Goal: Answer question/provide support: Share knowledge or assist other users

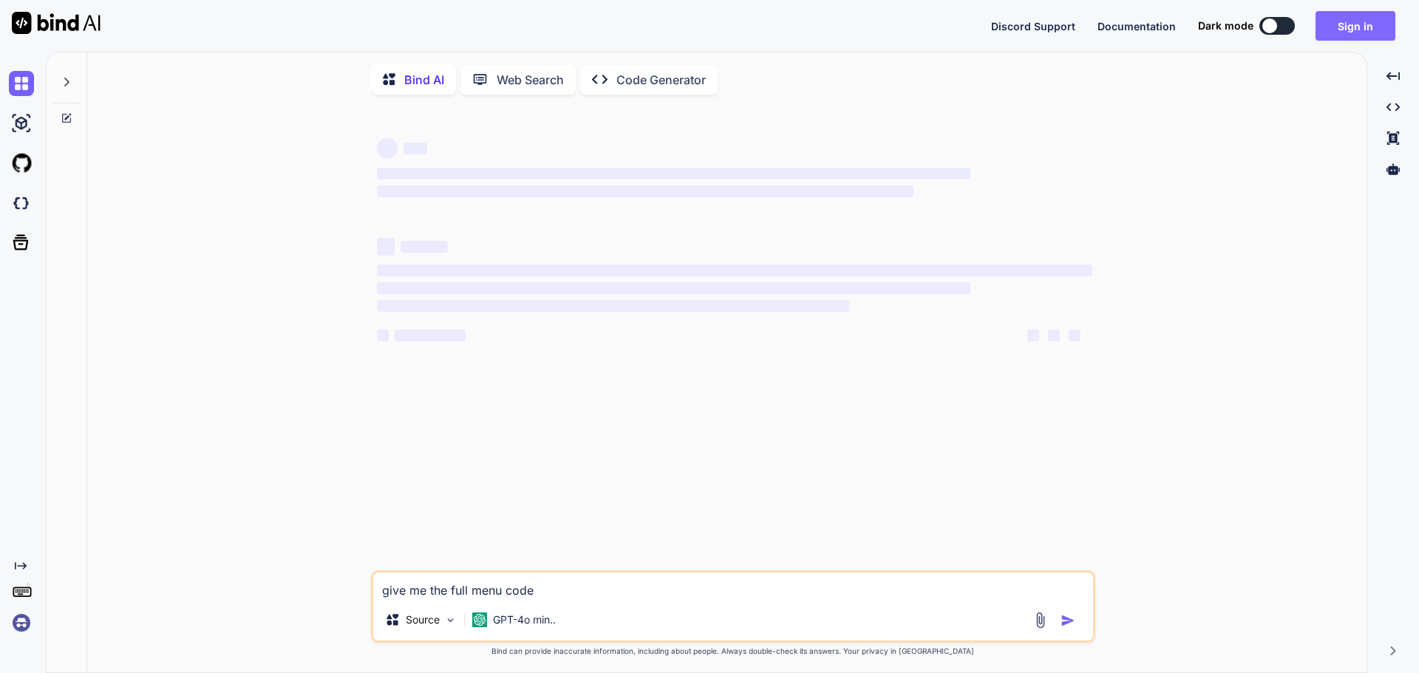
click at [1364, 30] on button "Sign in" at bounding box center [1356, 26] width 80 height 30
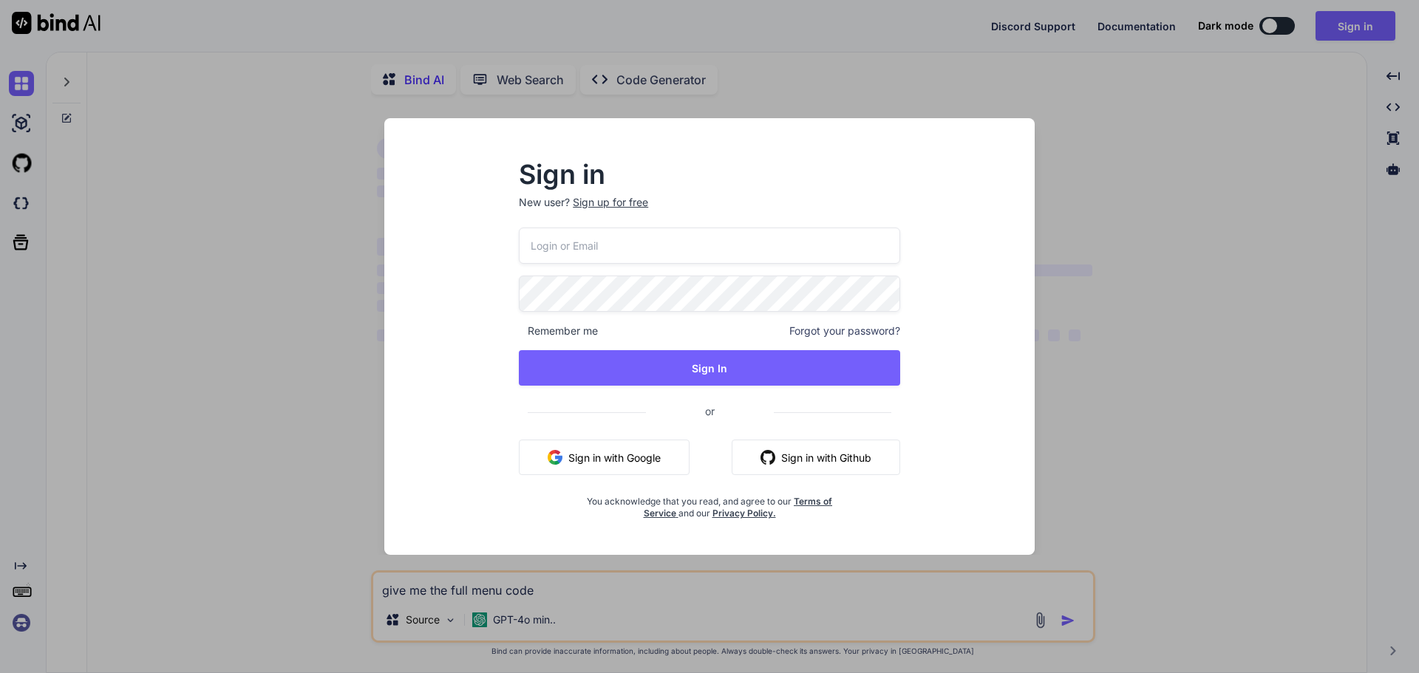
type input "[EMAIL_ADDRESS][DOMAIN_NAME]"
drag, startPoint x: 604, startPoint y: 242, endPoint x: 526, endPoint y: 248, distance: 77.8
click at [526, 248] on input "[EMAIL_ADDRESS][DOMAIN_NAME]" at bounding box center [709, 246] width 381 height 36
type textarea "x"
type input "mal@gmail.com"
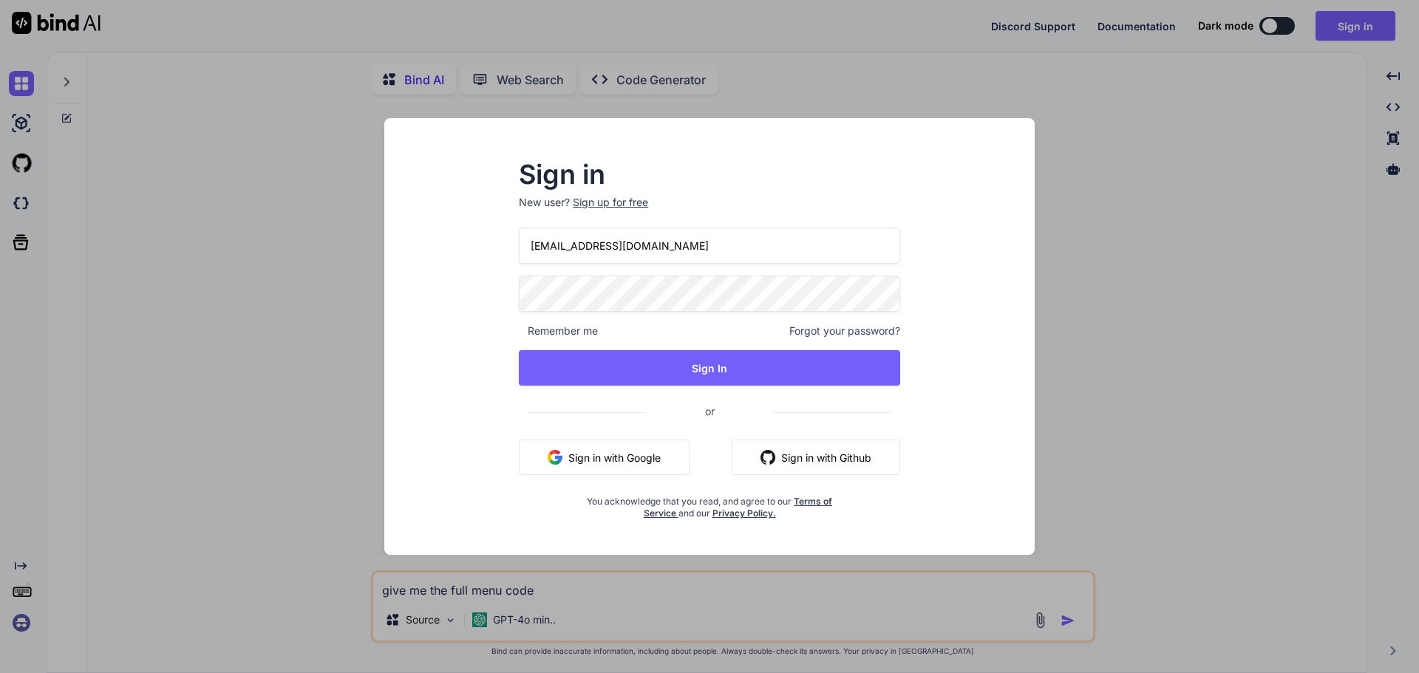
type textarea "x"
click at [593, 246] on input "malebetumisangofentse@gmail.com" at bounding box center [709, 246] width 381 height 36
type input "malebetumisangofentse@gmail.com"
click at [503, 294] on div "Sign in New user? Sign up for free malebetumisangofentse@gmail.com Remember me …" at bounding box center [709, 341] width 429 height 357
click at [957, 314] on div "Sign in New user? Sign up for free malebetumisangofentse@gmail.com Remember me …" at bounding box center [709, 350] width 627 height 410
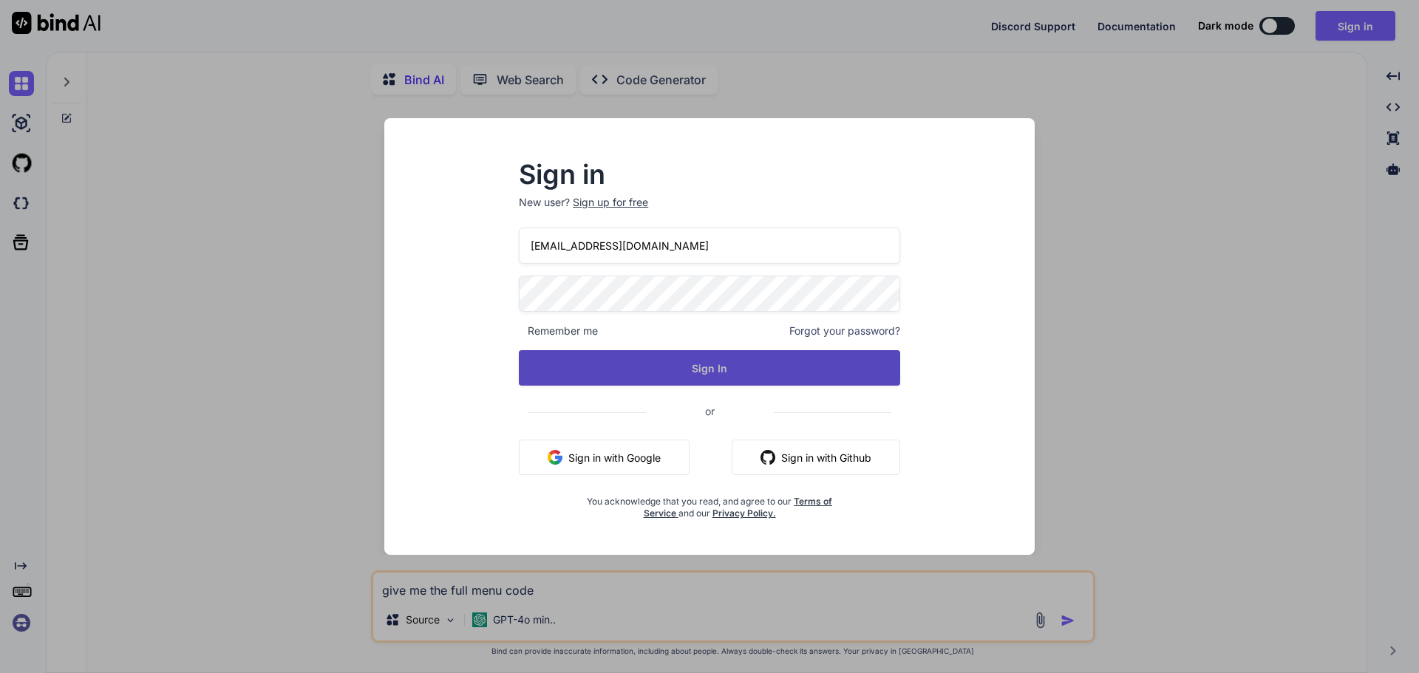
click at [667, 366] on button "Sign In" at bounding box center [709, 367] width 381 height 35
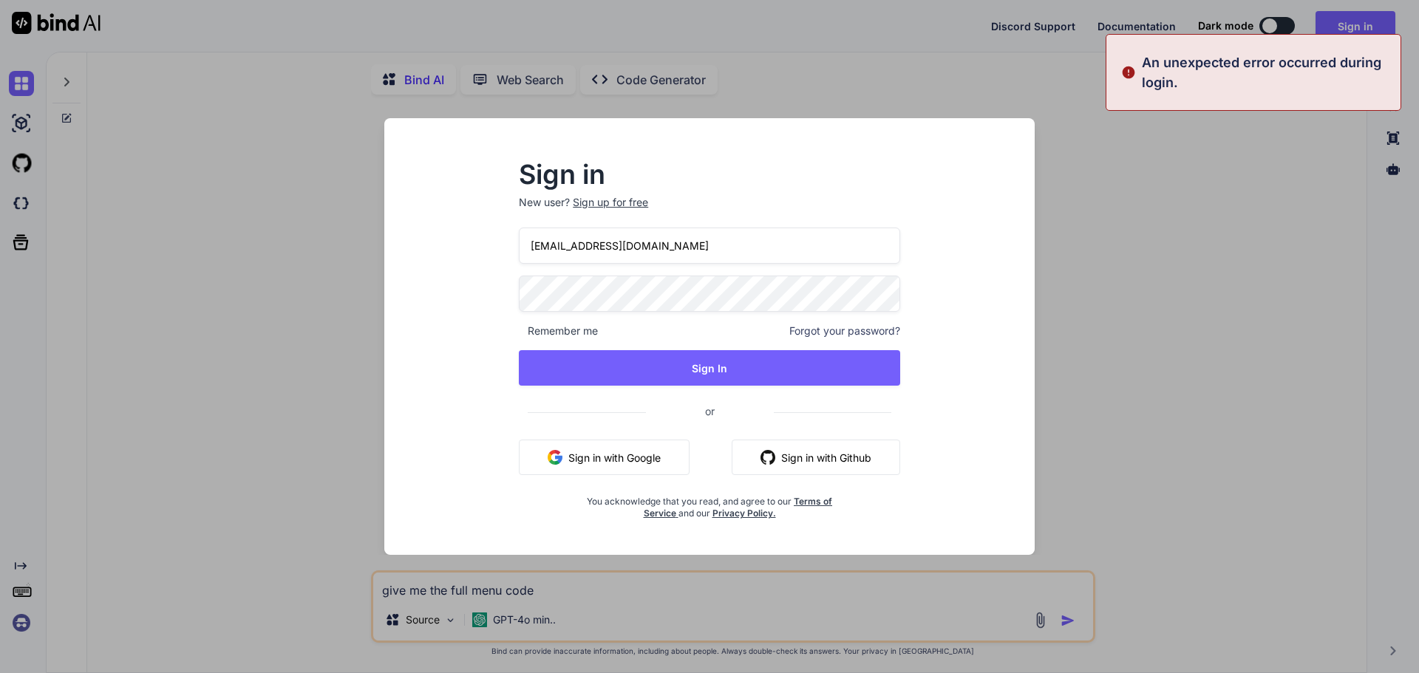
click at [496, 299] on div "Sign in New user? Sign up for free malebetumisangofentse@gmail.com Remember me …" at bounding box center [709, 341] width 429 height 357
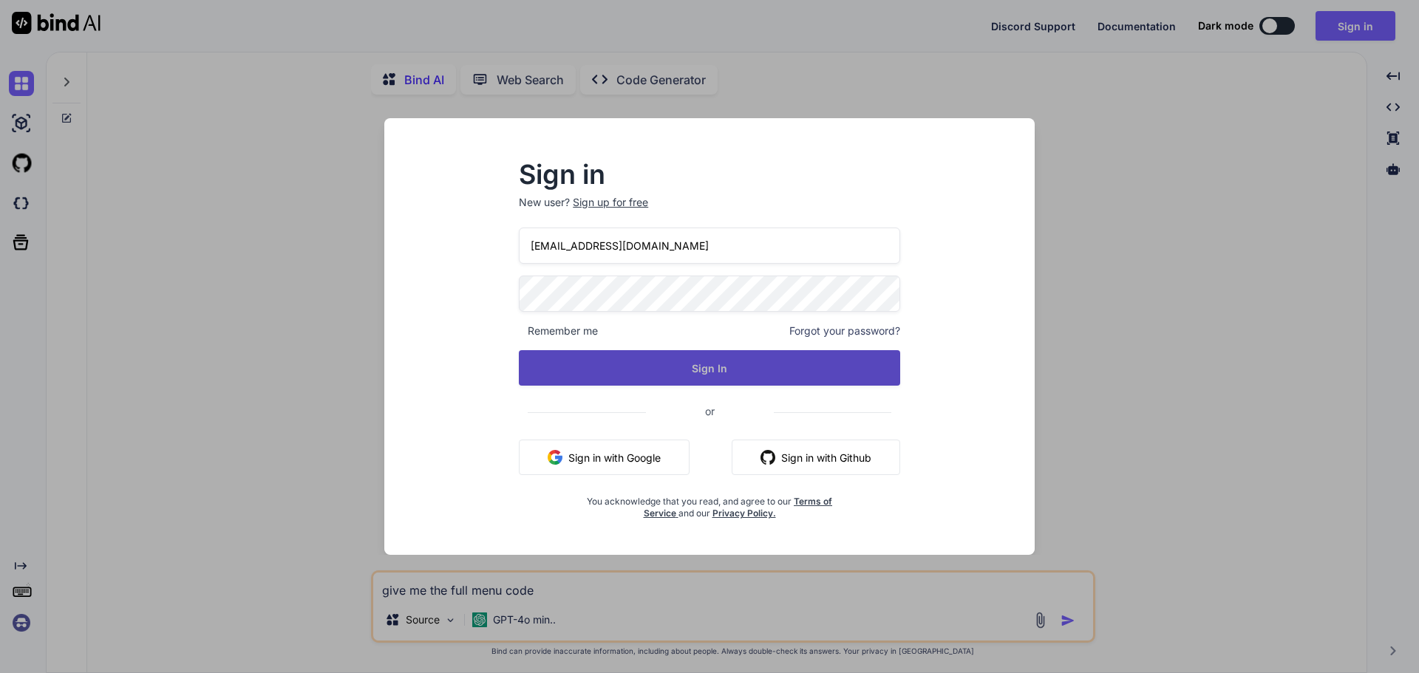
click at [784, 385] on button "Sign In" at bounding box center [709, 367] width 381 height 35
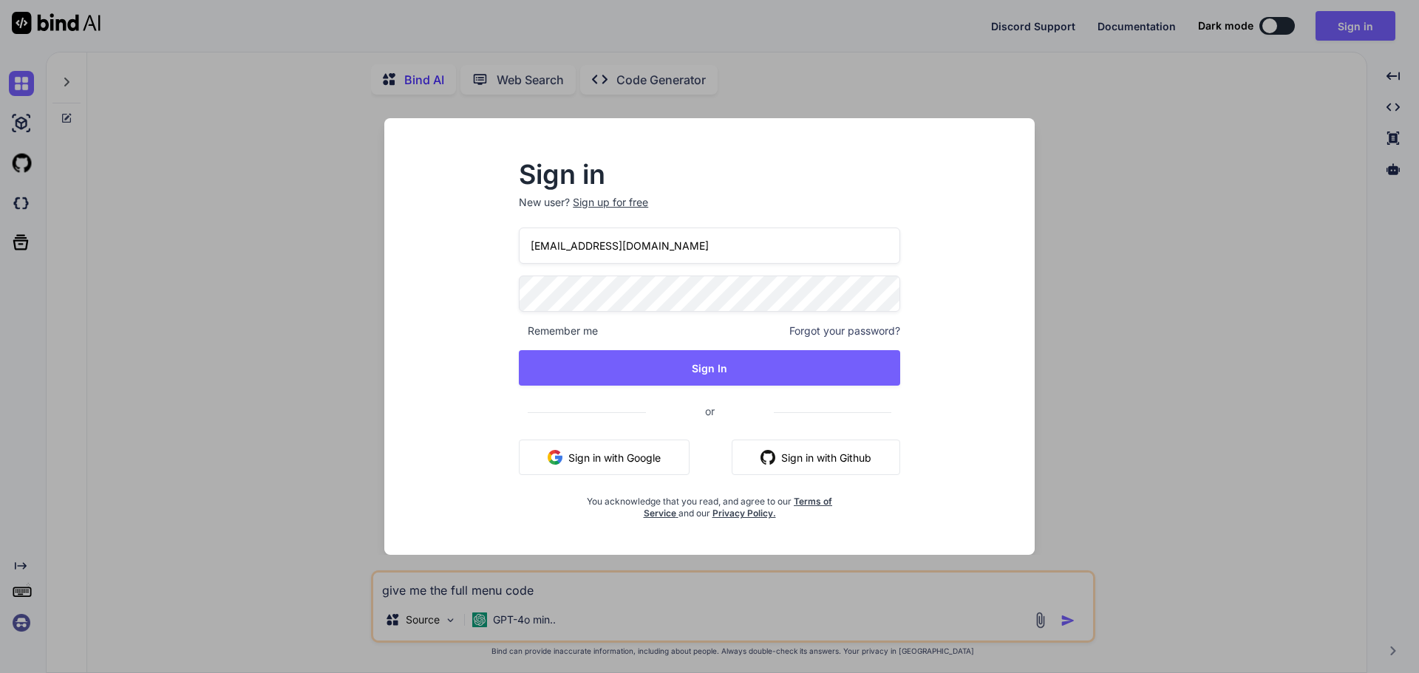
click at [611, 201] on div "Sign up for free" at bounding box center [610, 202] width 75 height 15
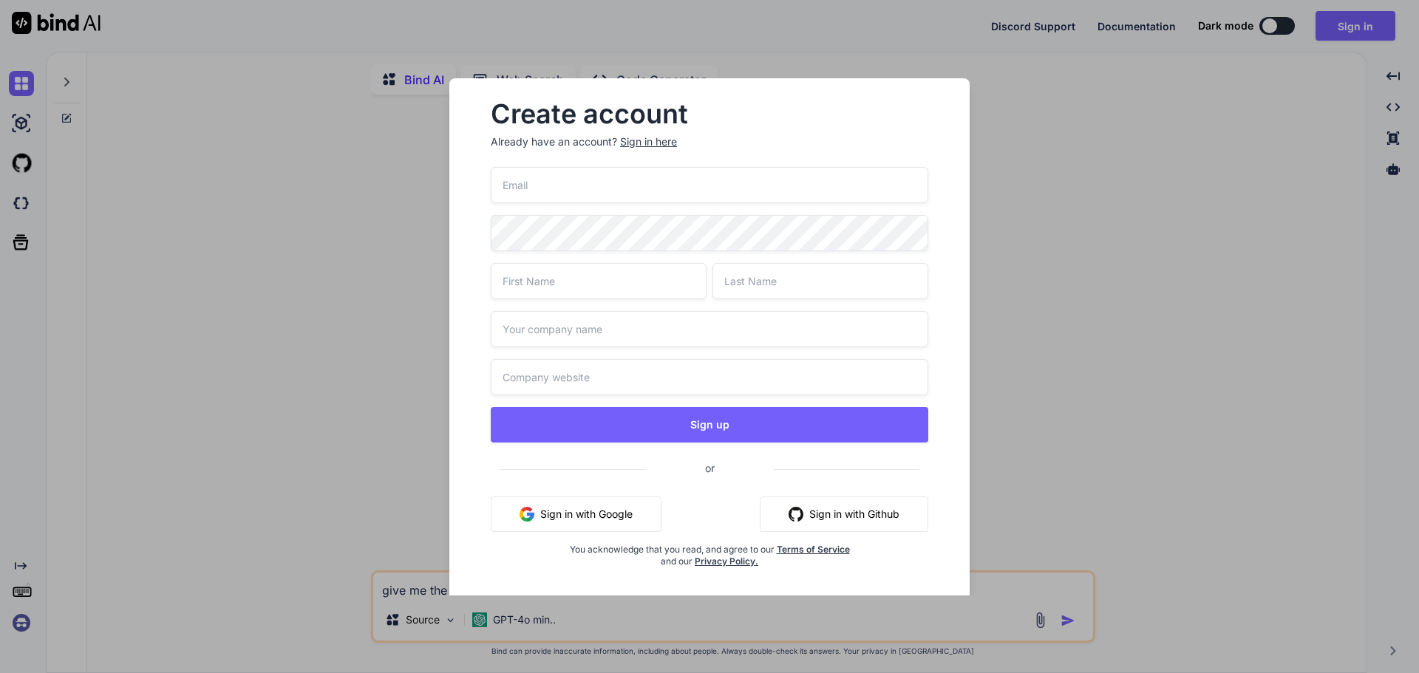
click at [603, 178] on input "email" at bounding box center [710, 185] width 438 height 36
click at [557, 189] on input "email" at bounding box center [710, 185] width 438 height 36
paste input "malebetumisangofentse@gmail.com"
type input "malebetumisangofentse@gmail.com"
click at [534, 280] on input "text" at bounding box center [599, 281] width 216 height 36
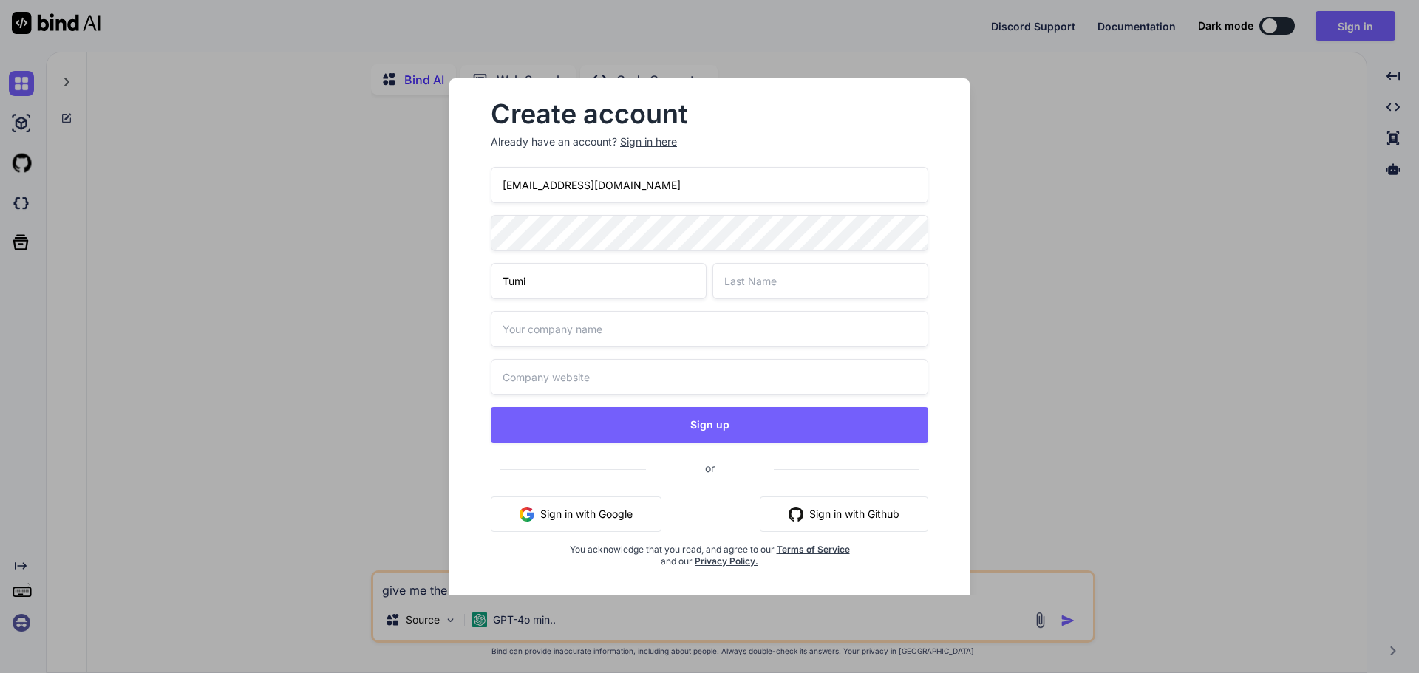
type input "Tumi"
click at [752, 277] on input "text" at bounding box center [821, 281] width 216 height 36
type input "Malebe"
click at [613, 338] on input "text" at bounding box center [710, 329] width 438 height 36
click at [510, 385] on input "text" at bounding box center [710, 377] width 438 height 36
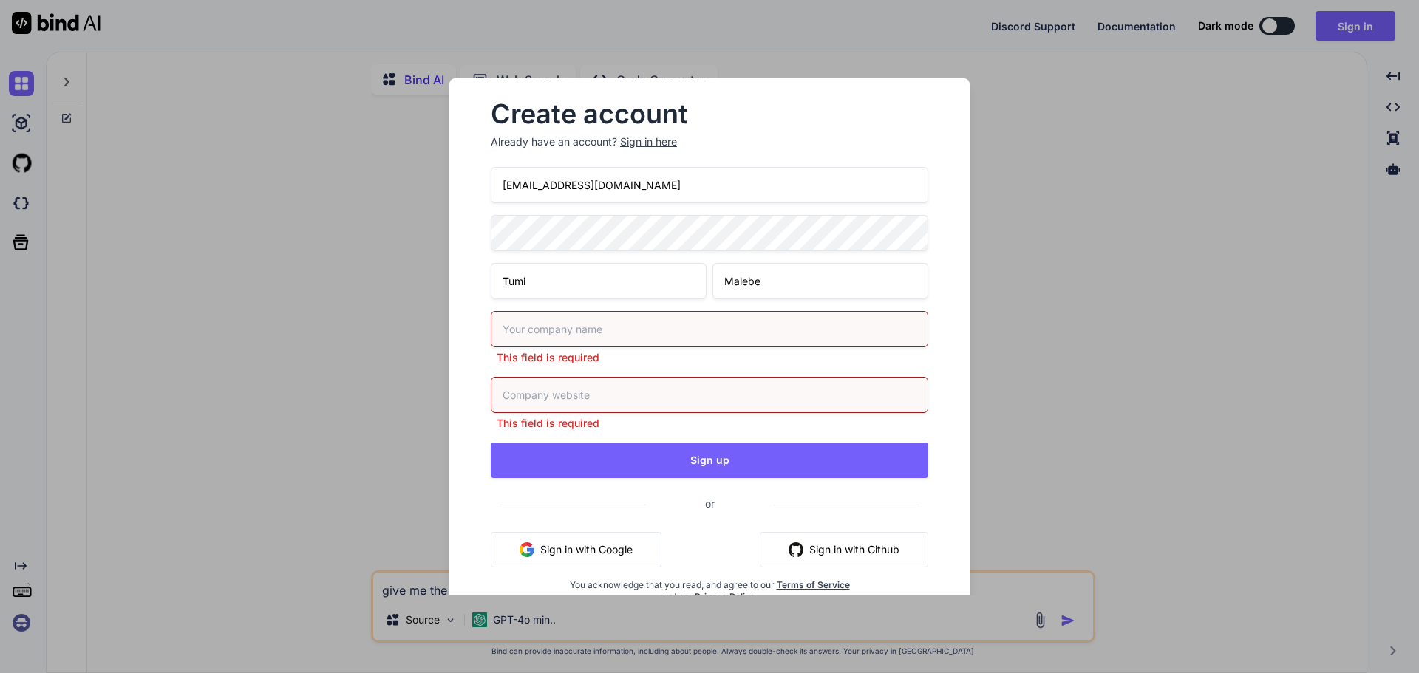
click at [534, 324] on input "text" at bounding box center [710, 329] width 438 height 36
type input "n/a"
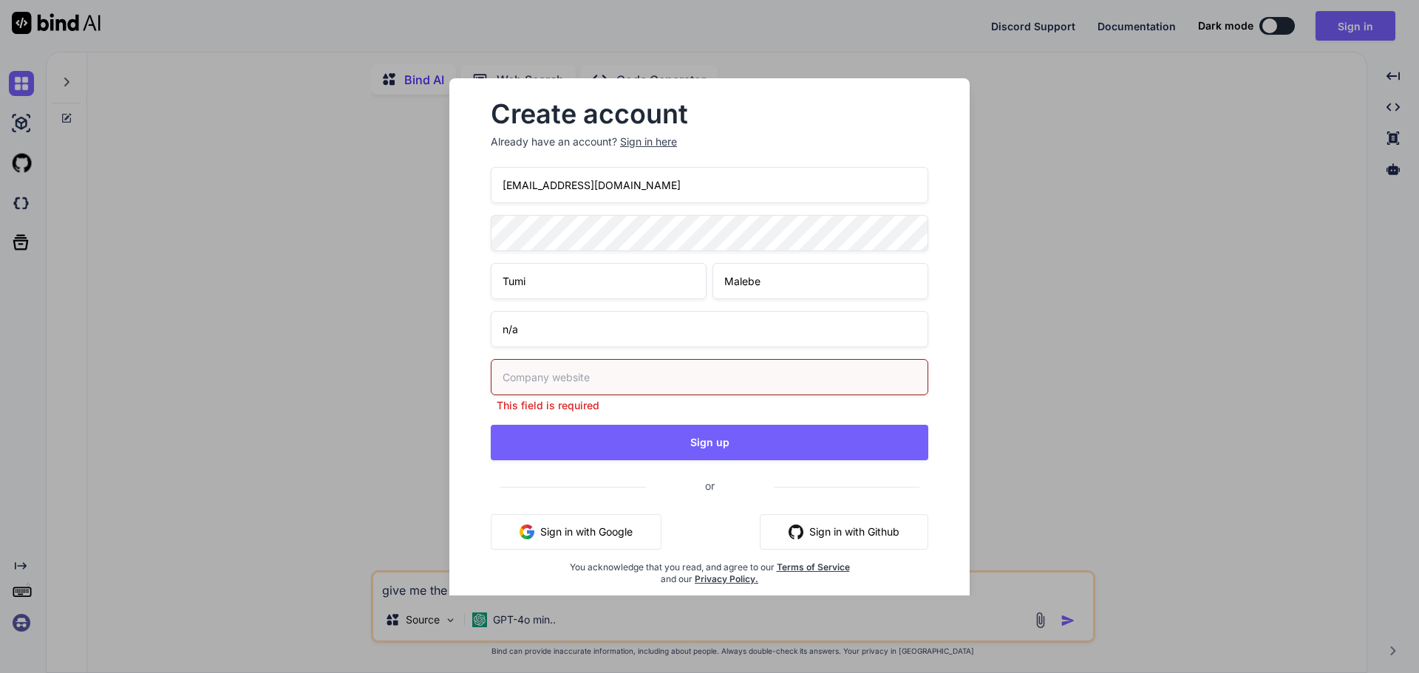
click at [562, 384] on input "text" at bounding box center [710, 377] width 438 height 36
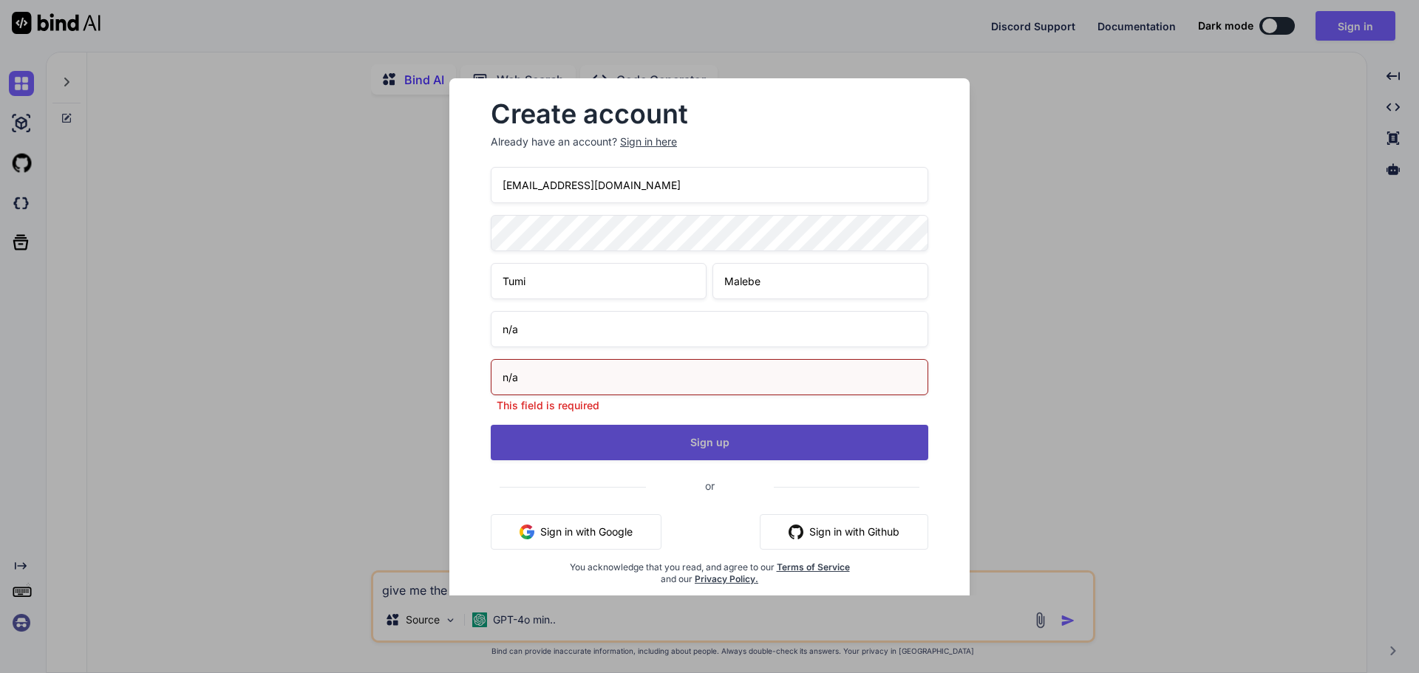
type input "n/a"
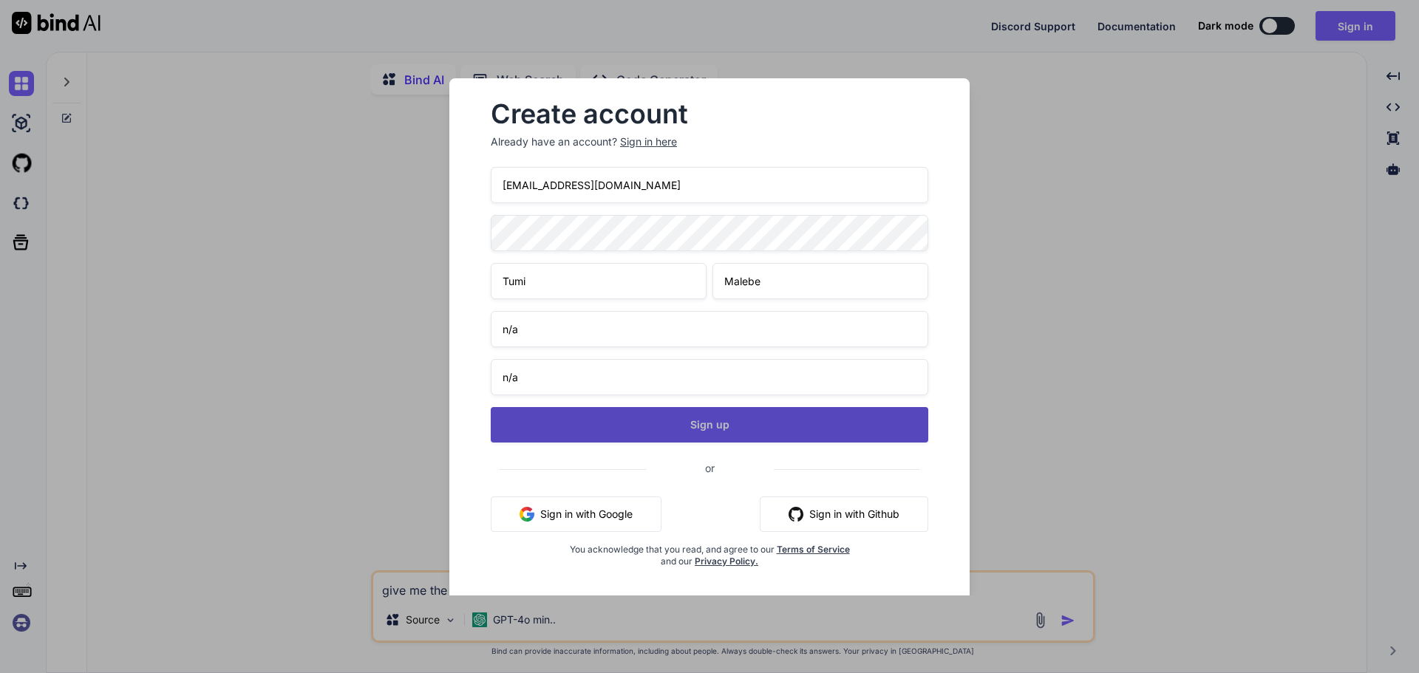
click at [691, 436] on button "Sign up" at bounding box center [710, 424] width 438 height 35
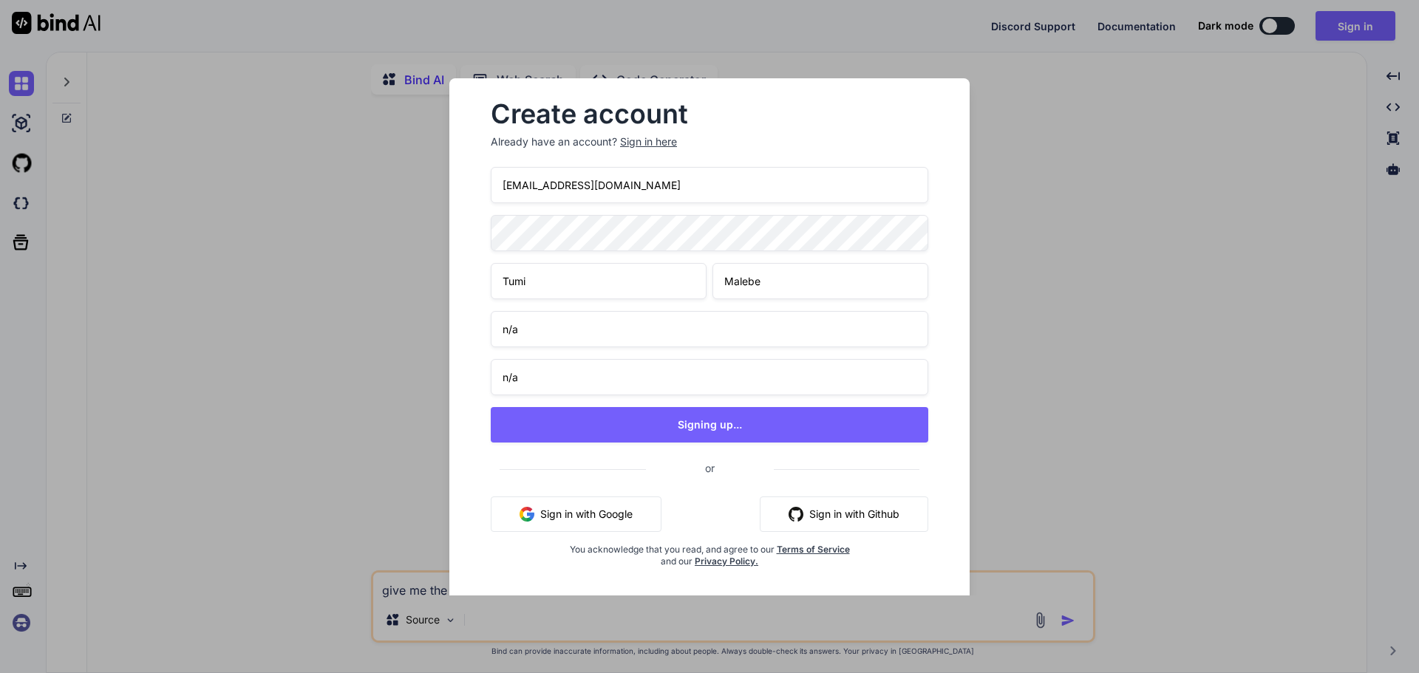
type textarea "x"
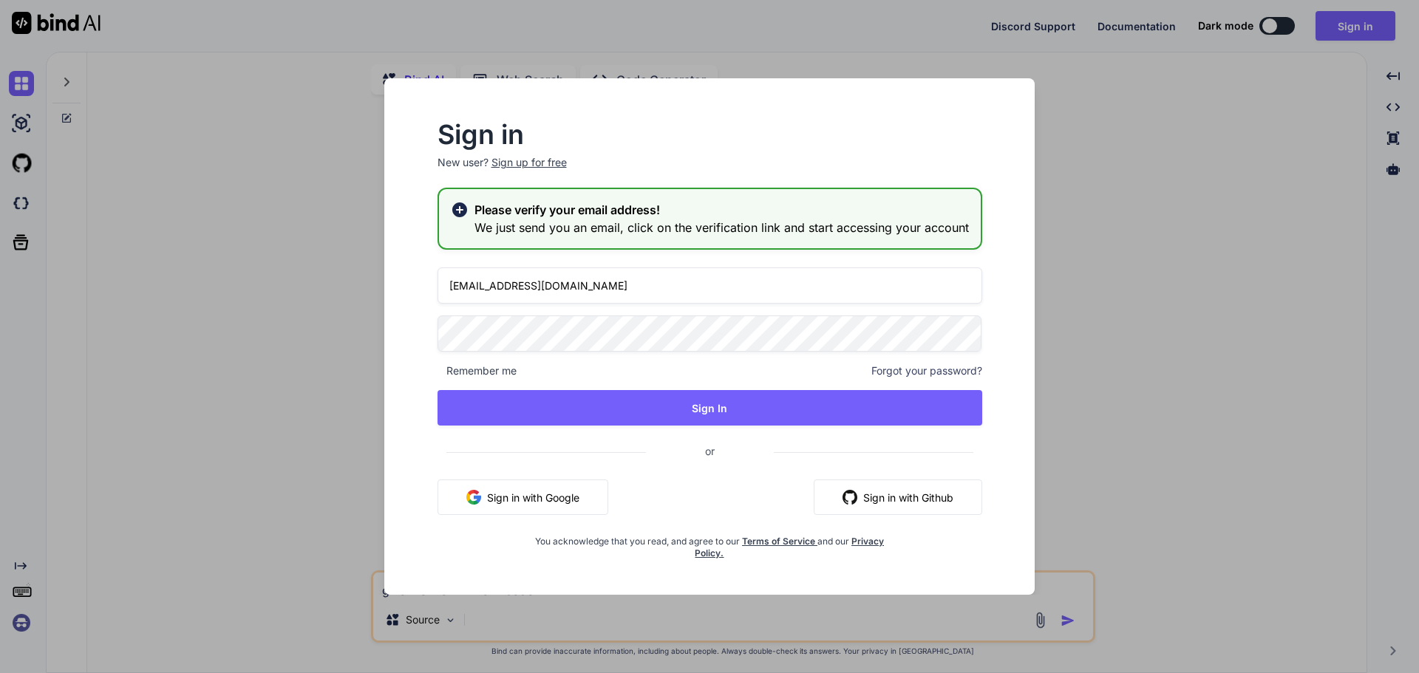
drag, startPoint x: 525, startPoint y: 288, endPoint x: 383, endPoint y: 282, distance: 142.0
click at [383, 282] on div "Sign in New user? Sign up for free Please verify your email address! We just se…" at bounding box center [710, 336] width 710 height 517
type input "malebetumisangofentse@gmail.com"
click at [404, 335] on div "Sign in New user? Sign up for free Please verify your email address! We just se…" at bounding box center [709, 350] width 627 height 490
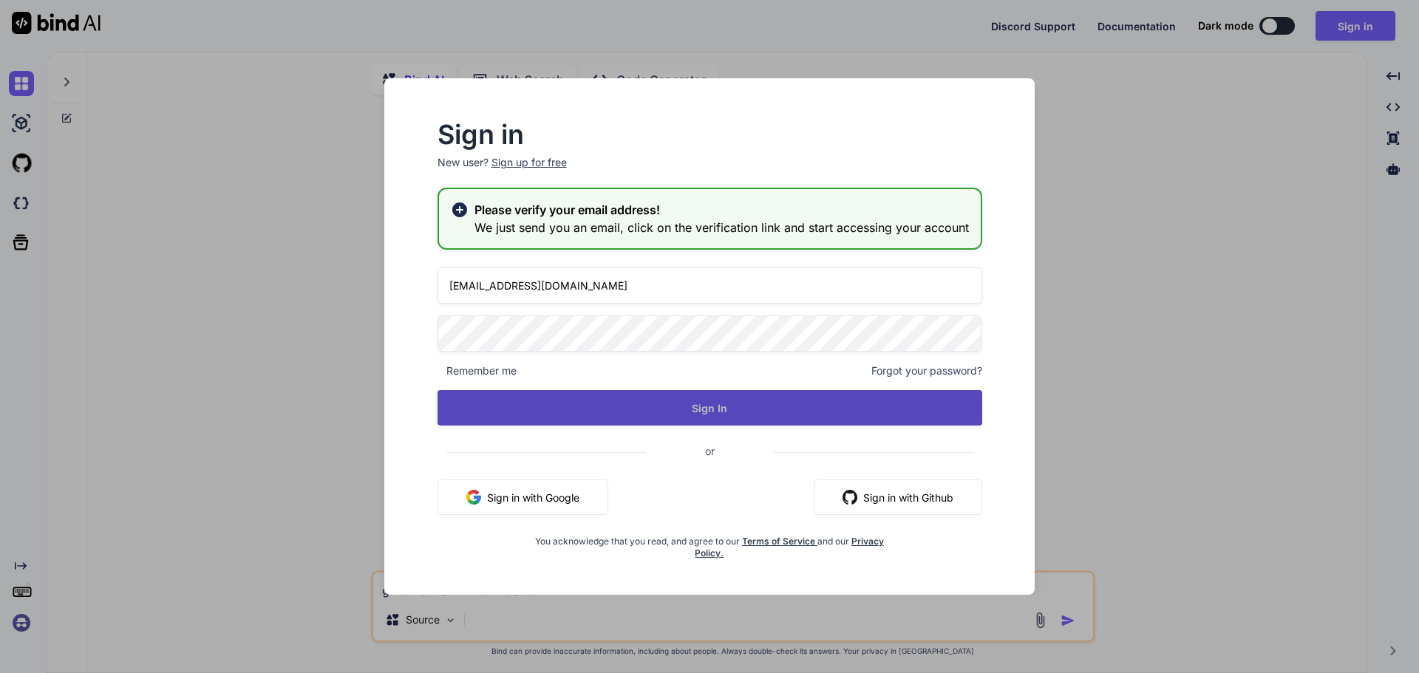
click at [714, 405] on button "Sign In" at bounding box center [710, 407] width 545 height 35
click at [726, 407] on button "Sign In" at bounding box center [710, 407] width 545 height 35
click at [712, 407] on button "Sign In" at bounding box center [710, 407] width 545 height 35
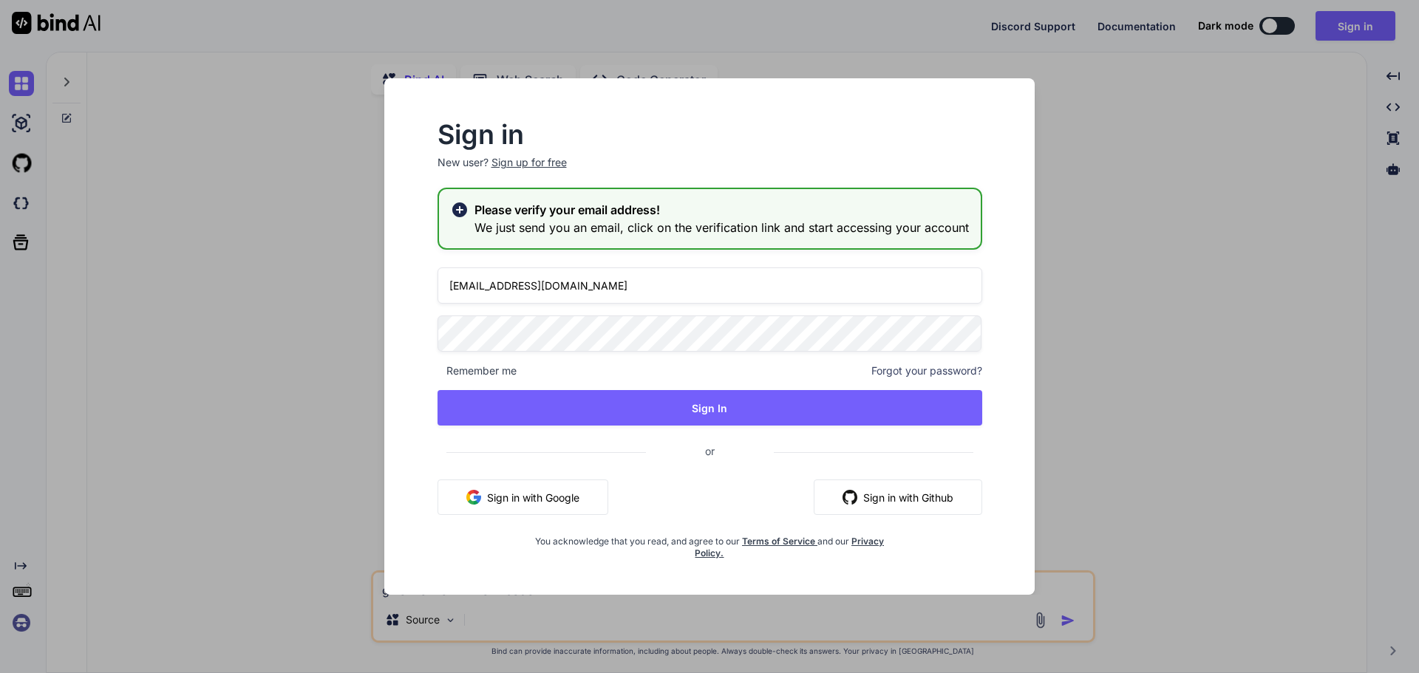
click at [588, 211] on h2 "Please verify your email address!" at bounding box center [722, 210] width 494 height 18
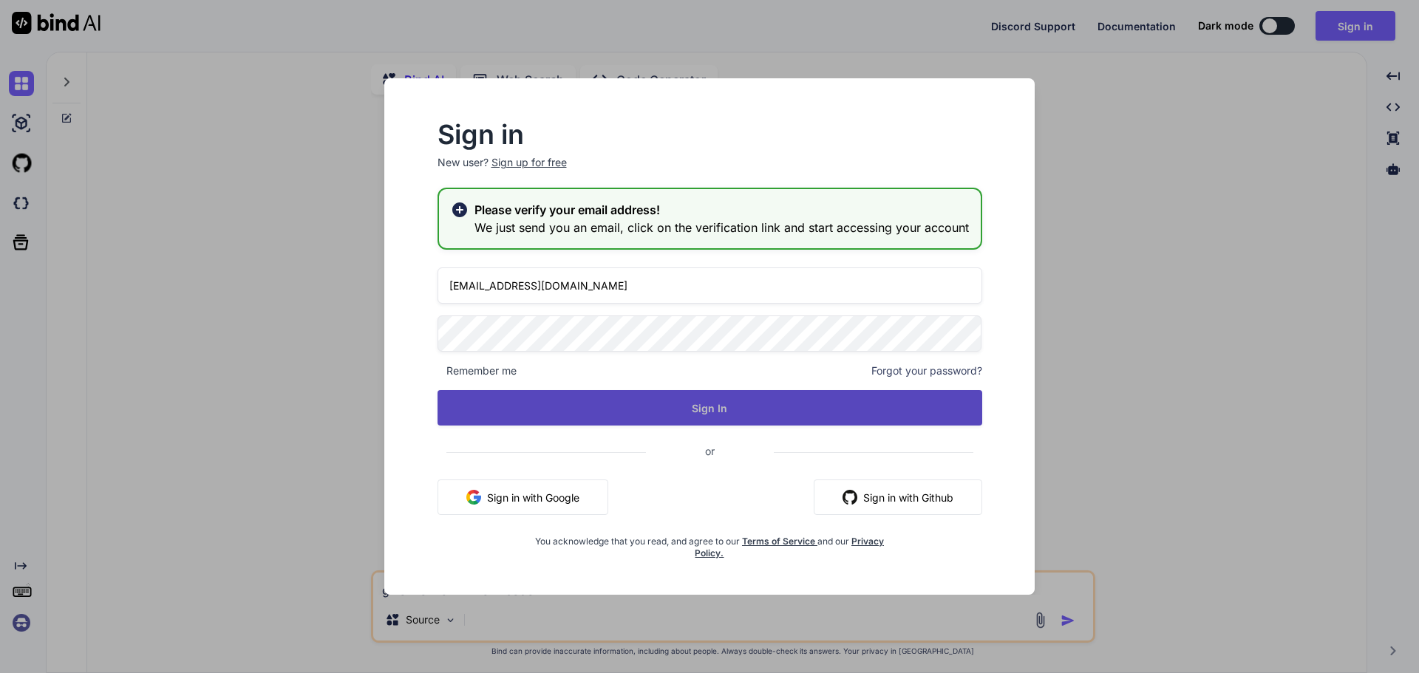
click at [700, 405] on button "Sign In" at bounding box center [710, 407] width 545 height 35
type textarea "x"
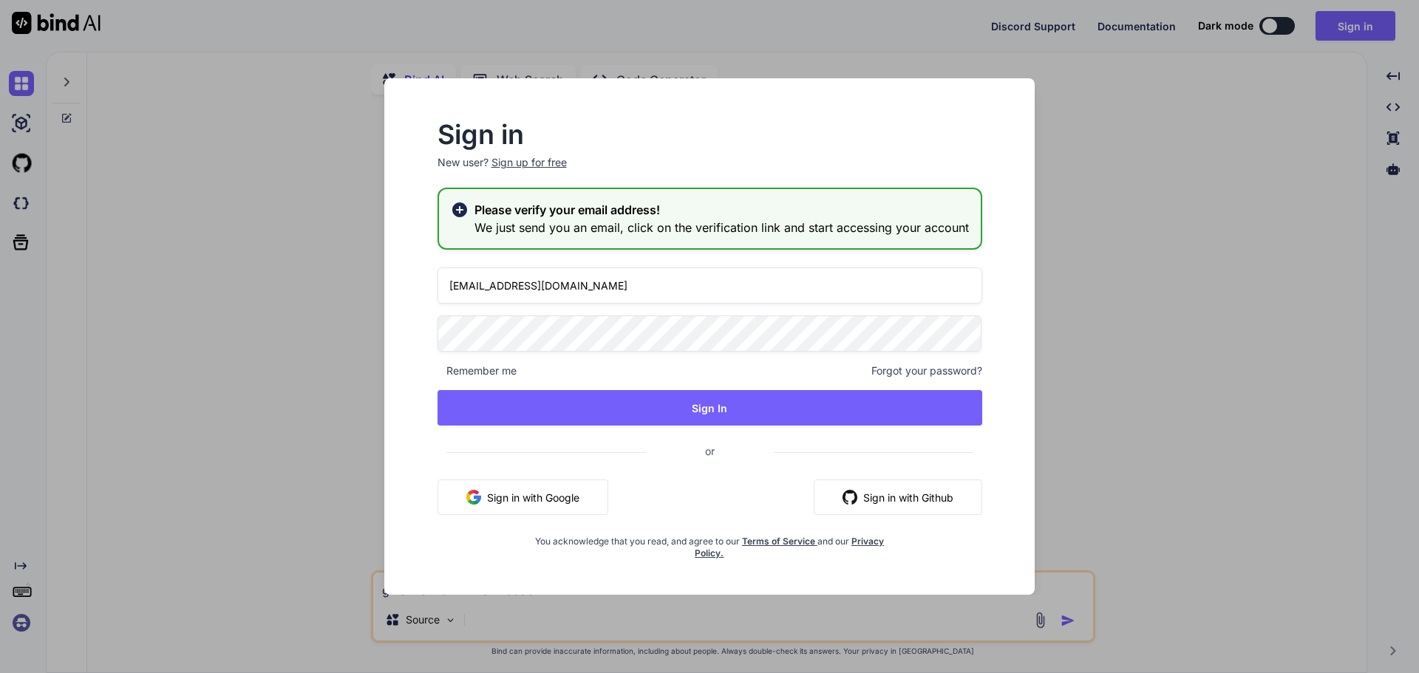
drag, startPoint x: 651, startPoint y: 288, endPoint x: 471, endPoint y: 286, distance: 180.4
click at [435, 282] on div "Sign in New user? Sign up for free Please verify your email address! We just se…" at bounding box center [710, 341] width 592 height 437
click at [631, 357] on div "malebetumisangofentse@gmail.com Remember me Forgot your password? Sign In or Si…" at bounding box center [710, 414] width 545 height 292
click at [463, 208] on icon at bounding box center [459, 210] width 15 height 15
click at [461, 209] on rect at bounding box center [459, 209] width 9 height 9
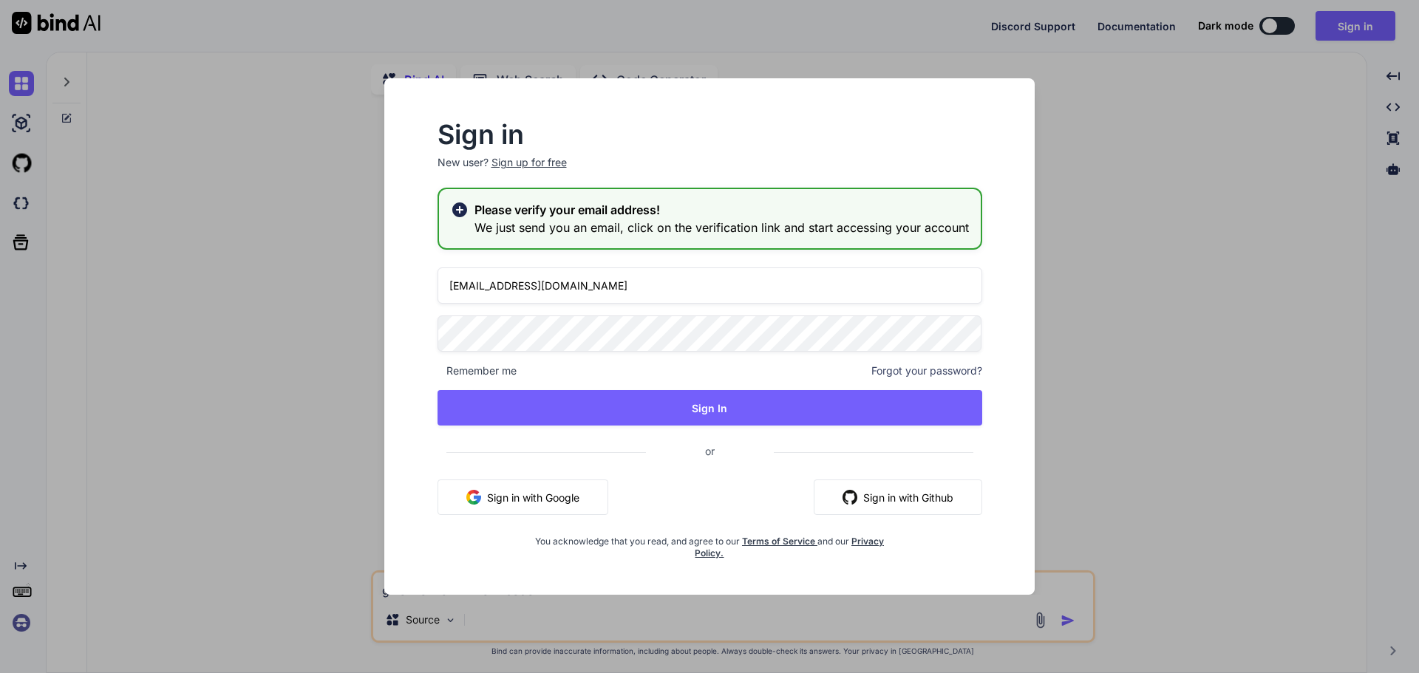
click at [543, 164] on div "Sign up for free" at bounding box center [529, 162] width 75 height 15
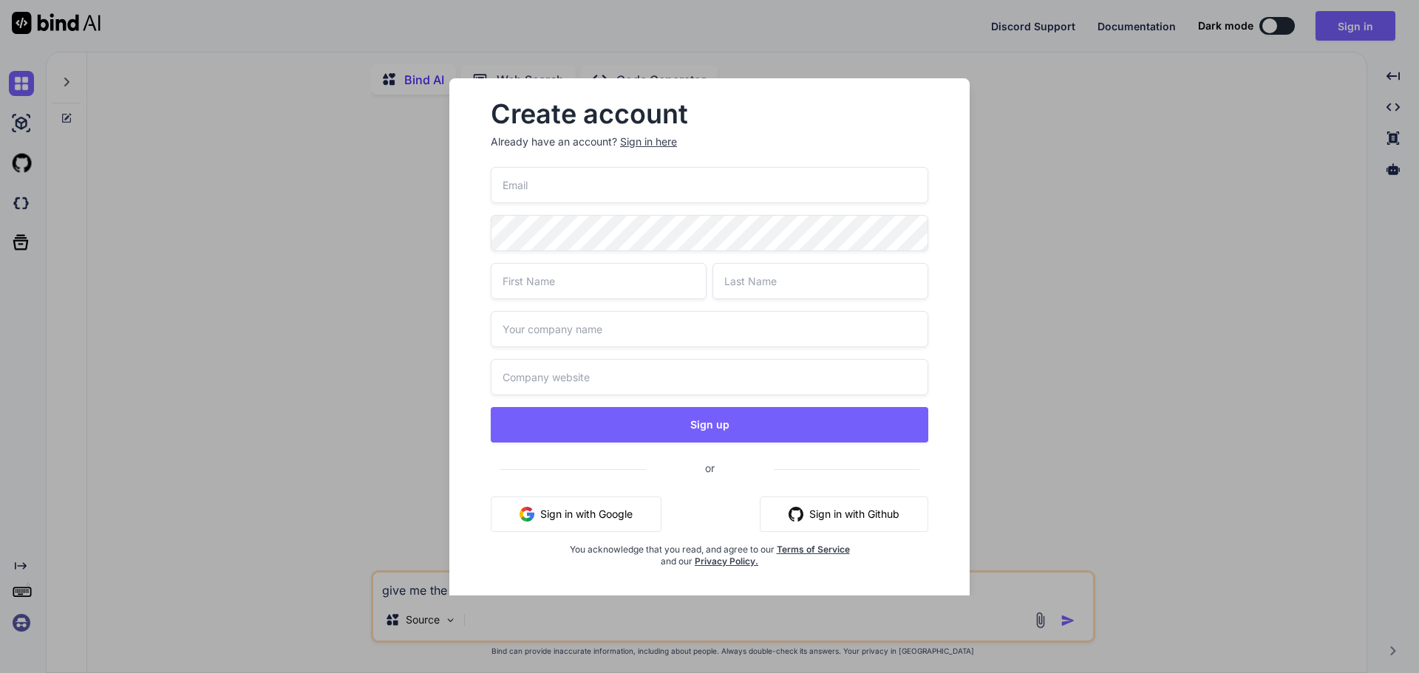
click at [609, 190] on input "email" at bounding box center [710, 185] width 438 height 36
paste input "malebetumisangofentse@gmail.com"
type input "malebetumisangofentse@gmail.com"
click at [532, 279] on input "text" at bounding box center [599, 281] width 216 height 36
type input "Tumisang"
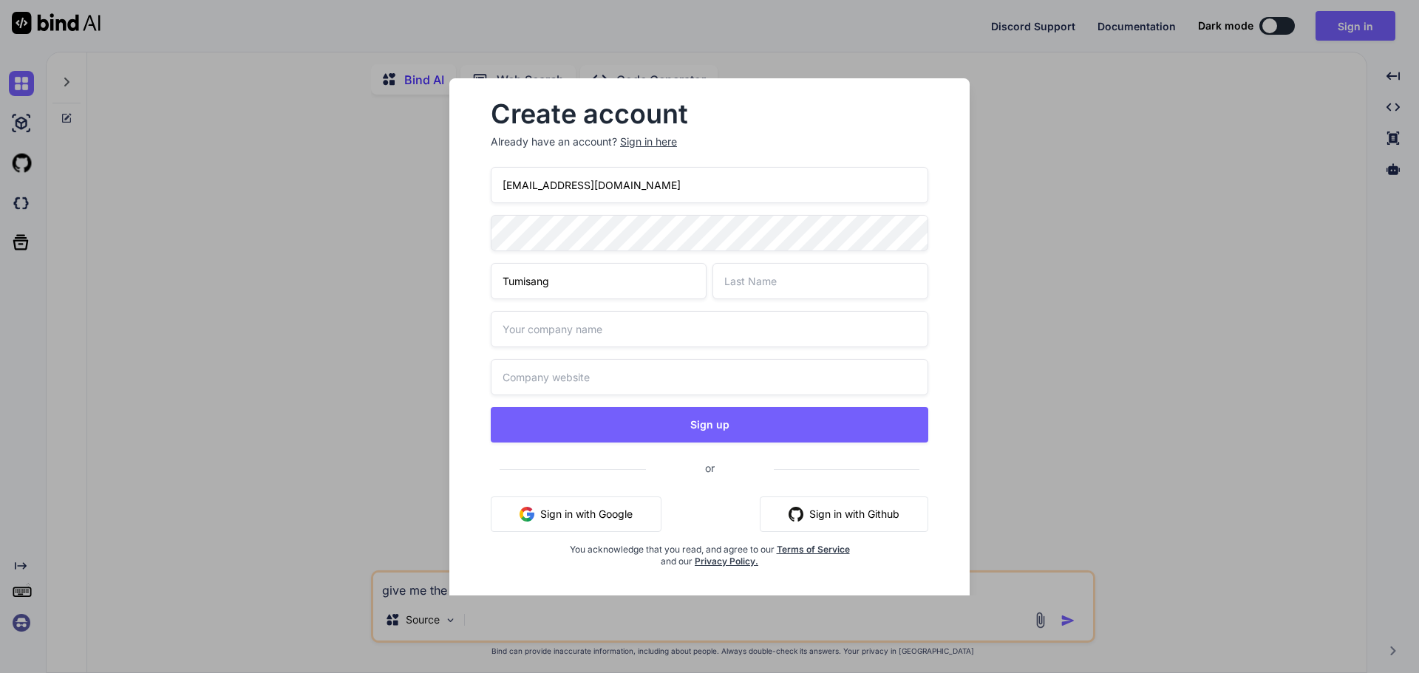
click at [727, 278] on input "text" at bounding box center [821, 281] width 216 height 36
type input "Malebe"
drag, startPoint x: 531, startPoint y: 325, endPoint x: 539, endPoint y: 332, distance: 10.5
click at [531, 325] on input "text" at bounding box center [710, 329] width 438 height 36
click at [560, 338] on input "text" at bounding box center [710, 329] width 438 height 36
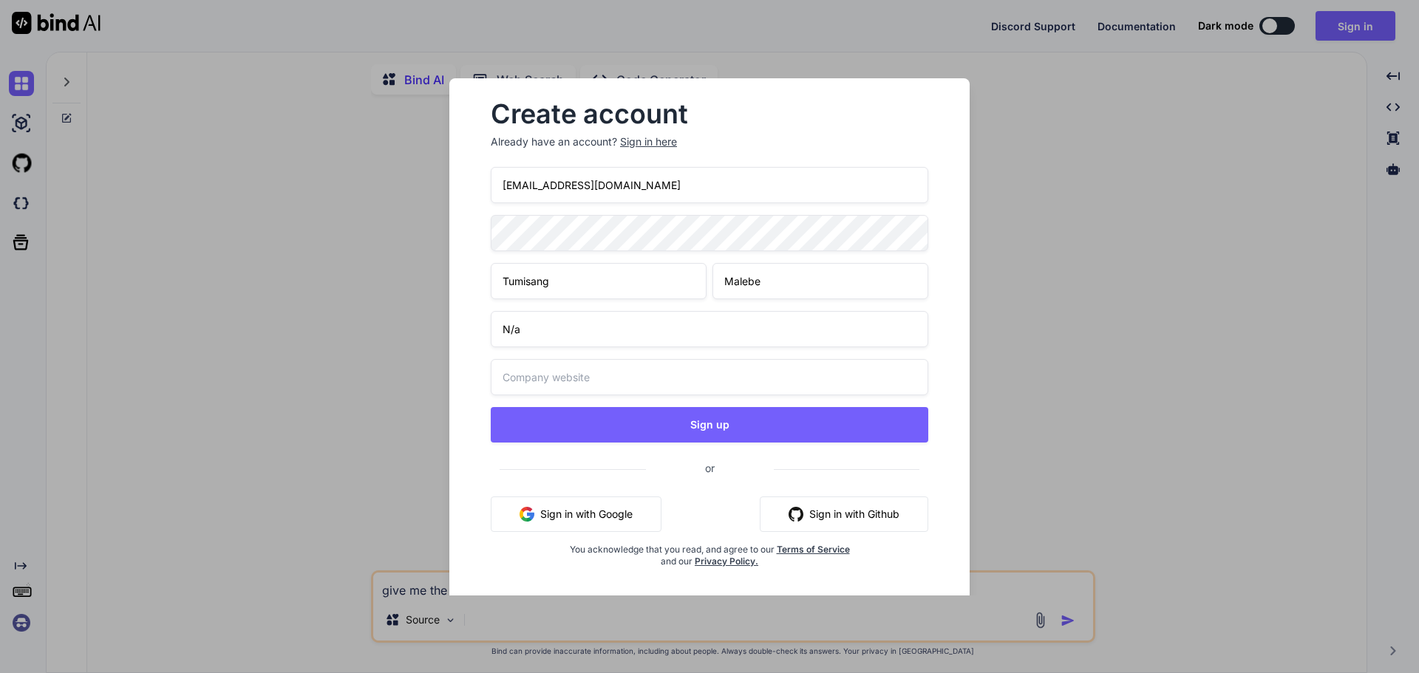
type input "N/a"
click at [640, 367] on input "text" at bounding box center [710, 377] width 438 height 36
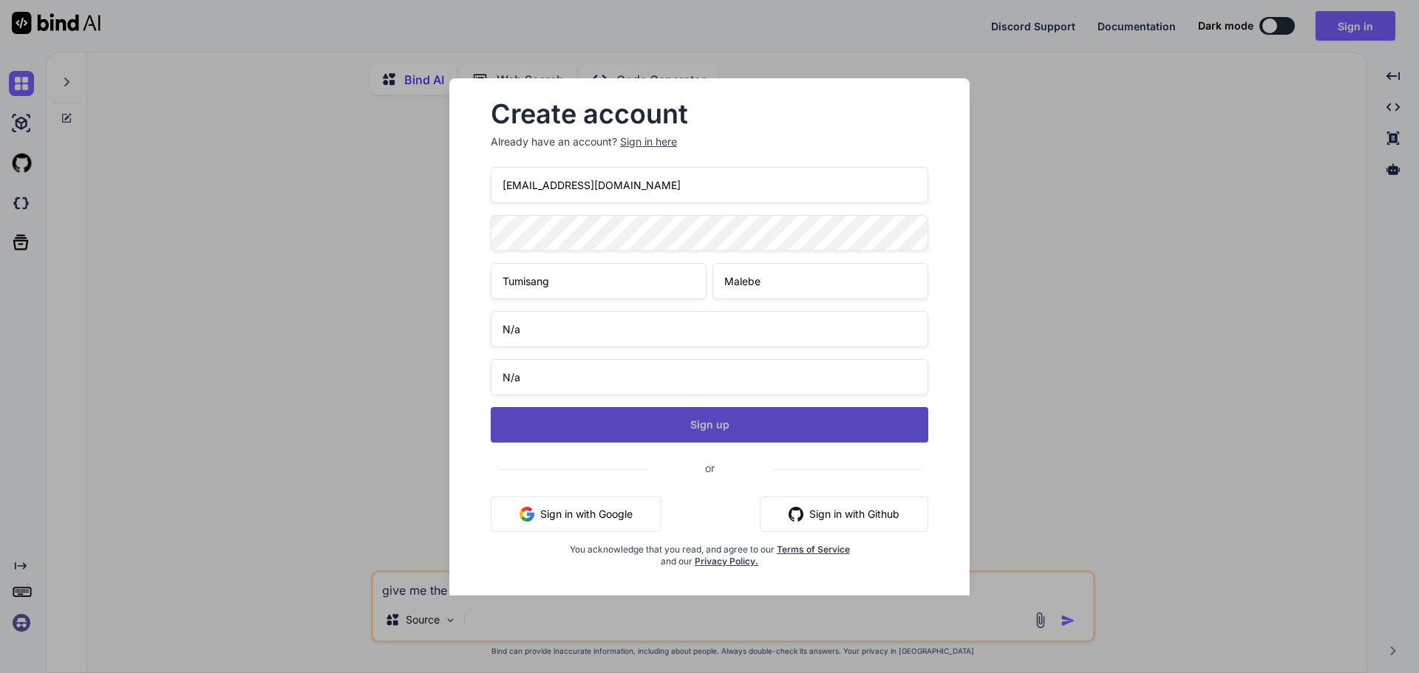
type input "N/a"
click at [721, 421] on button "Sign up" at bounding box center [710, 424] width 438 height 35
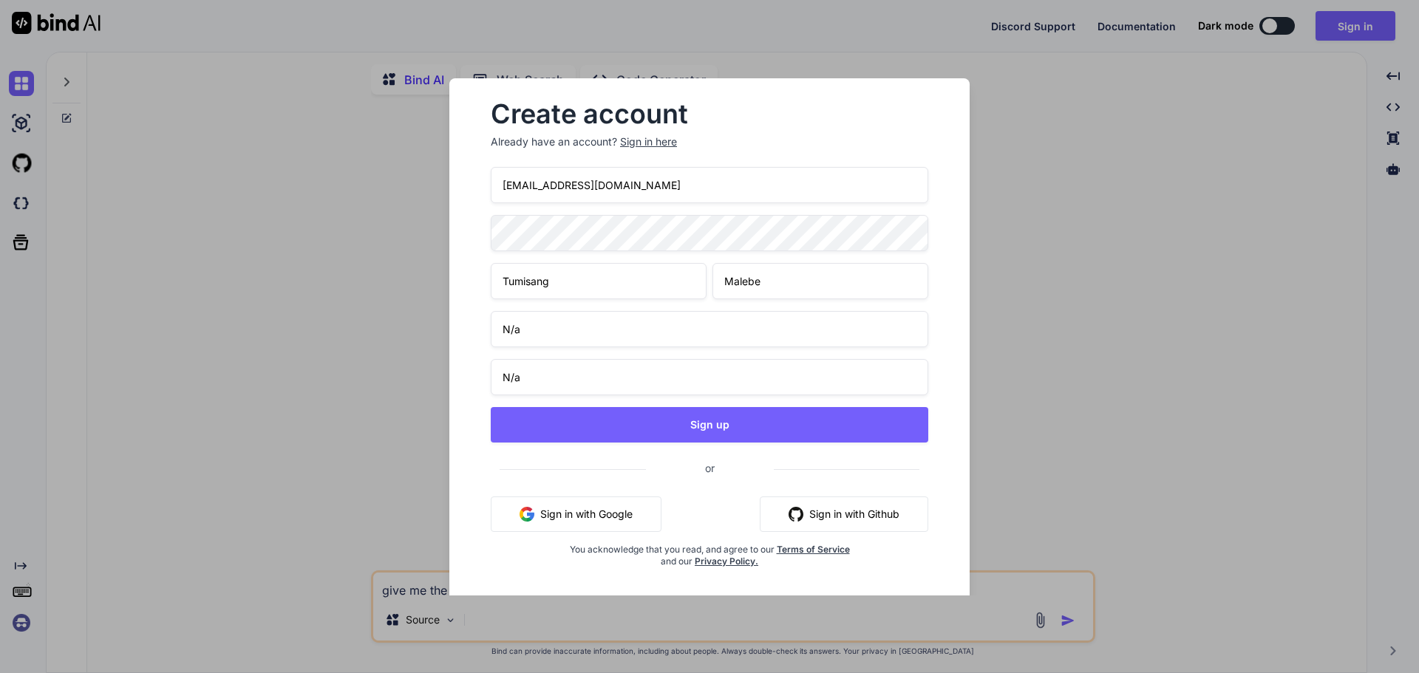
click at [1362, 18] on div "Create account Already have an account? Sign in here malebetumisangofentse@gmai…" at bounding box center [709, 336] width 1419 height 673
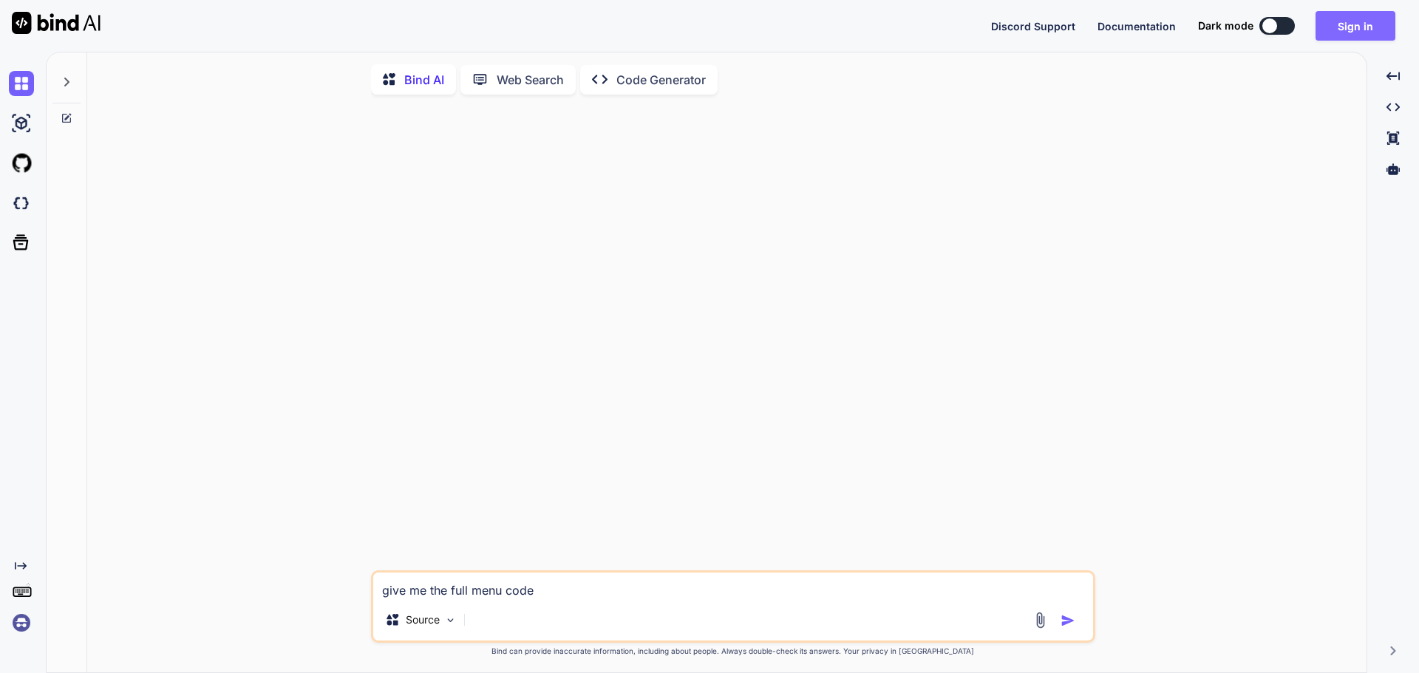
click at [1367, 30] on button "Sign in" at bounding box center [1356, 26] width 80 height 30
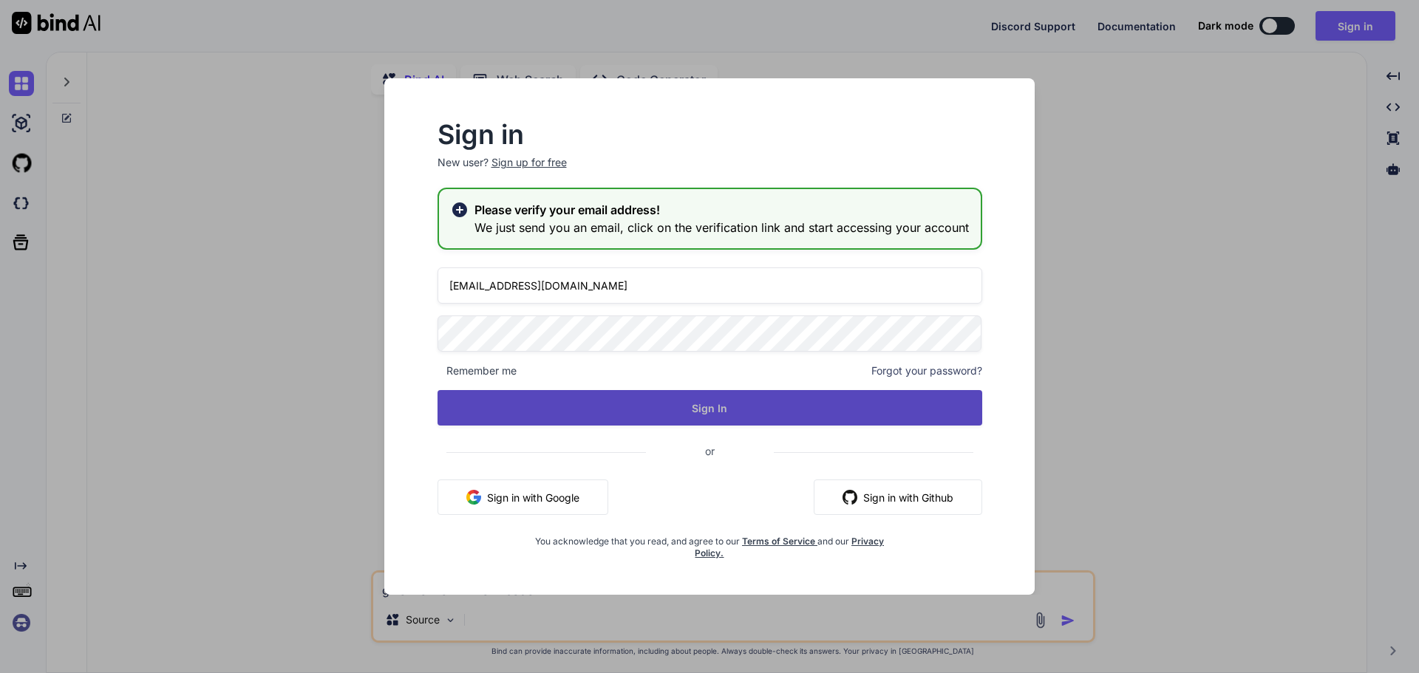
click at [707, 404] on button "Sign In" at bounding box center [710, 407] width 545 height 35
click at [717, 408] on button "Sign In" at bounding box center [710, 407] width 545 height 35
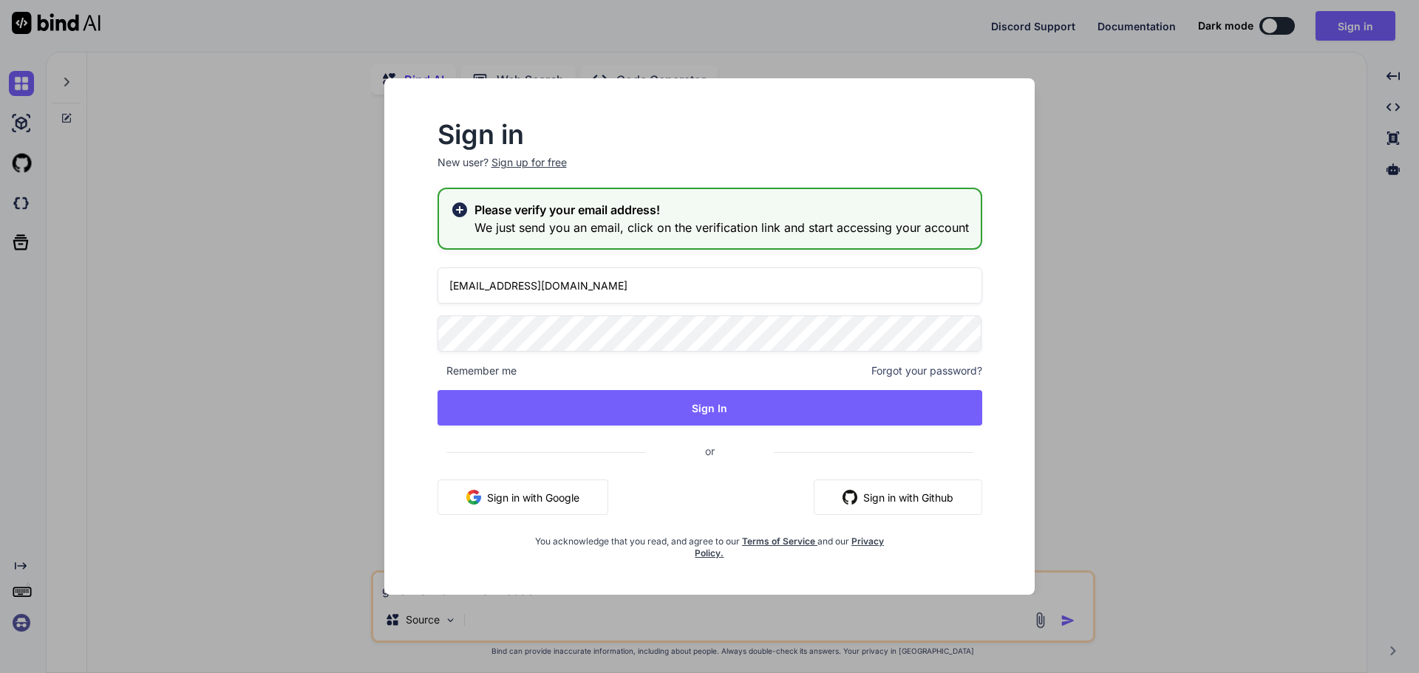
click at [20, 19] on div "Sign in New user? Sign up for free Please verify your email address! We just se…" at bounding box center [709, 336] width 1419 height 673
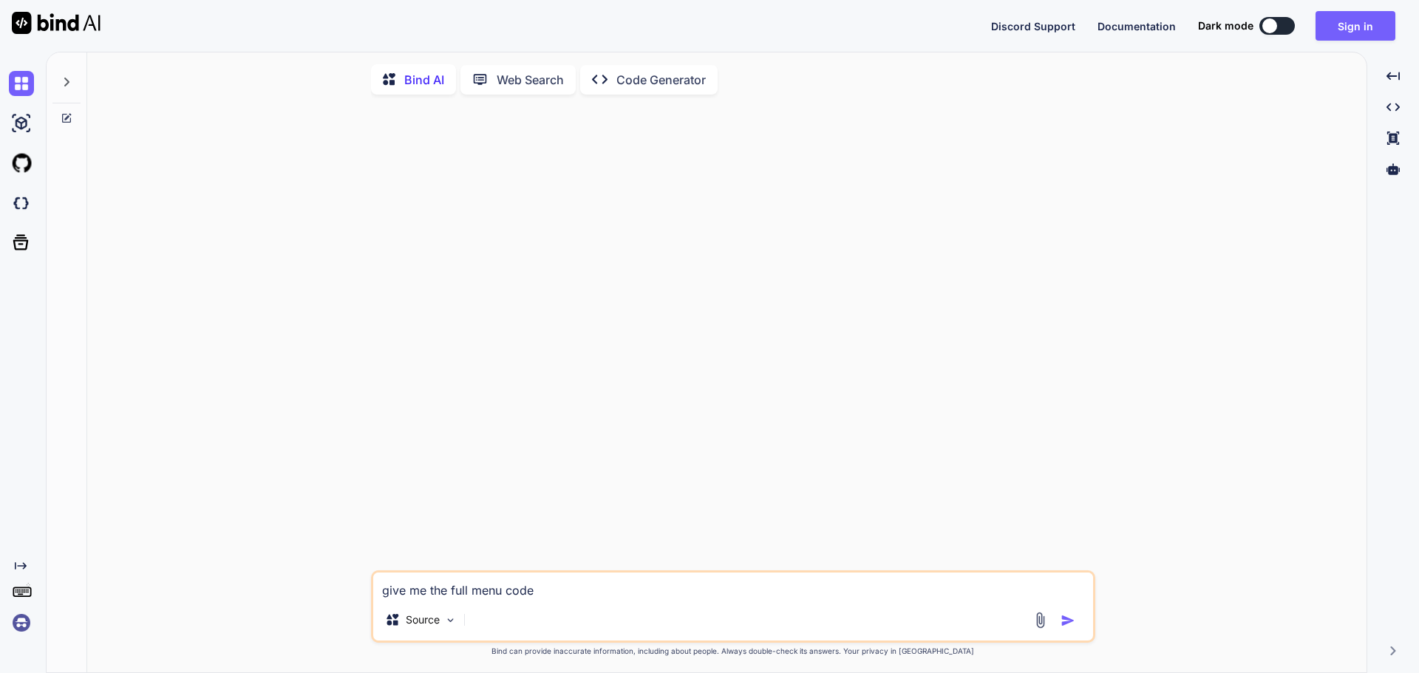
click at [20, 19] on img at bounding box center [56, 23] width 89 height 22
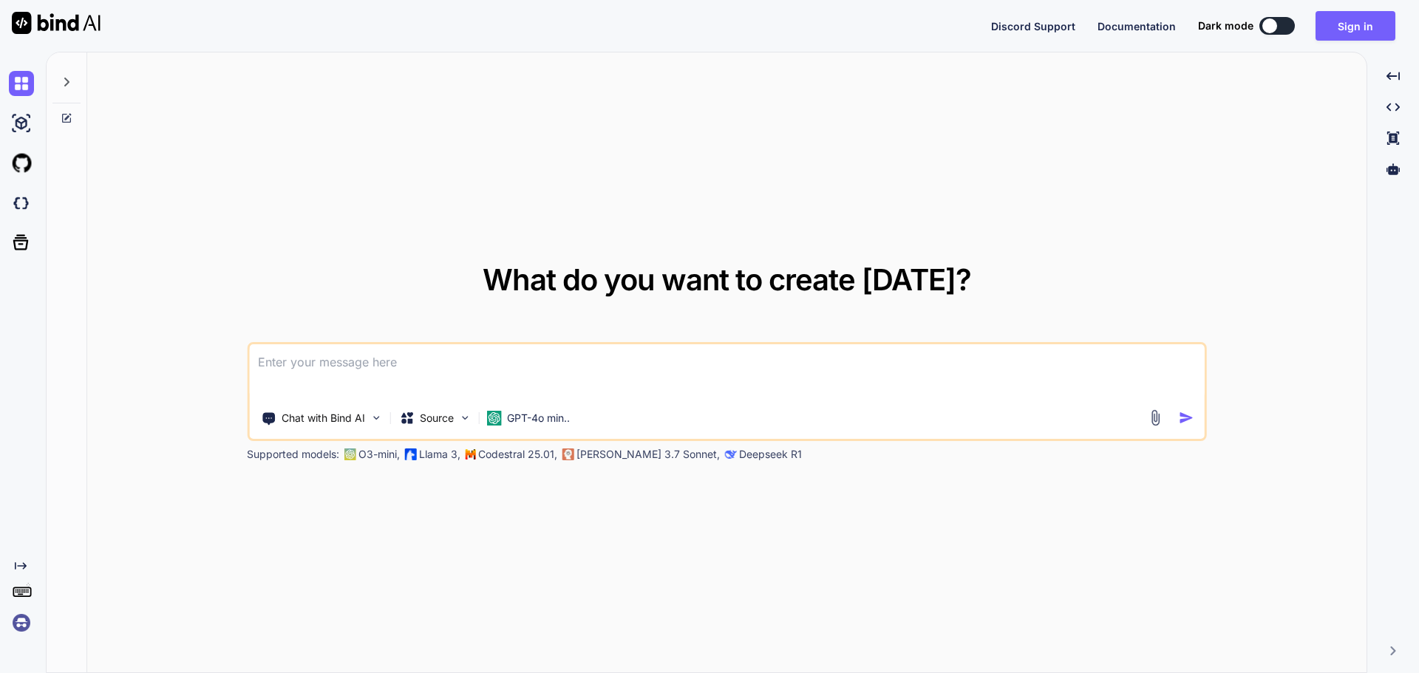
click at [20, 19] on img at bounding box center [56, 23] width 89 height 22
type textarea "x"
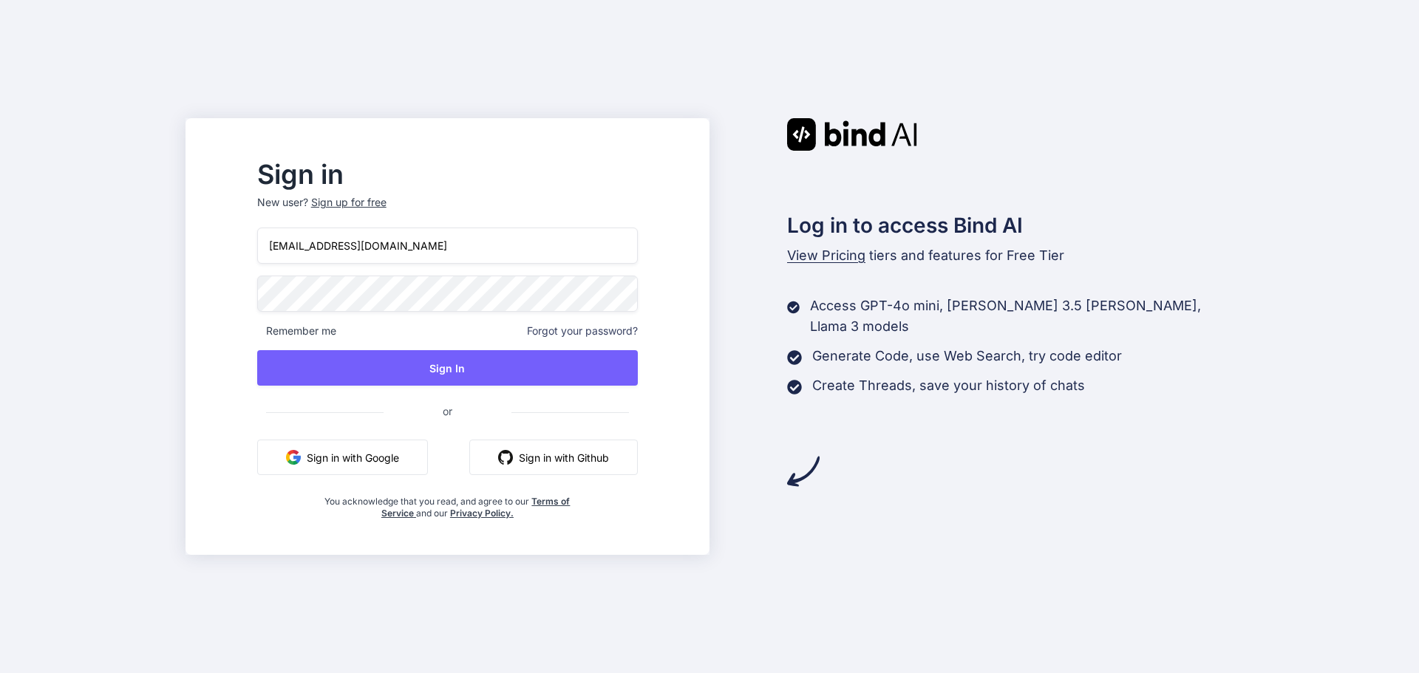
drag, startPoint x: 373, startPoint y: 242, endPoint x: 289, endPoint y: 253, distance: 84.9
click at [296, 252] on input "[EMAIL_ADDRESS][DOMAIN_NAME]" at bounding box center [447, 246] width 381 height 36
type input "[EMAIL_ADDRESS][DOMAIN_NAME]"
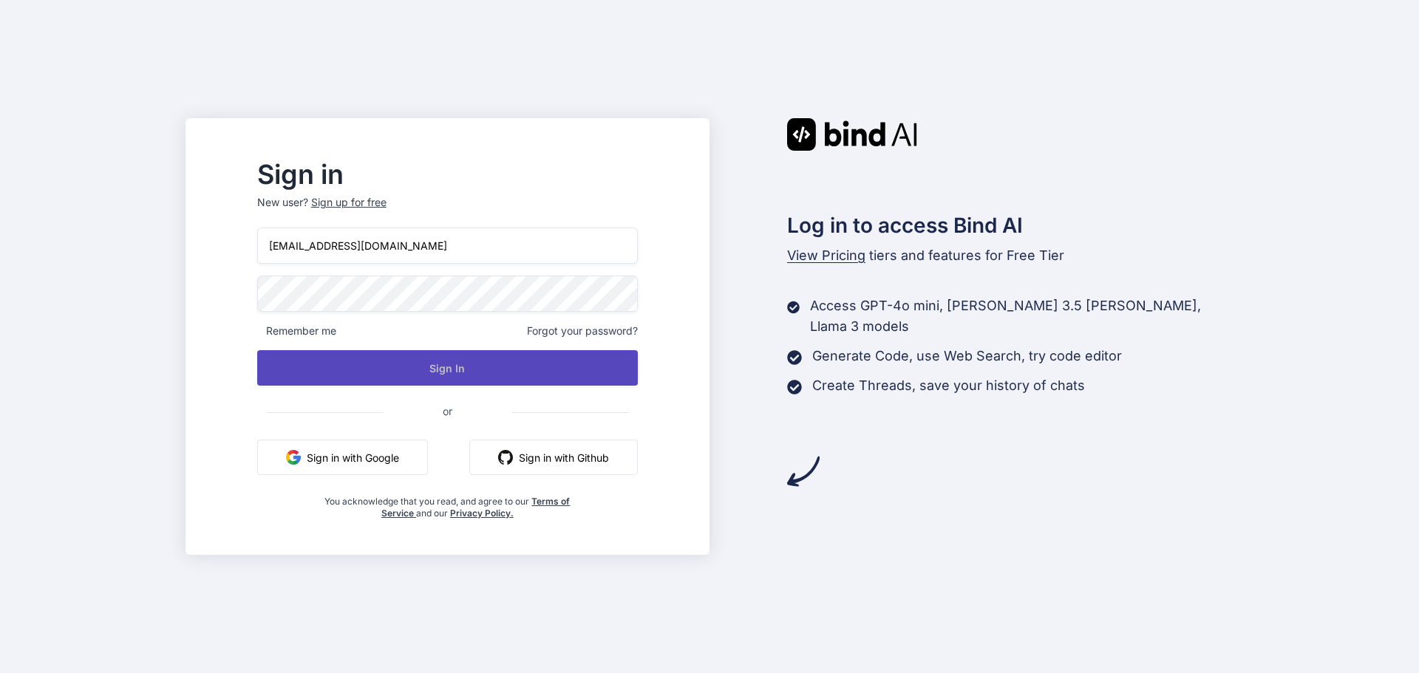
click at [480, 362] on button "Sign In" at bounding box center [447, 367] width 381 height 35
click at [489, 372] on button "Sign In" at bounding box center [447, 367] width 381 height 35
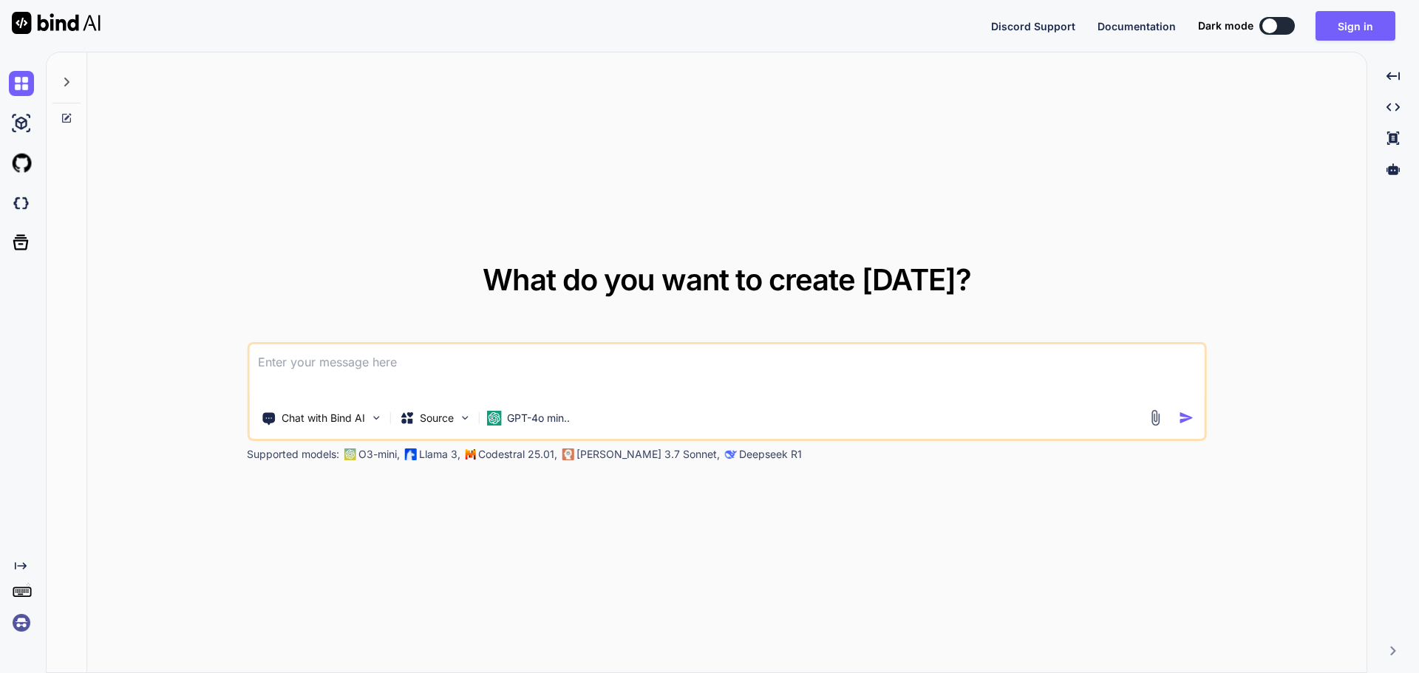
click at [18, 623] on img at bounding box center [21, 623] width 25 height 25
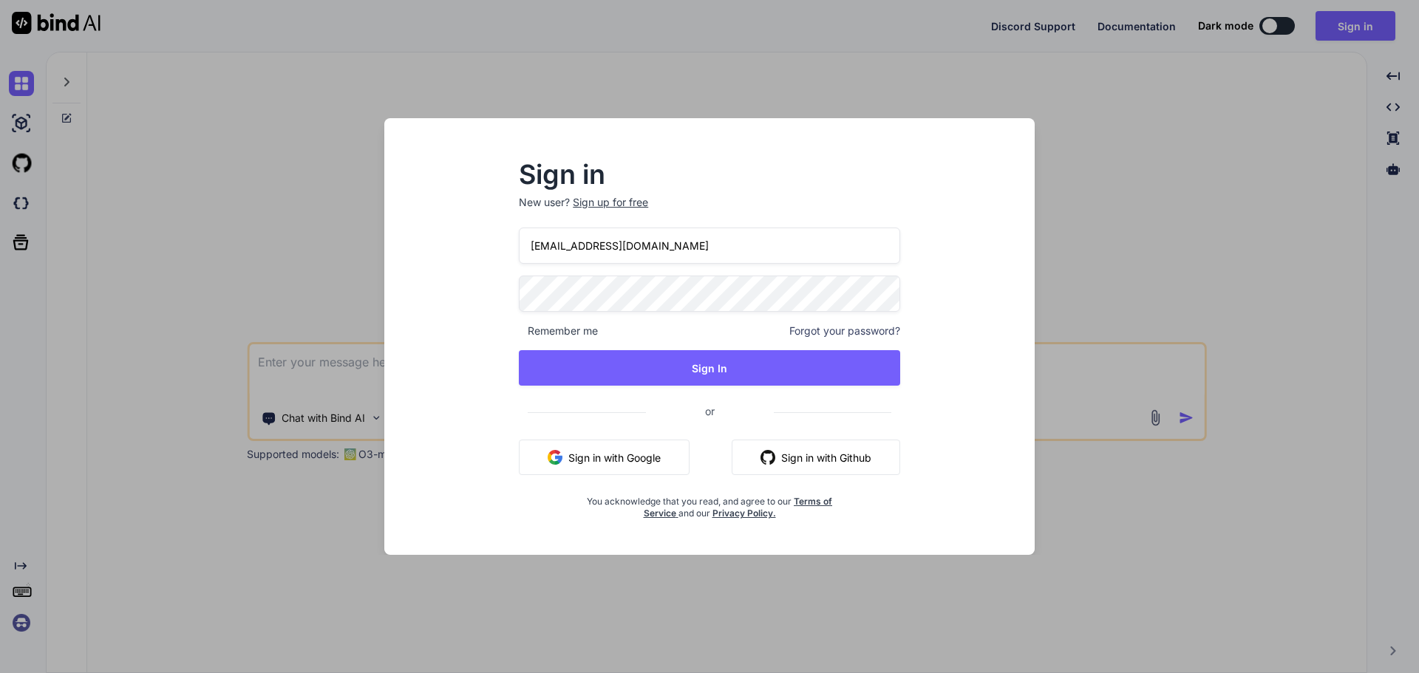
drag, startPoint x: 607, startPoint y: 245, endPoint x: 491, endPoint y: 250, distance: 116.1
click at [498, 251] on div "Sign in New user? Sign up for free [EMAIL_ADDRESS][DOMAIN_NAME] Remember me For…" at bounding box center [709, 341] width 429 height 357
click at [554, 245] on input "[DEMOGRAPHIC_DATA][EMAIL_ADDRESS][DOMAIN_NAME]" at bounding box center [709, 246] width 381 height 36
type input "[EMAIL_ADDRESS][DOMAIN_NAME]"
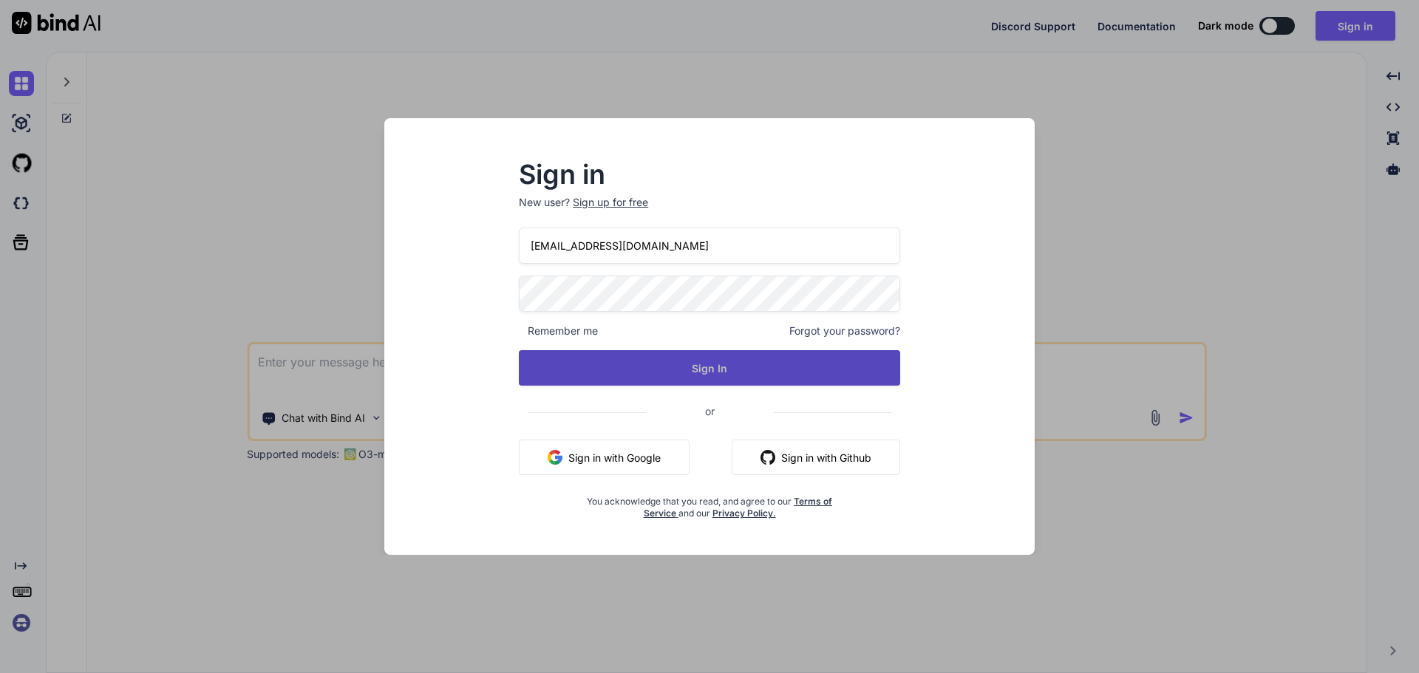
click at [724, 364] on button "Sign In" at bounding box center [709, 367] width 381 height 35
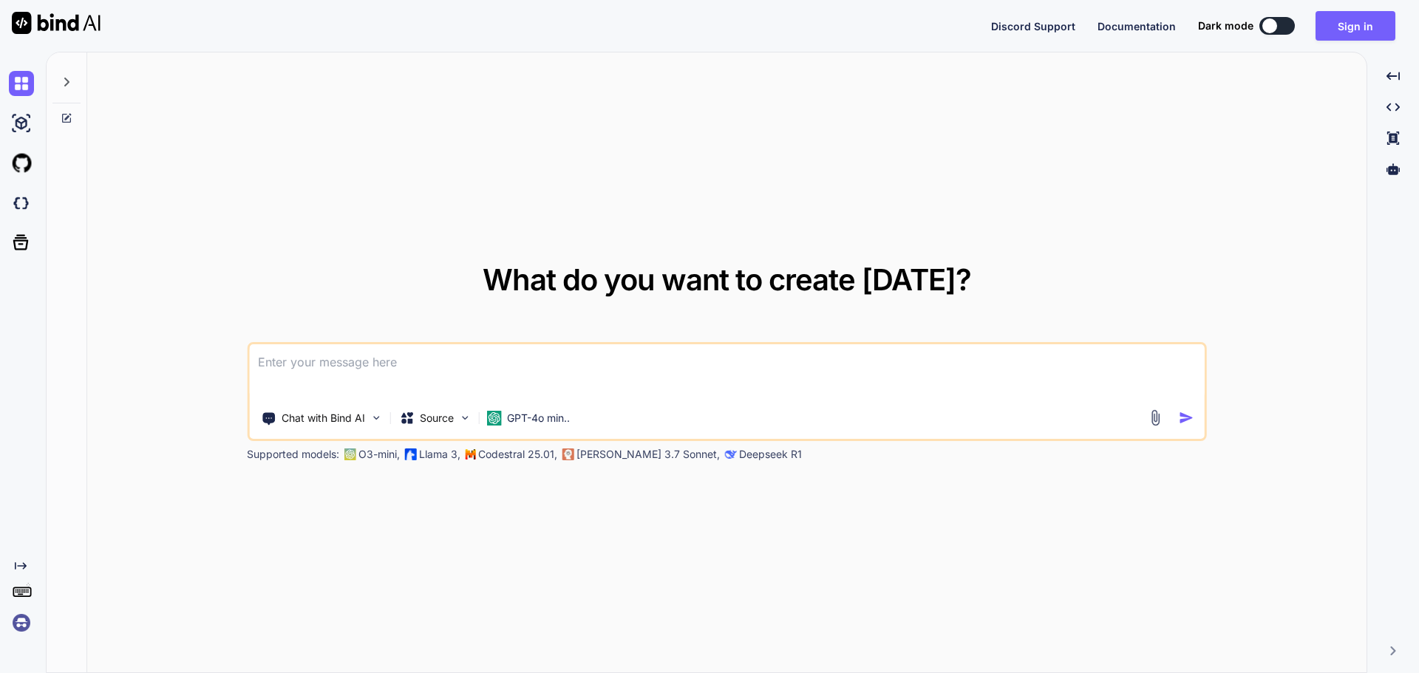
click at [344, 369] on textarea at bounding box center [727, 371] width 956 height 55
click at [1283, 26] on button at bounding box center [1277, 26] width 35 height 18
type textarea "x"
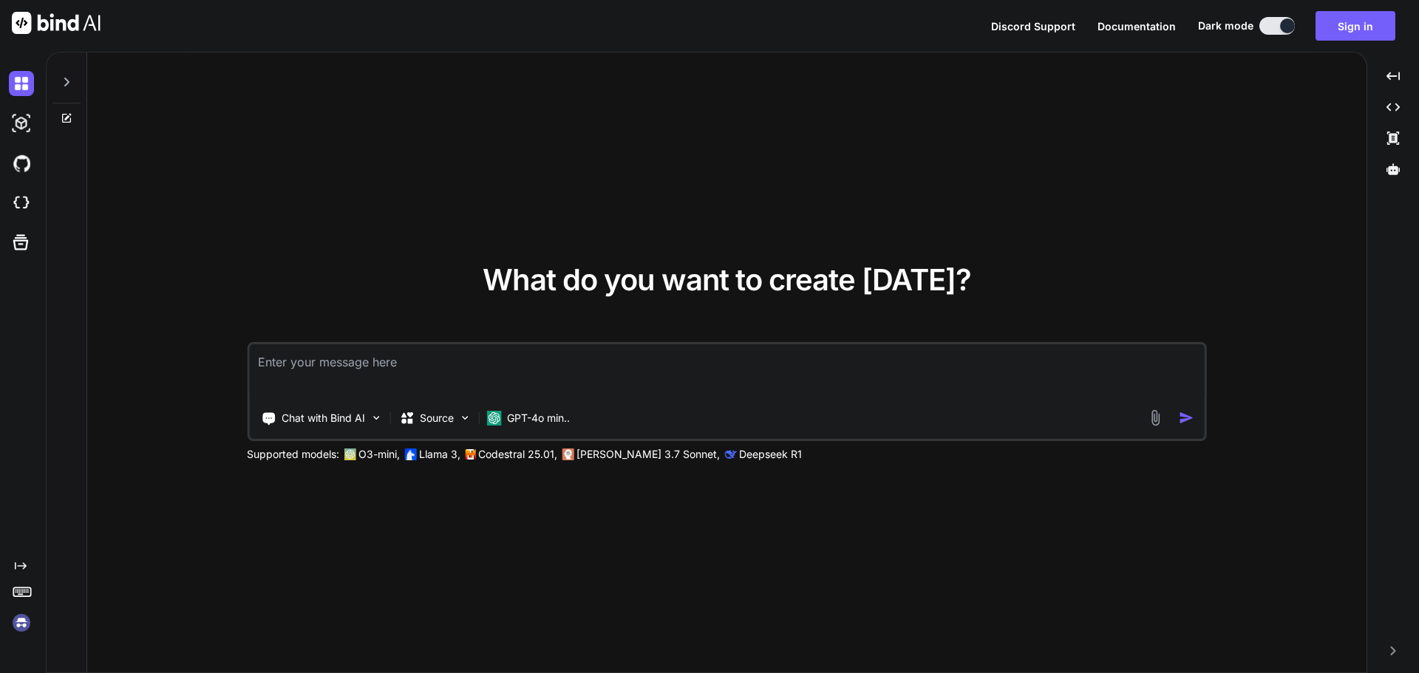
click at [448, 381] on textarea at bounding box center [727, 371] width 956 height 55
paste textarea
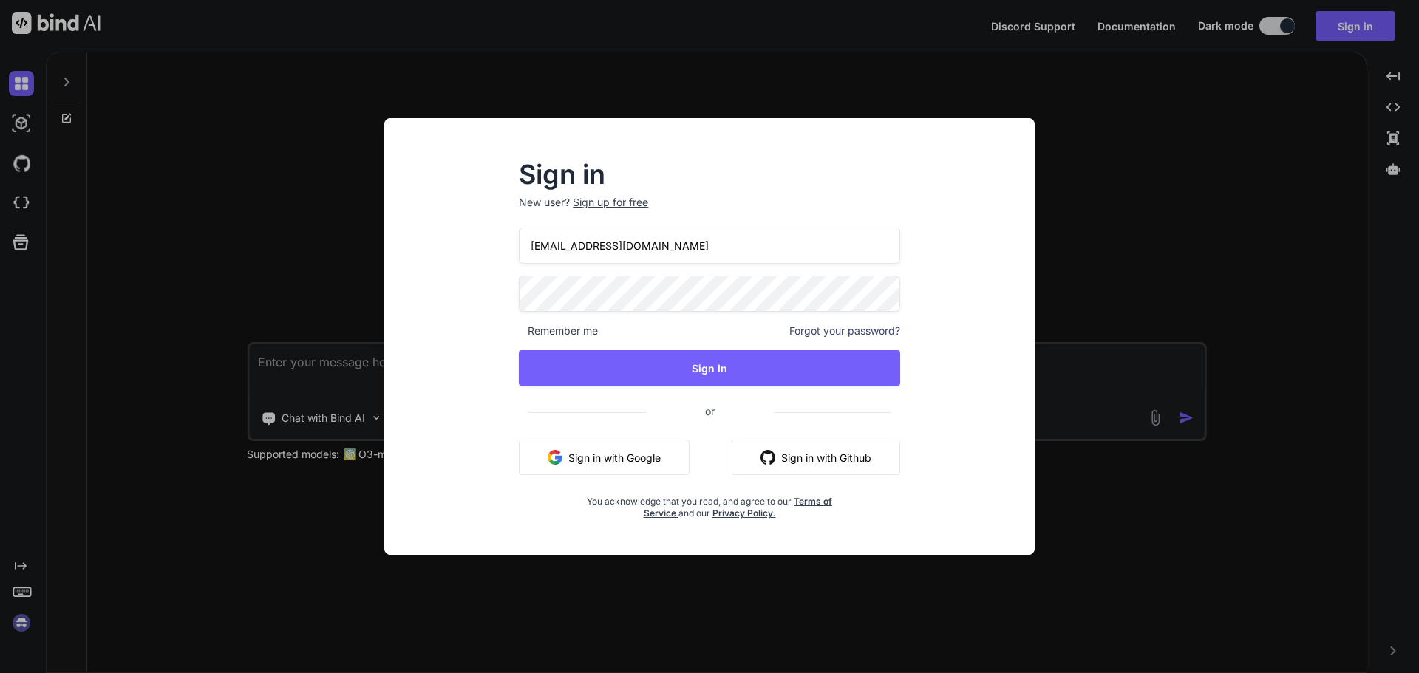
drag, startPoint x: 573, startPoint y: 245, endPoint x: 466, endPoint y: 251, distance: 106.6
click at [466, 251] on div "Sign in New user? Sign up for free [EMAIL_ADDRESS][DOMAIN_NAME] Remember me For…" at bounding box center [709, 350] width 627 height 410
click at [567, 247] on input "[EMAIL_ADDRESS][DOMAIN_NAME]" at bounding box center [709, 246] width 381 height 36
type input "[EMAIL_ADDRESS][DOMAIN_NAME]"
click at [1001, 174] on div "Sign in New user? Sign up for free [EMAIL_ADDRESS][DOMAIN_NAME] Remember me For…" at bounding box center [709, 350] width 627 height 410
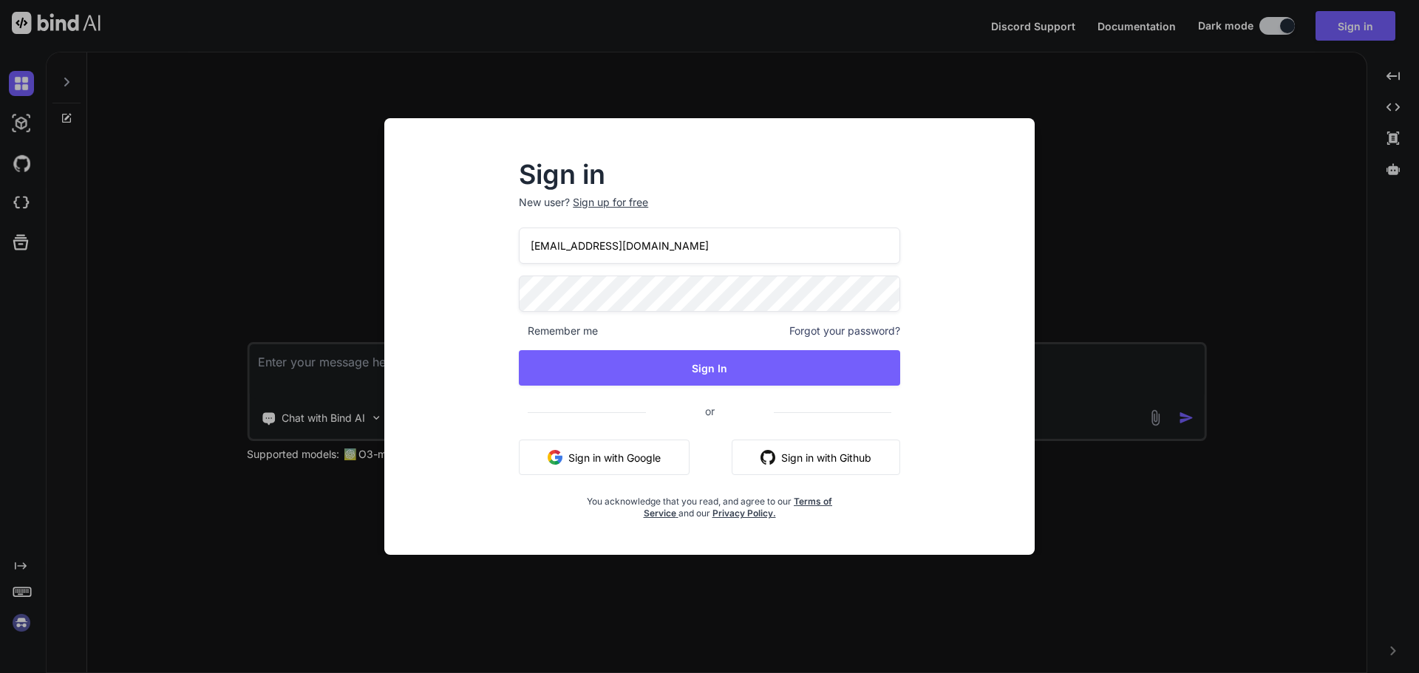
click at [497, 305] on div "Sign in New user? Sign up for free [EMAIL_ADDRESS][DOMAIN_NAME] Remember me For…" at bounding box center [709, 341] width 429 height 357
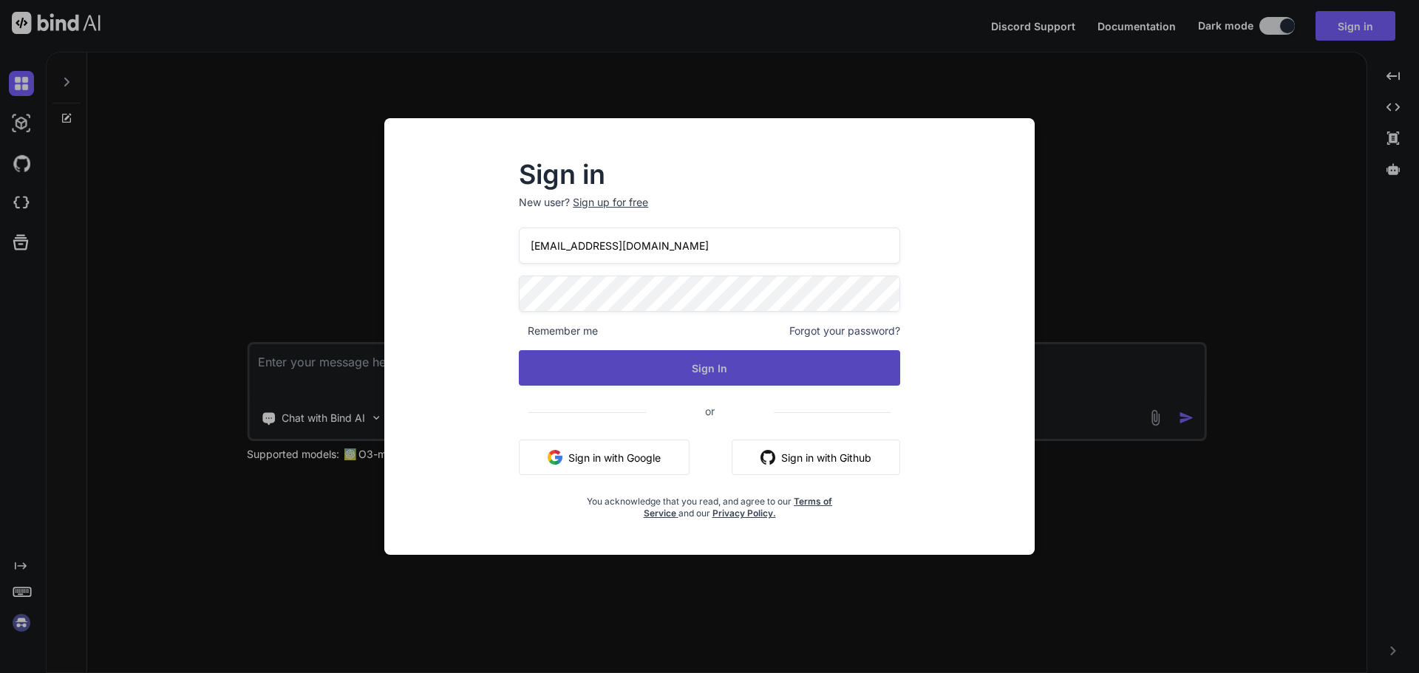
click at [718, 363] on button "Sign In" at bounding box center [709, 367] width 381 height 35
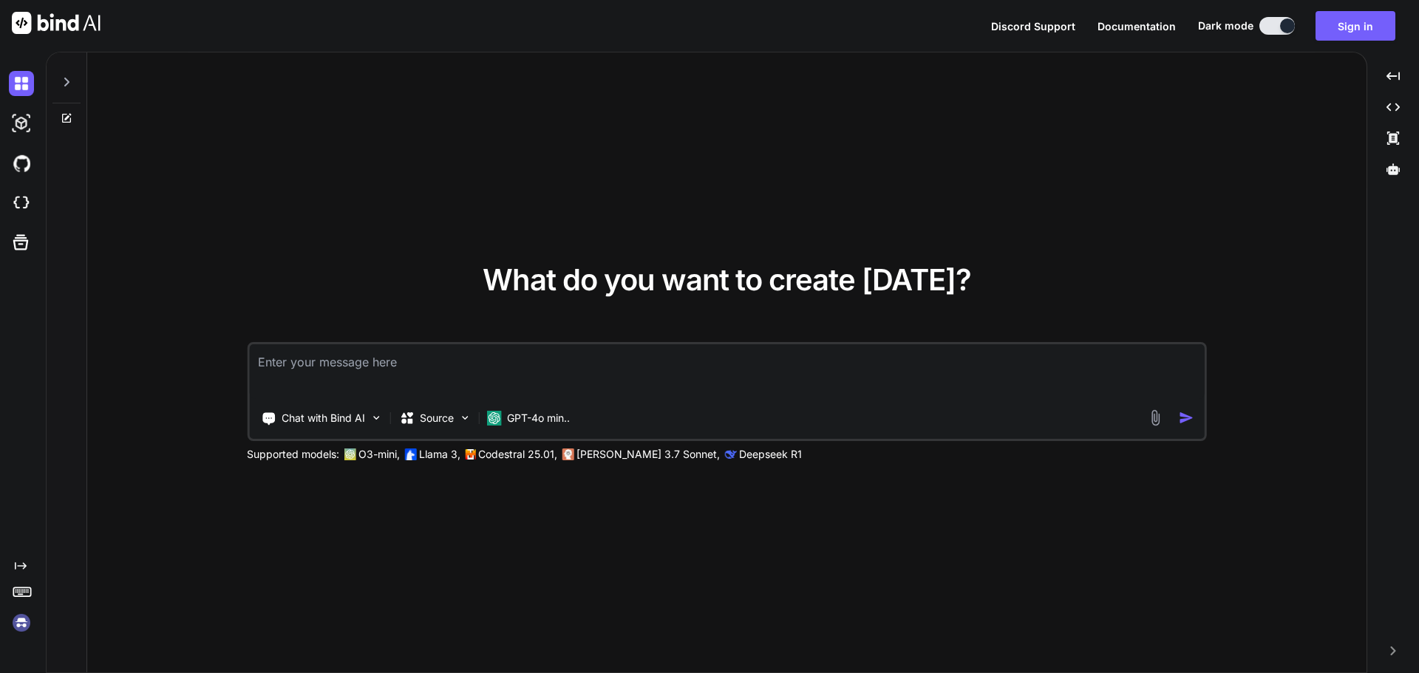
click at [413, 363] on textarea at bounding box center [727, 371] width 956 height 55
paste textarea
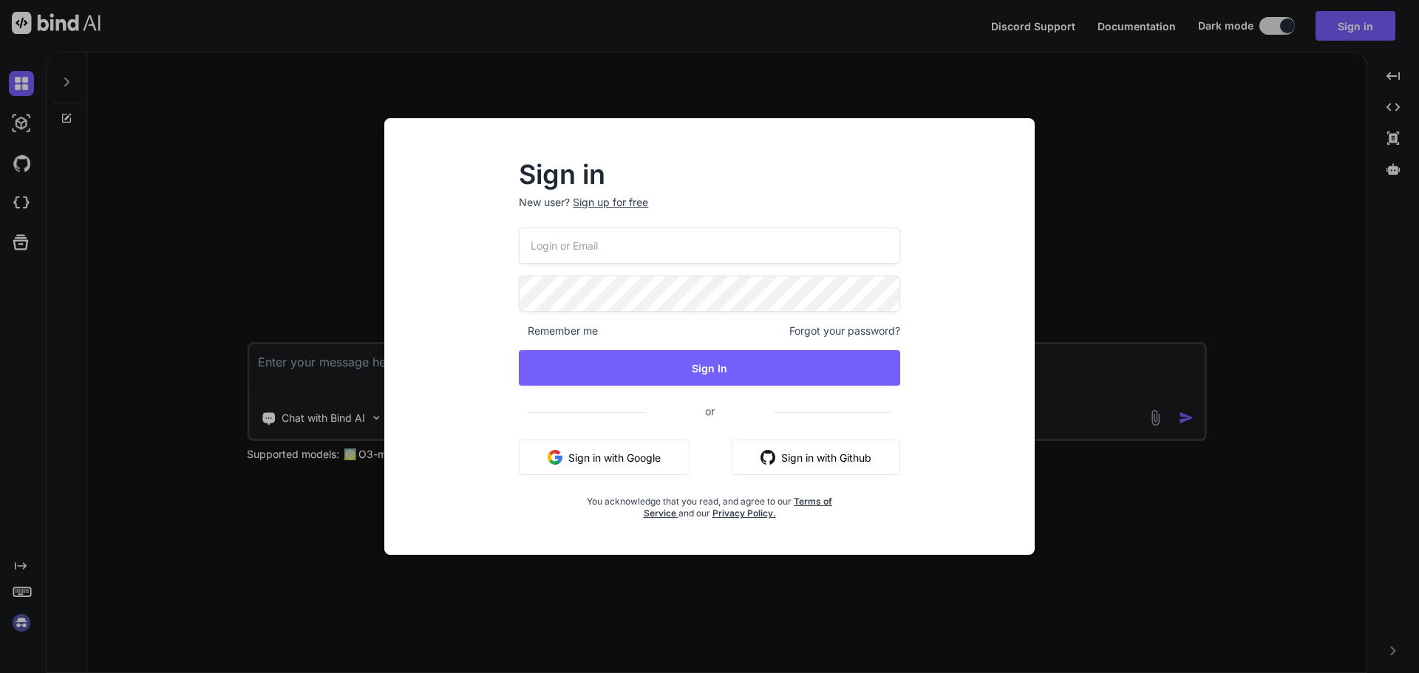
type input "[EMAIL_ADDRESS][DOMAIN_NAME]"
click at [356, 373] on div "Sign in New user? Sign up for free [EMAIL_ADDRESS][DOMAIN_NAME] Remember me For…" at bounding box center [710, 336] width 710 height 437
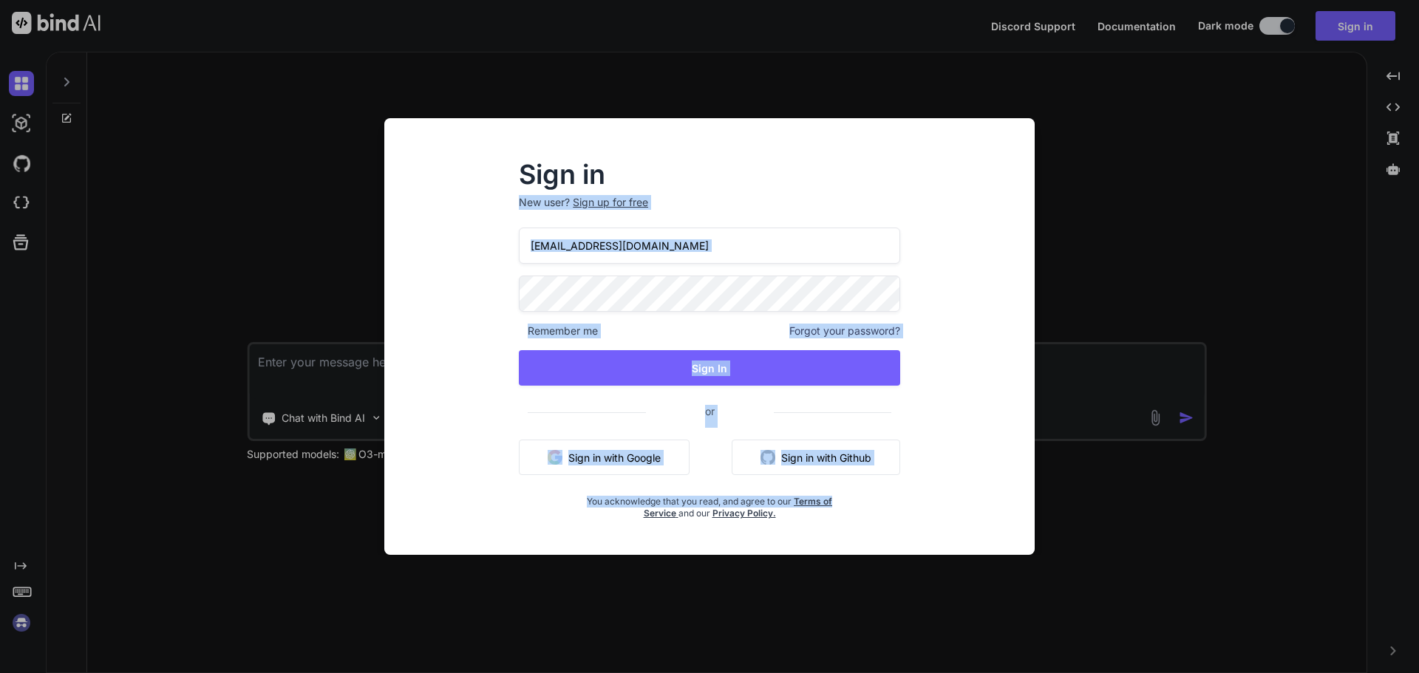
drag, startPoint x: 927, startPoint y: 146, endPoint x: 1225, endPoint y: 503, distance: 465.5
click at [1224, 502] on div "Sign in New user? Sign up for free [EMAIL_ADDRESS][DOMAIN_NAME] Remember me For…" at bounding box center [709, 336] width 1419 height 673
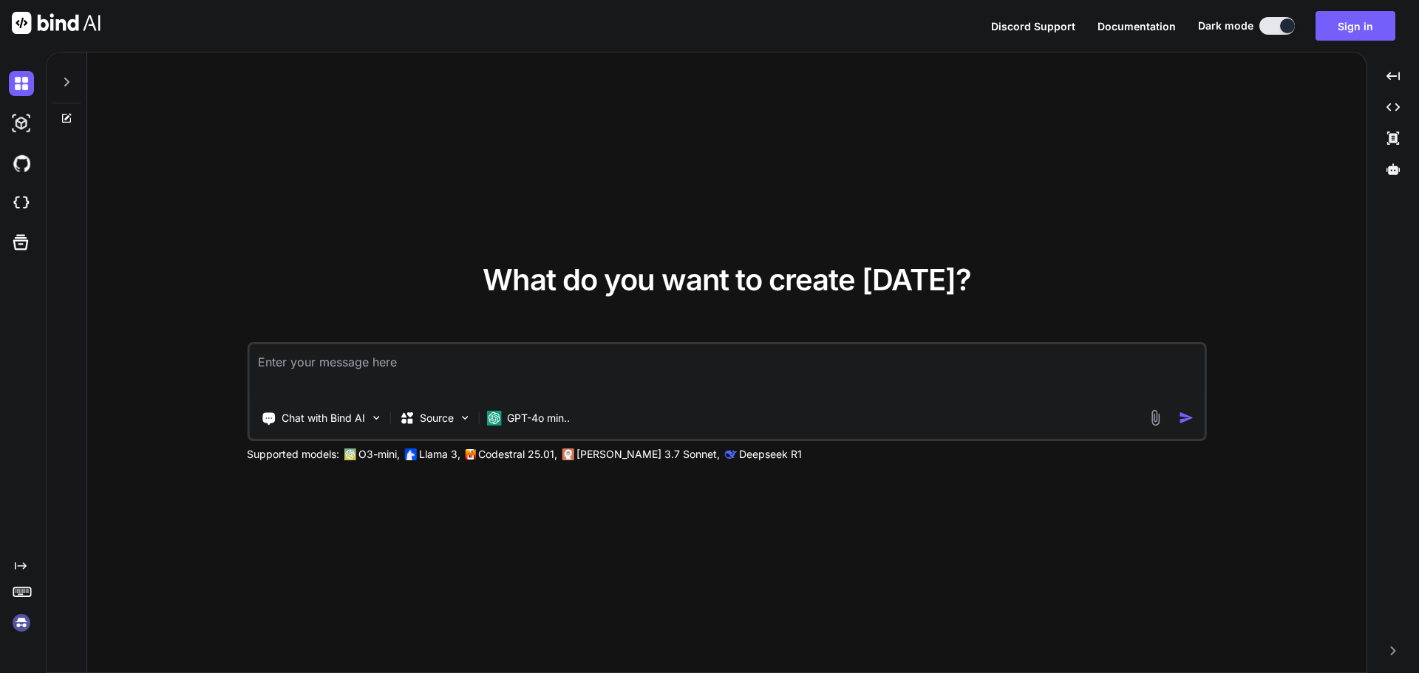
click at [375, 370] on textarea at bounding box center [727, 371] width 956 height 55
paste textarea
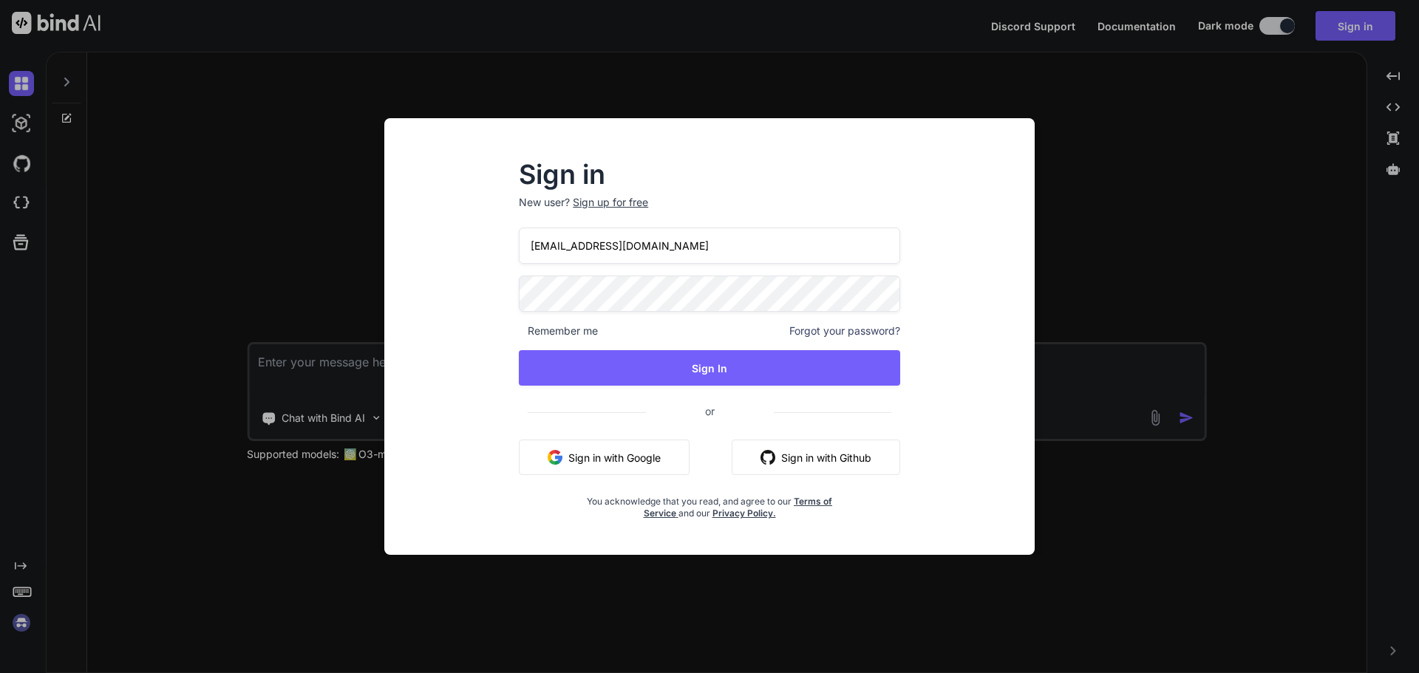
click at [328, 362] on div "Sign in New user? Sign up for free [EMAIL_ADDRESS][DOMAIN_NAME] Remember me For…" at bounding box center [709, 336] width 1419 height 673
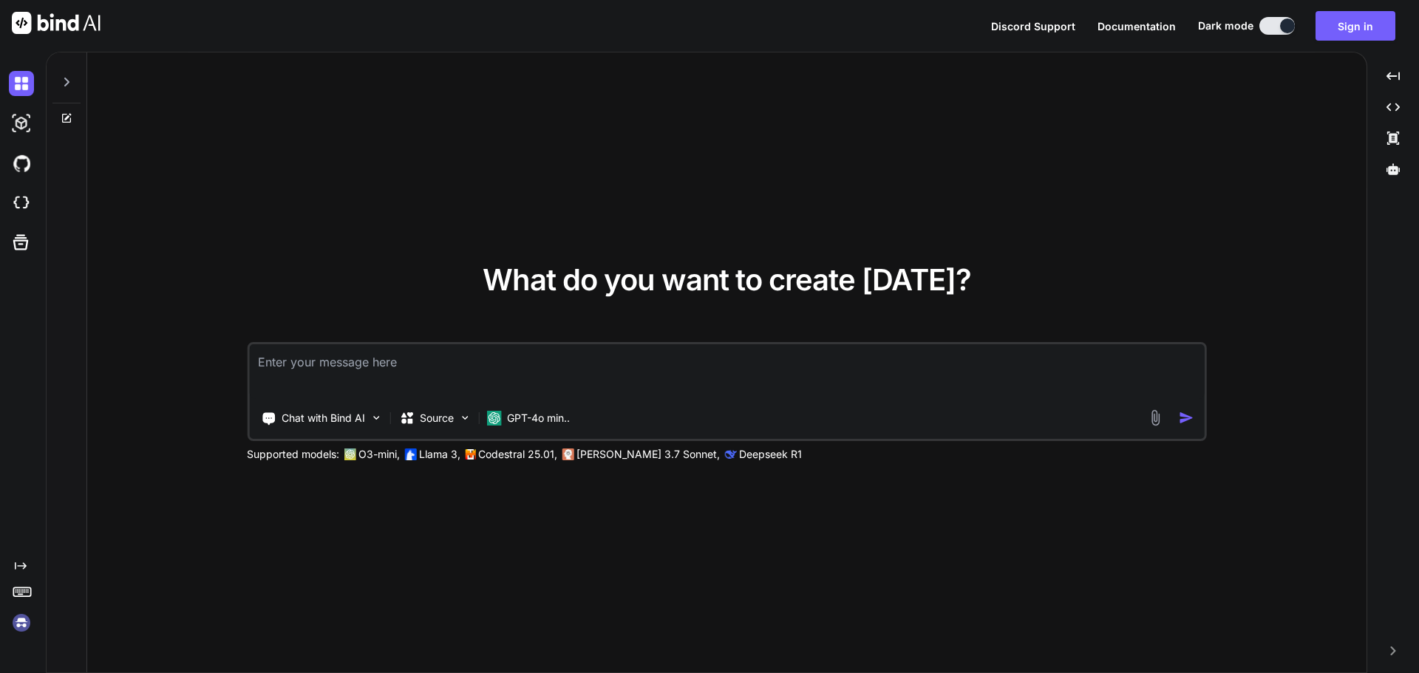
click at [328, 362] on textarea at bounding box center [727, 371] width 956 height 55
paste textarea
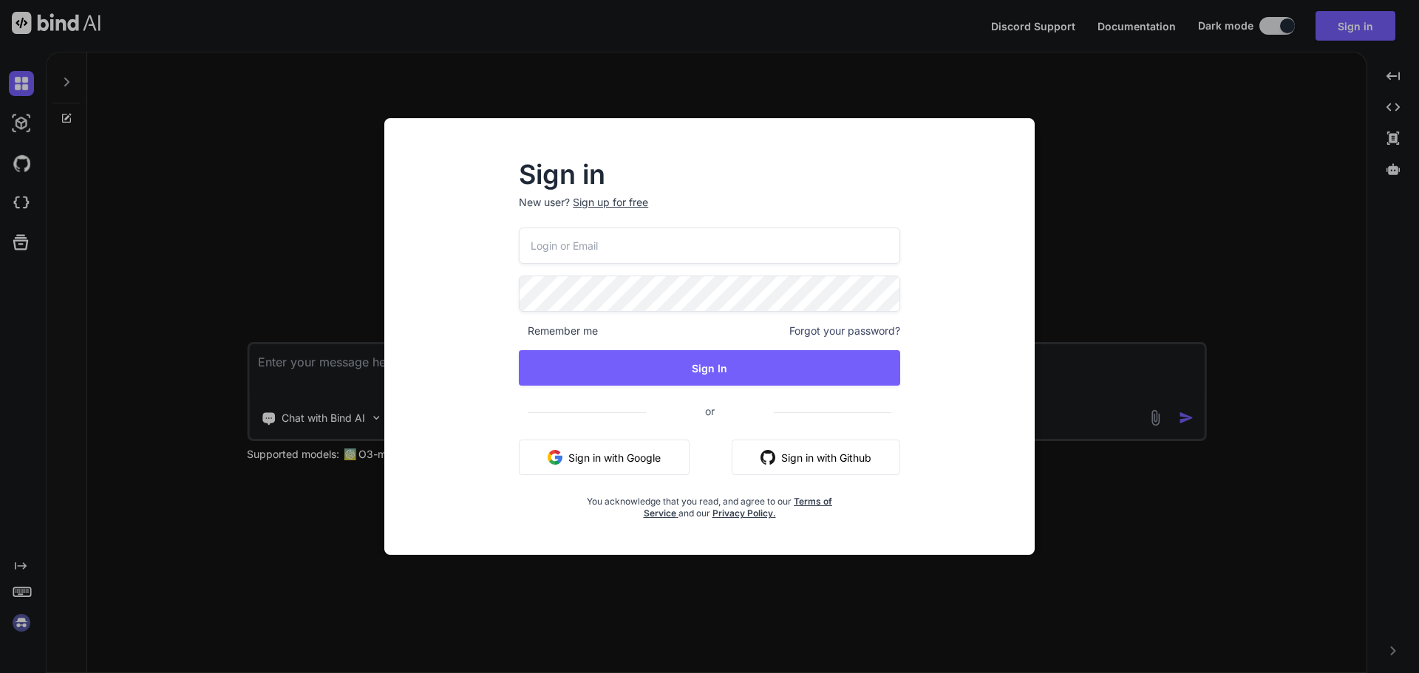
type input "[EMAIL_ADDRESS][DOMAIN_NAME]"
click at [1085, 152] on div "Sign in New user? Sign up for free [EMAIL_ADDRESS][DOMAIN_NAME] Remember me For…" at bounding box center [709, 336] width 1419 height 673
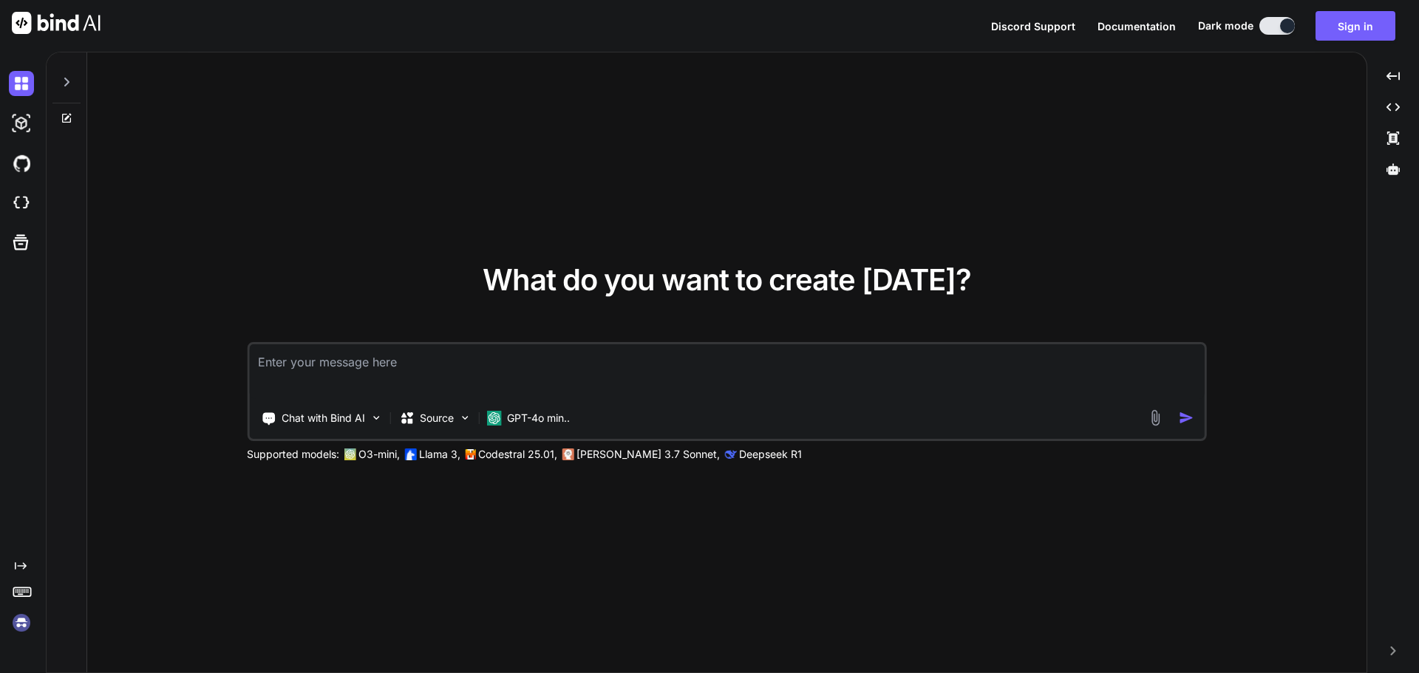
click at [417, 372] on textarea at bounding box center [727, 371] width 956 height 55
click at [69, 116] on icon at bounding box center [67, 116] width 7 height 7
drag, startPoint x: 69, startPoint y: 116, endPoint x: 86, endPoint y: 127, distance: 20.9
click at [70, 117] on icon at bounding box center [67, 118] width 12 height 12
click at [380, 364] on textarea at bounding box center [727, 371] width 956 height 55
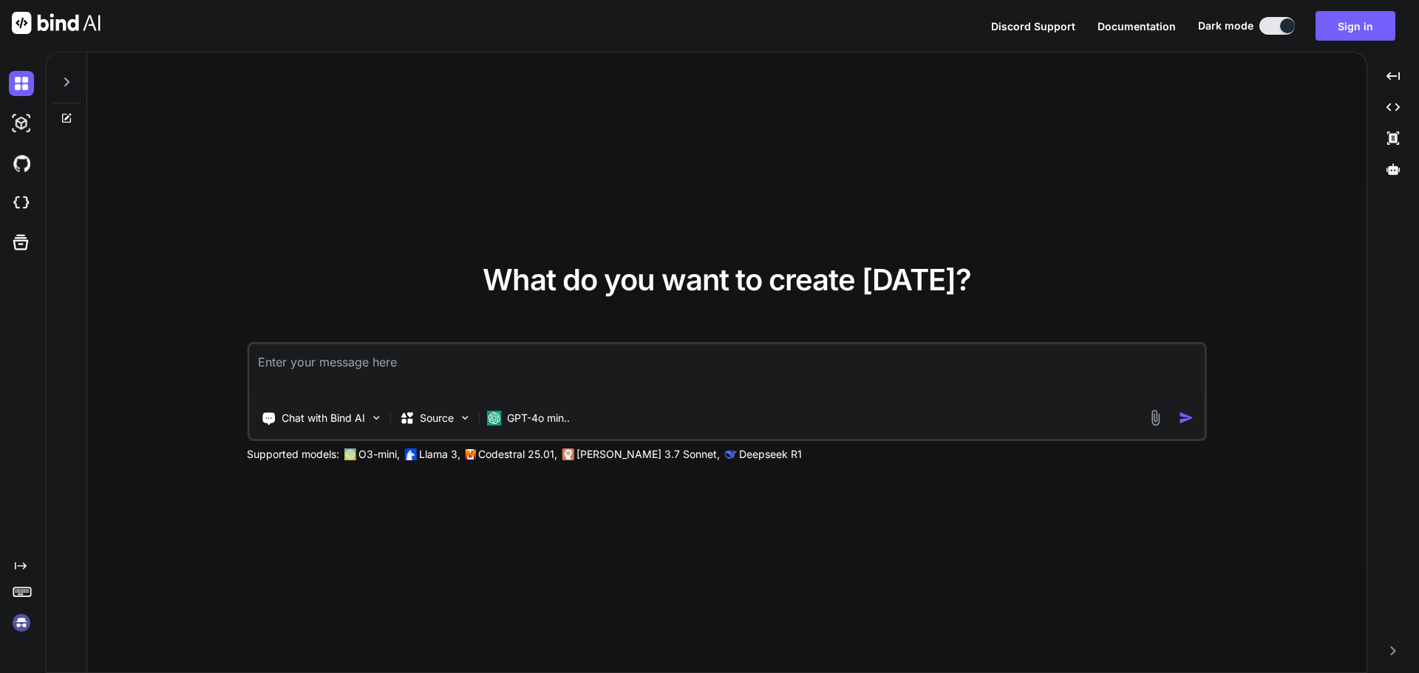
paste textarea
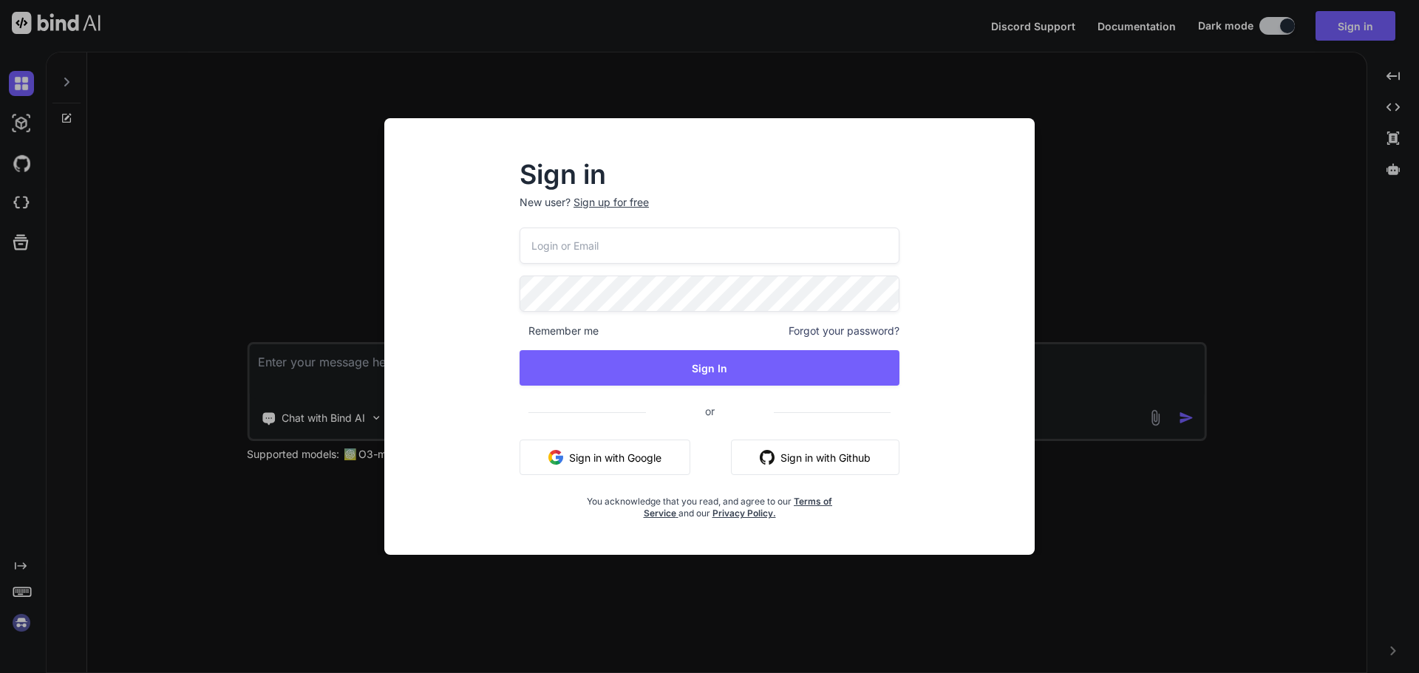
type input "[EMAIL_ADDRESS][DOMAIN_NAME]"
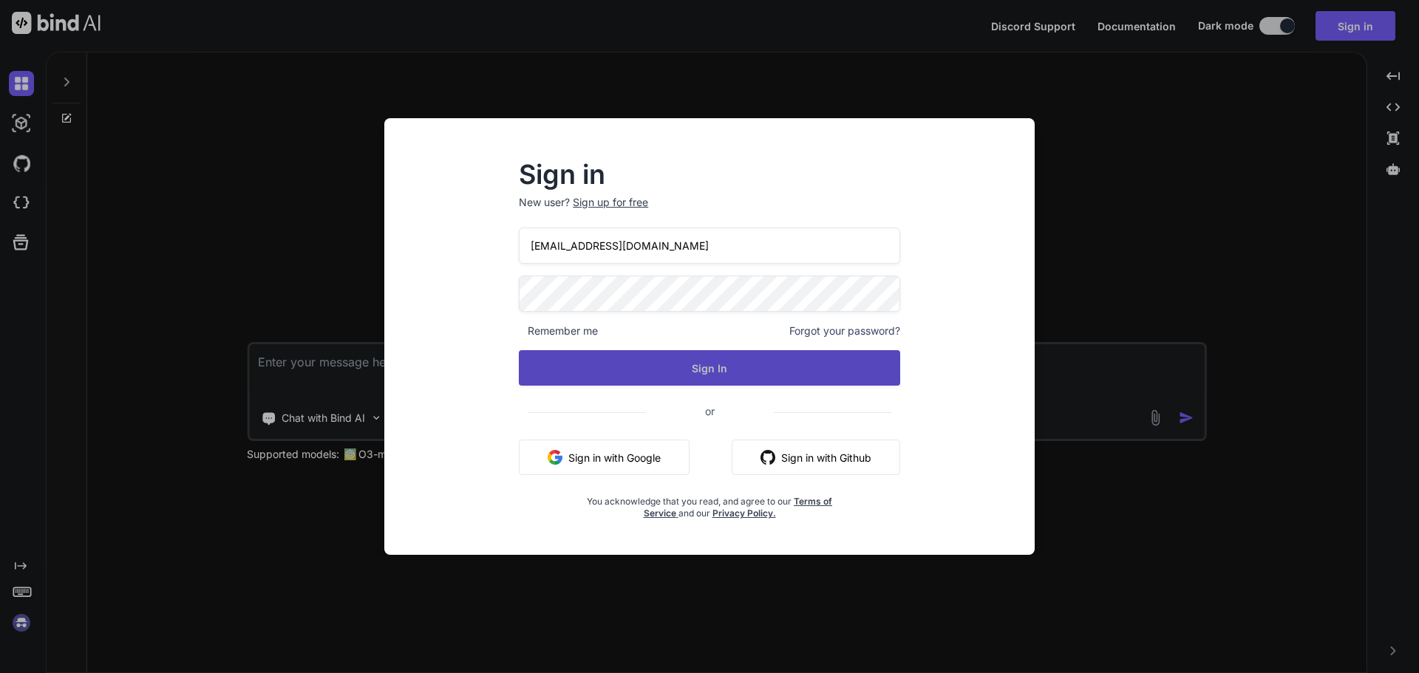
click at [701, 362] on button "Sign In" at bounding box center [709, 367] width 381 height 35
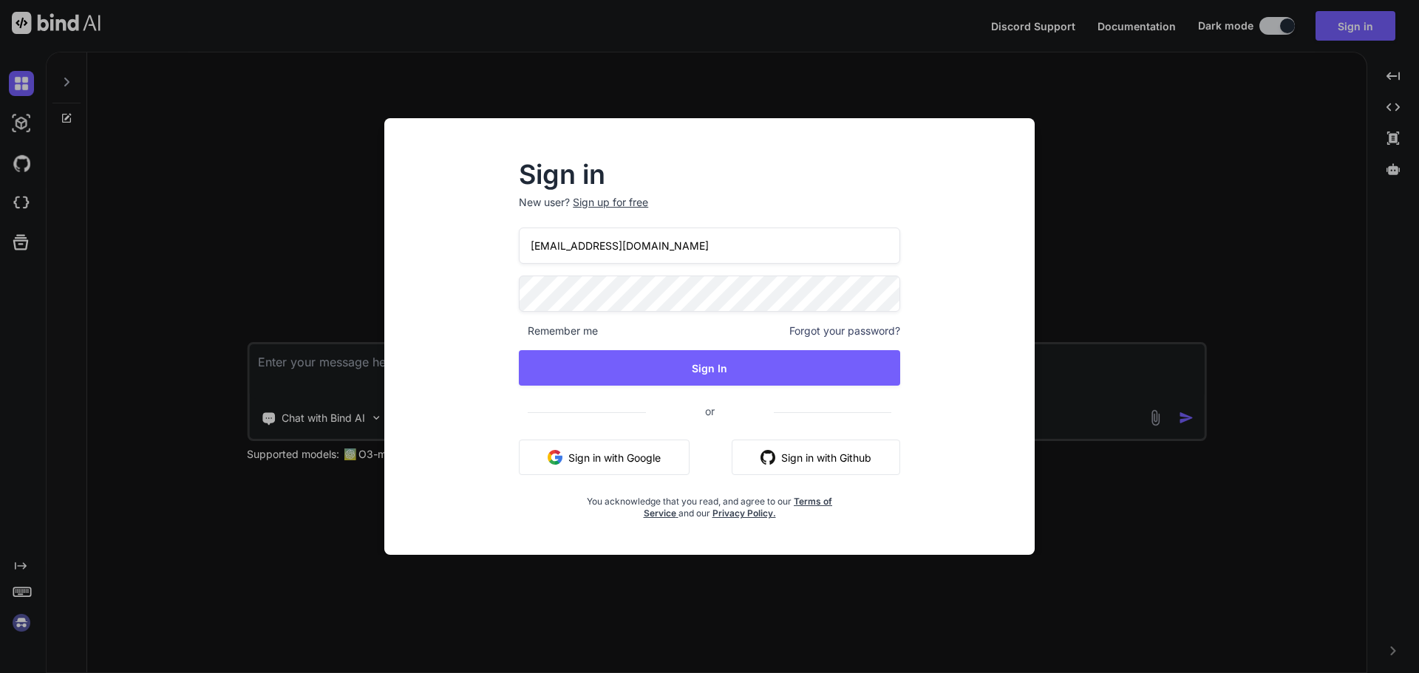
click at [628, 458] on button "Sign in with Google" at bounding box center [604, 457] width 171 height 35
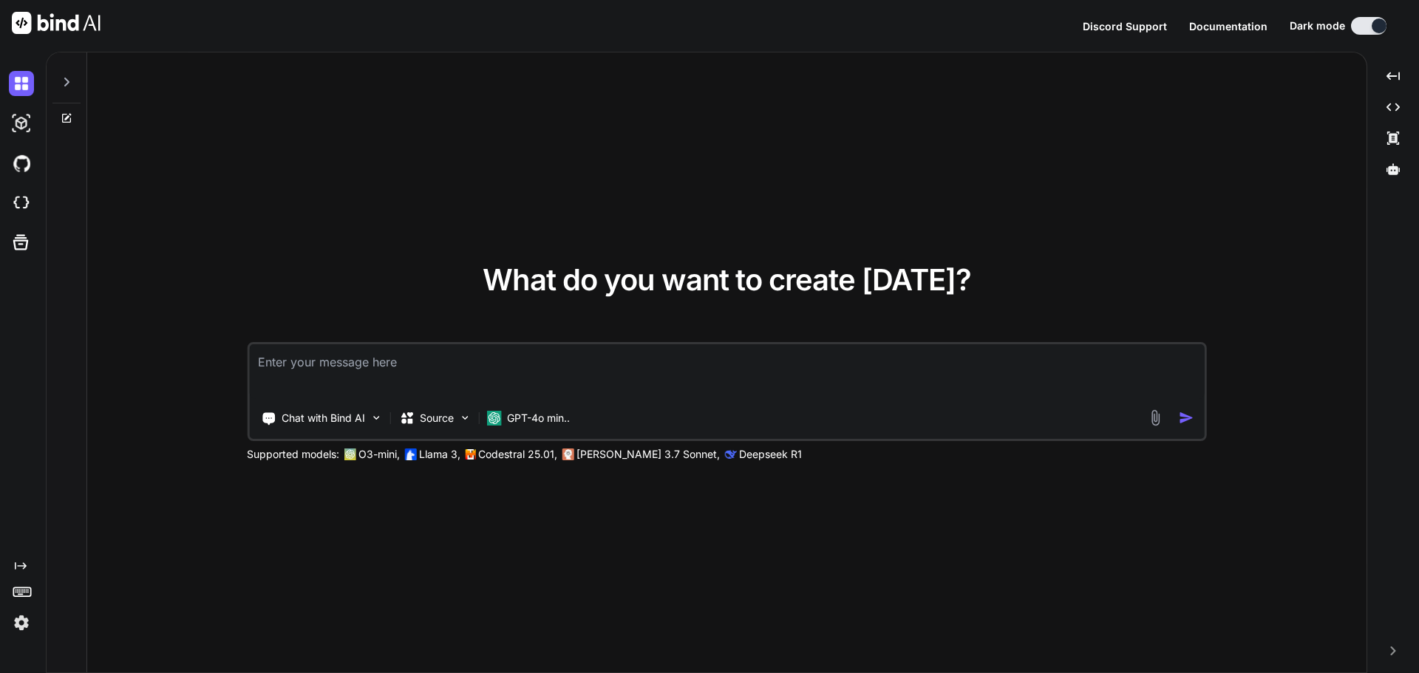
click at [445, 367] on textarea at bounding box center [727, 371] width 956 height 55
paste textarea "<script lang="ts" setup> import type { Dictionary } from '~/lib/abstractions/ty…"
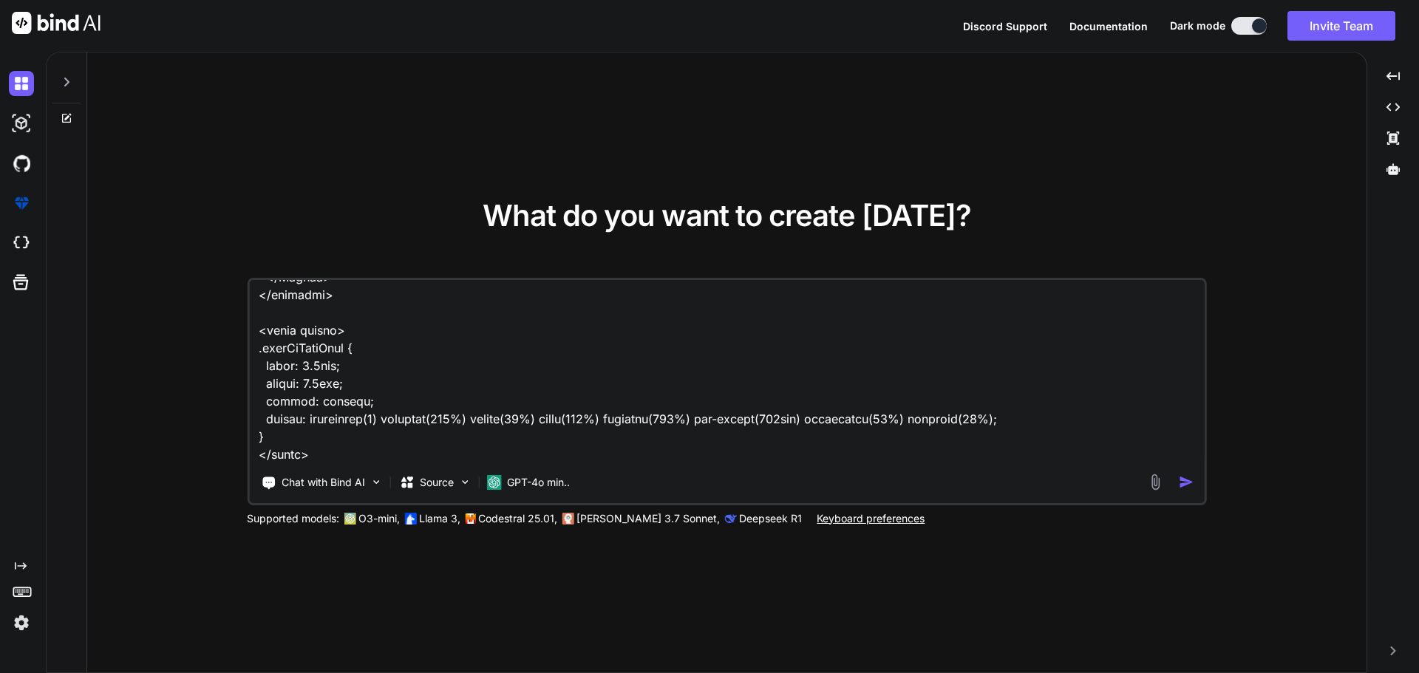
scroll to position [5076, 0]
click at [330, 455] on textarea at bounding box center [727, 371] width 956 height 183
paste textarea "[vue-tsc] No overload matches this call. Overload 1 of 2, '(o: { [s: string]: n…"
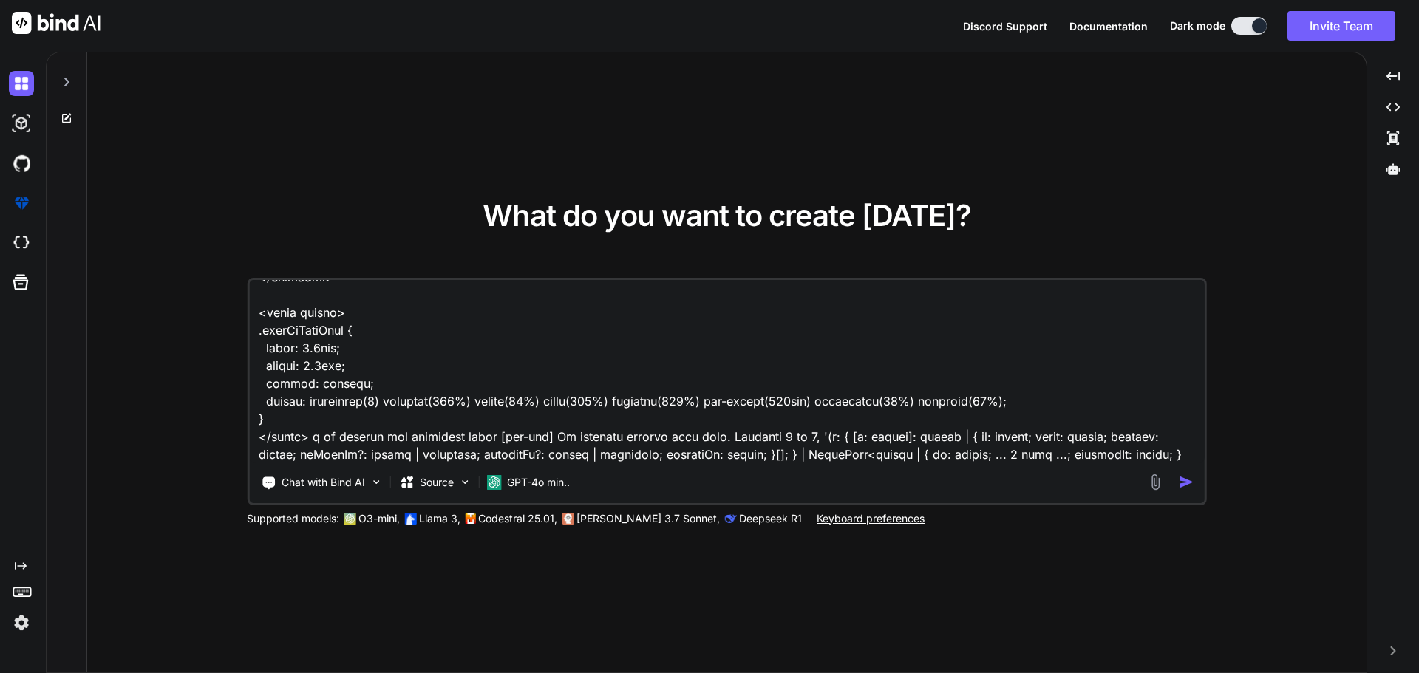
scroll to position [6087, 0]
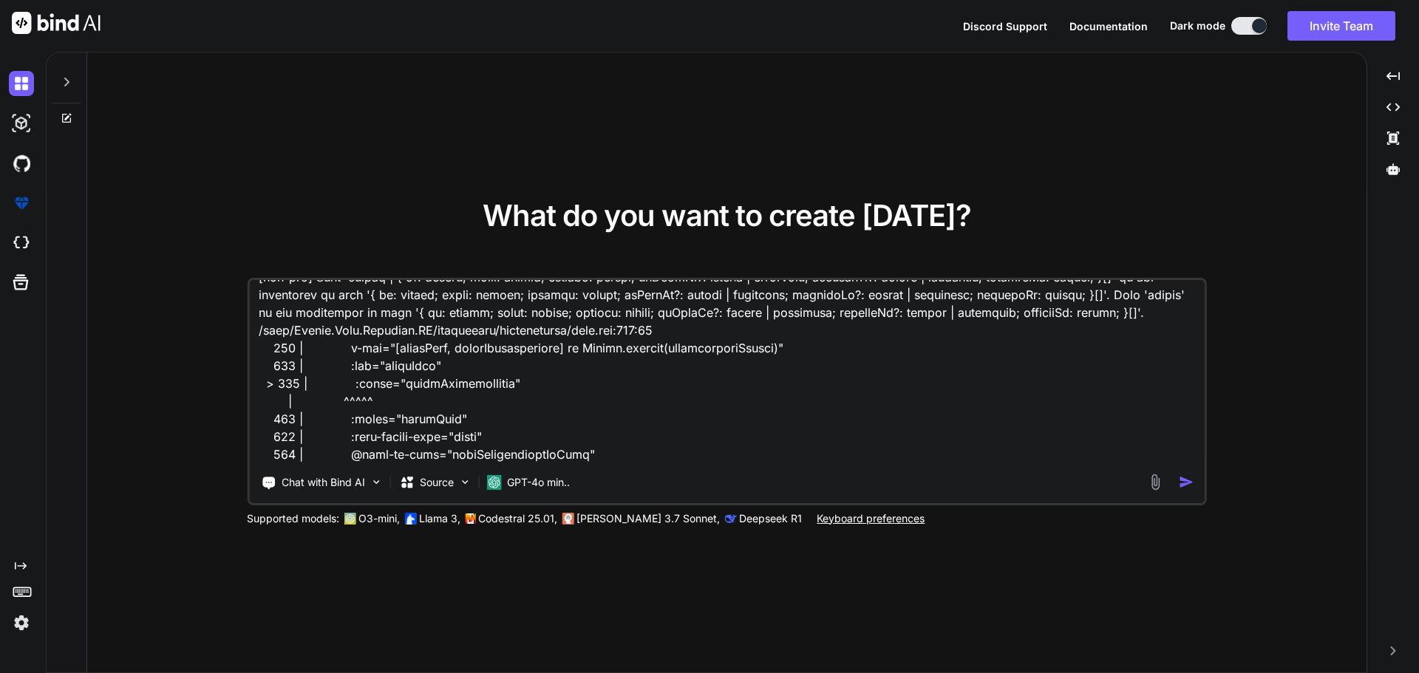
type textarea "<script lang="ts" setup> import type { Dictionary } from '~/lib/abstractions/ty…"
click at [1183, 483] on img "button" at bounding box center [1187, 483] width 16 height 16
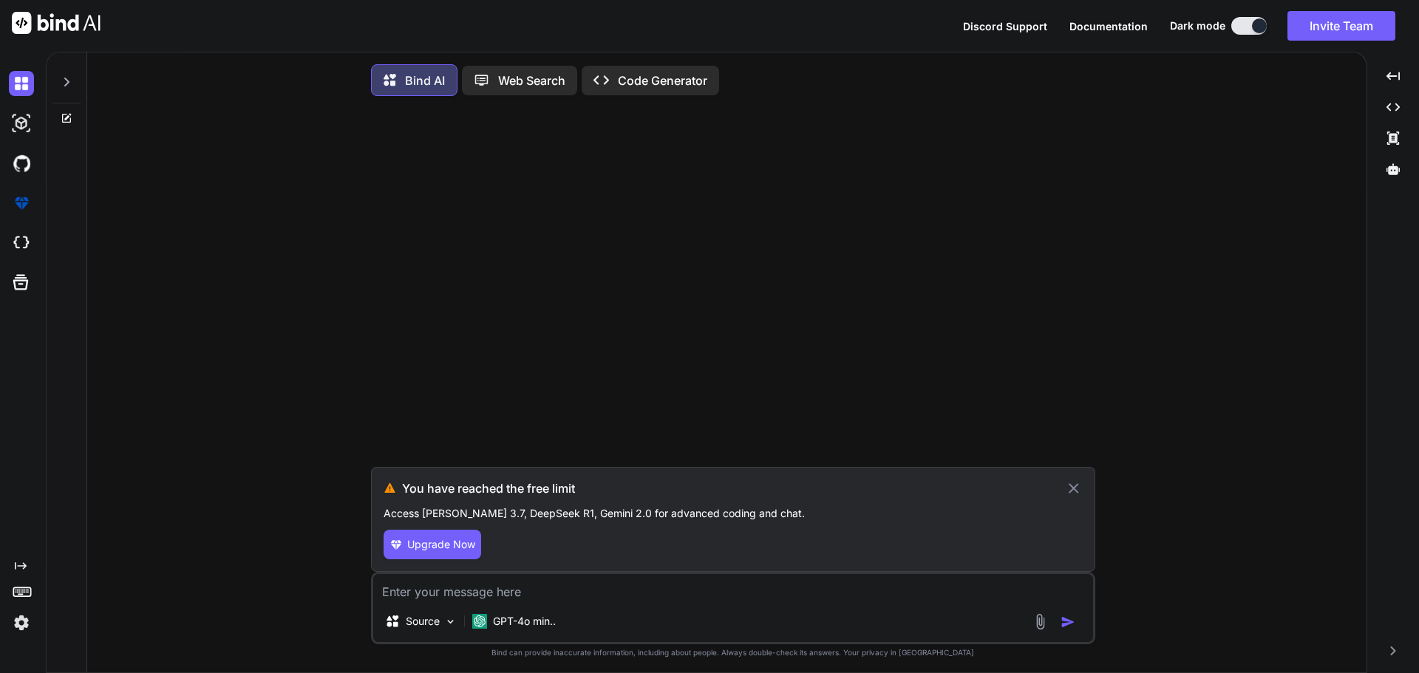
click at [22, 626] on img at bounding box center [21, 623] width 25 height 25
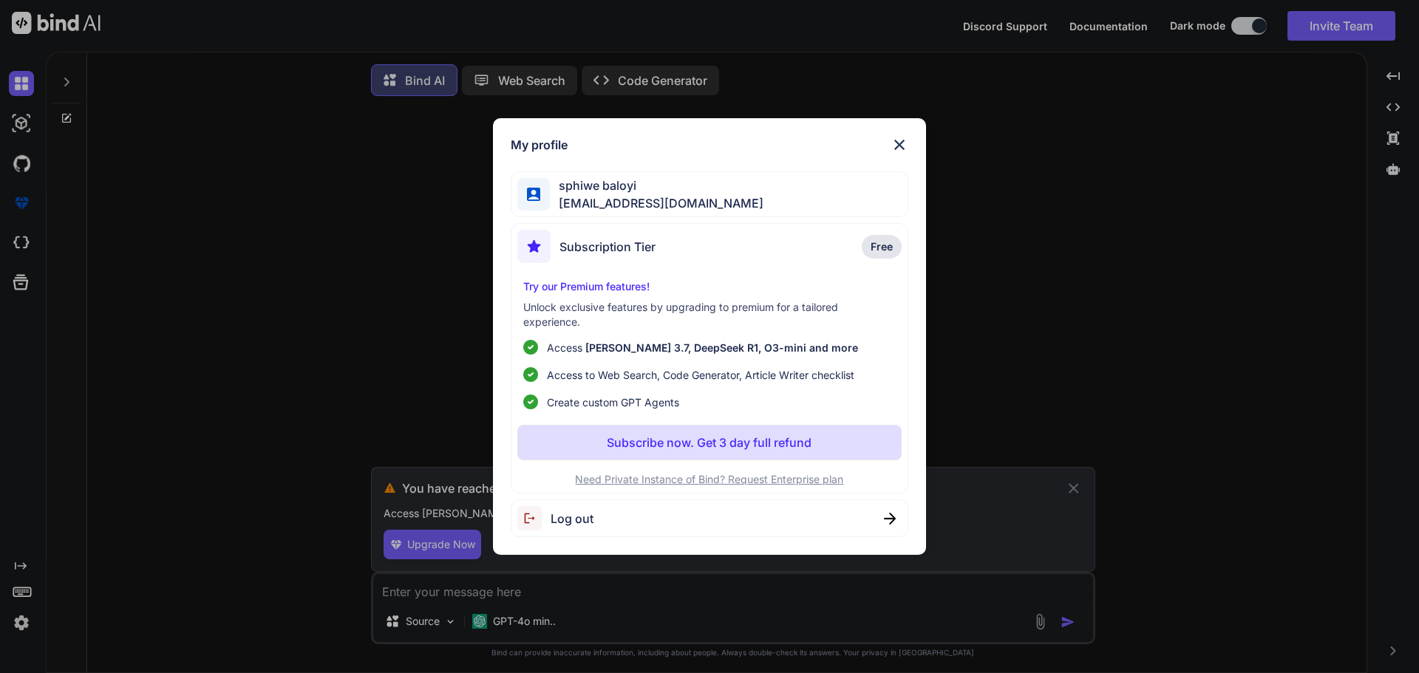
click at [226, 427] on div "My profile sphiwe baloyi [EMAIL_ADDRESS][DOMAIN_NAME] Subscription Tier Free Tr…" at bounding box center [709, 336] width 1419 height 673
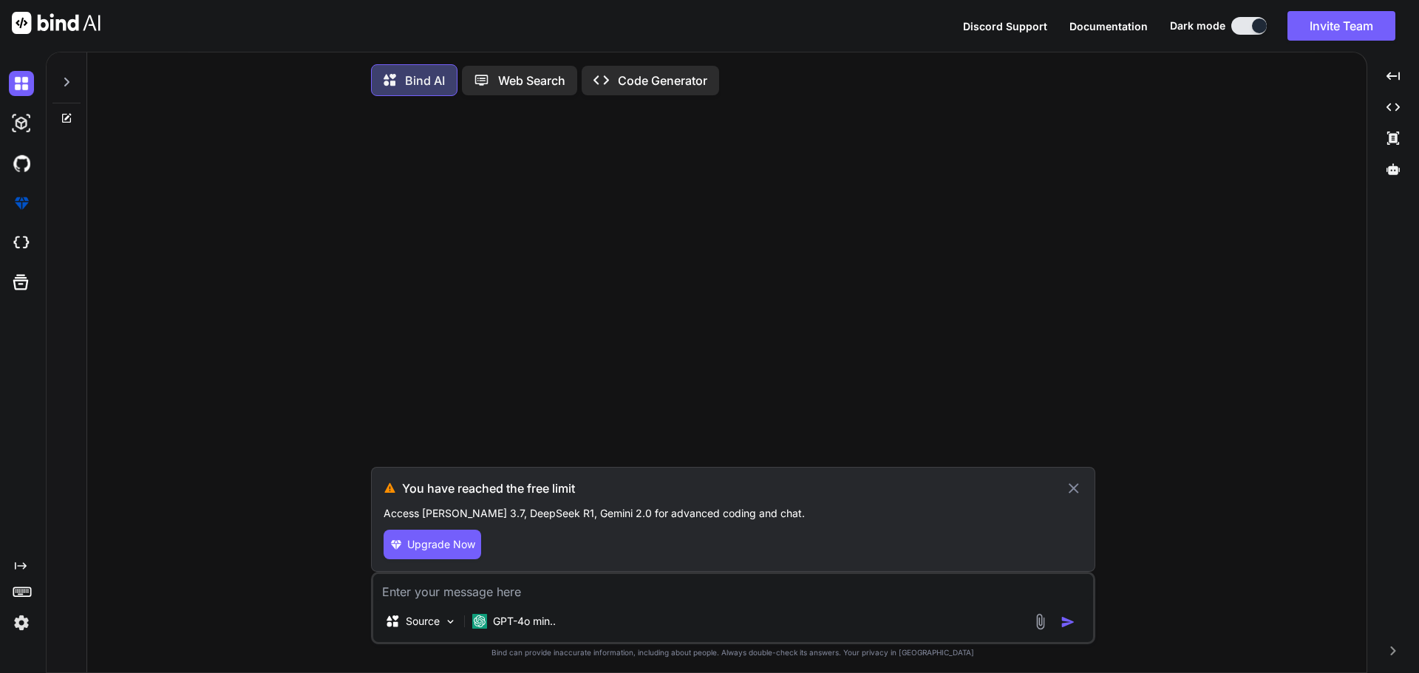
click at [16, 627] on img at bounding box center [21, 623] width 25 height 25
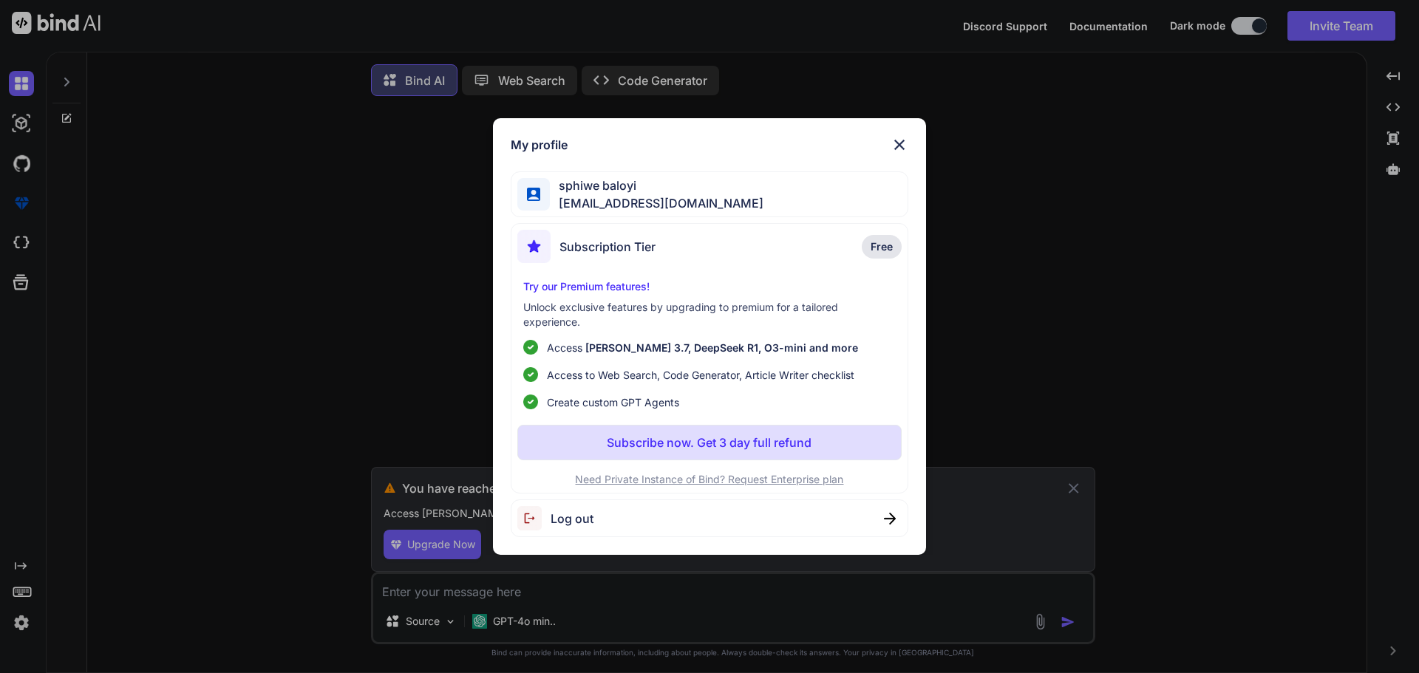
click at [584, 514] on span "Log out" at bounding box center [572, 519] width 43 height 18
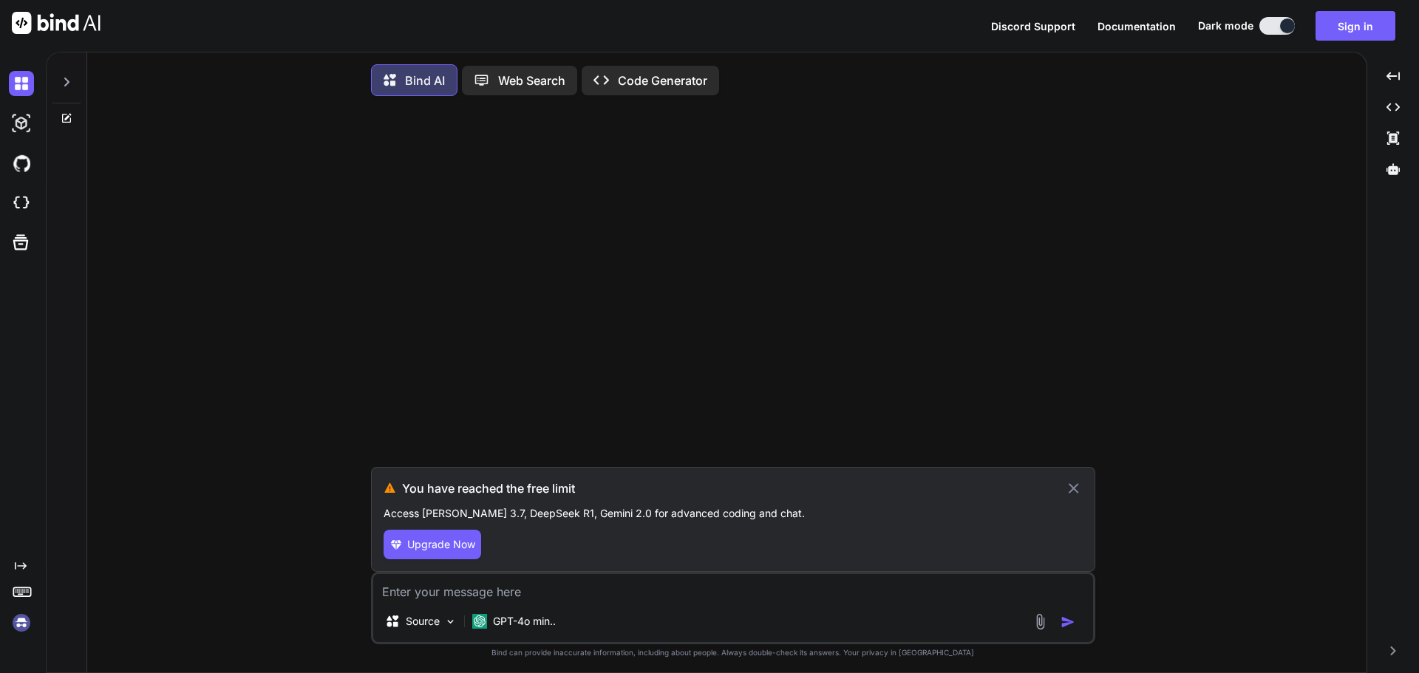
click at [1046, 188] on div at bounding box center [734, 287] width 721 height 359
click at [23, 618] on img at bounding box center [21, 623] width 25 height 25
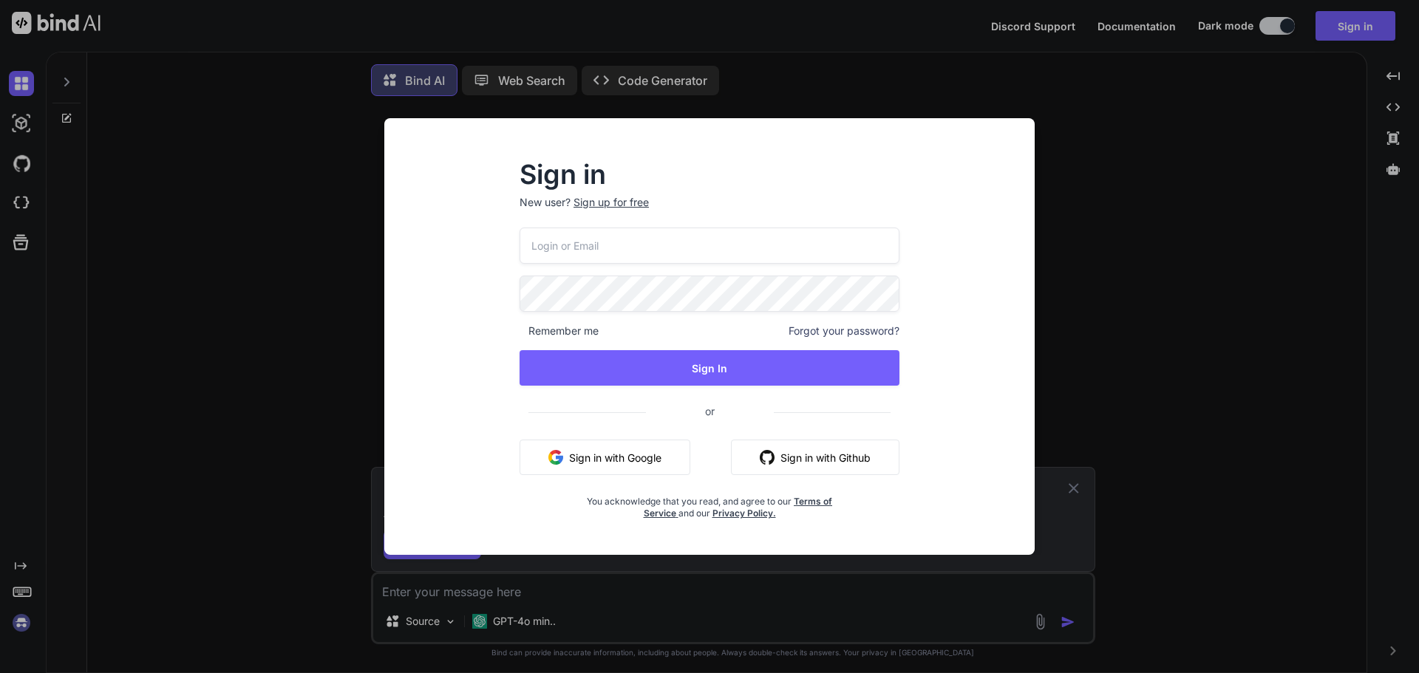
type input "[EMAIL_ADDRESS][DOMAIN_NAME]"
click at [16, 622] on div "Sign in New user? Sign up for free [EMAIL_ADDRESS][DOMAIN_NAME] Remember me For…" at bounding box center [709, 336] width 1419 height 673
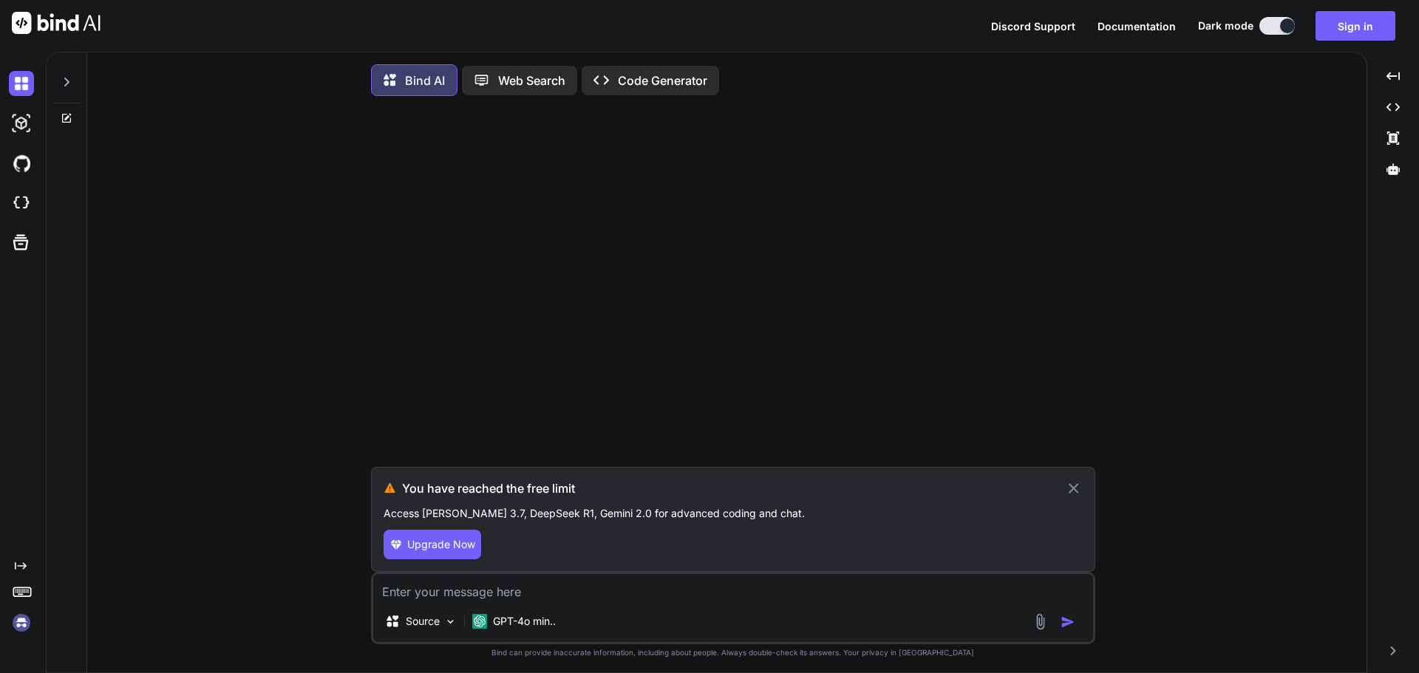
click at [23, 624] on img at bounding box center [21, 623] width 25 height 25
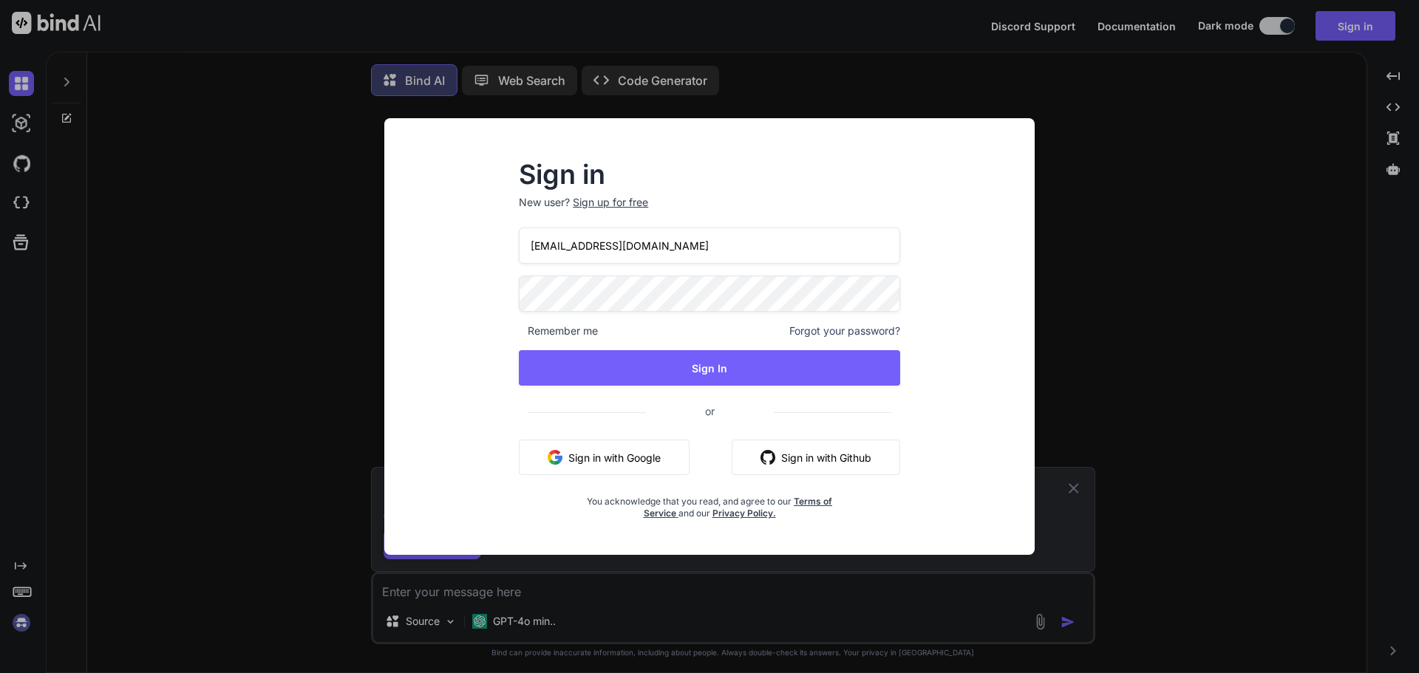
click at [15, 562] on div "Sign in New user? Sign up for free [EMAIL_ADDRESS][DOMAIN_NAME] Remember me For…" at bounding box center [709, 336] width 1419 height 673
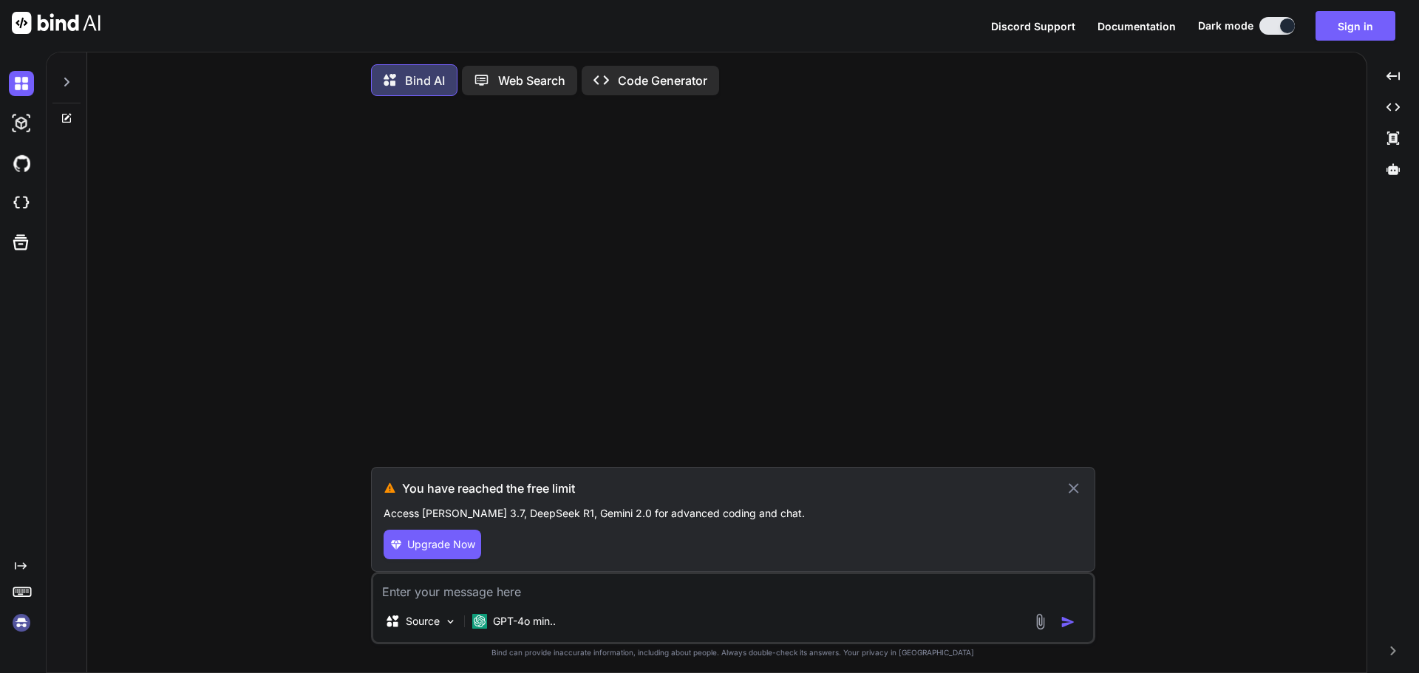
click at [19, 565] on icon "Created with Pixso." at bounding box center [21, 566] width 12 height 12
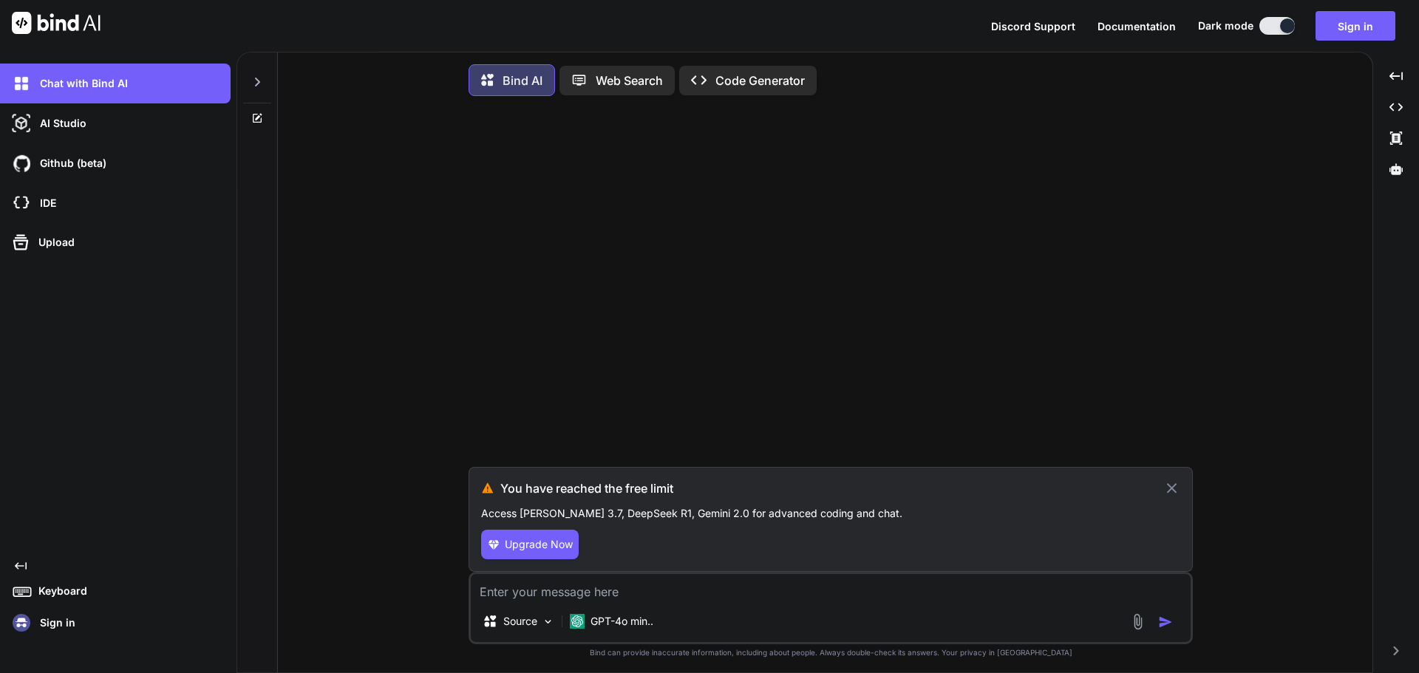
click at [538, 211] on div at bounding box center [832, 287] width 721 height 359
click at [1345, 26] on button "Sign in" at bounding box center [1356, 26] width 80 height 30
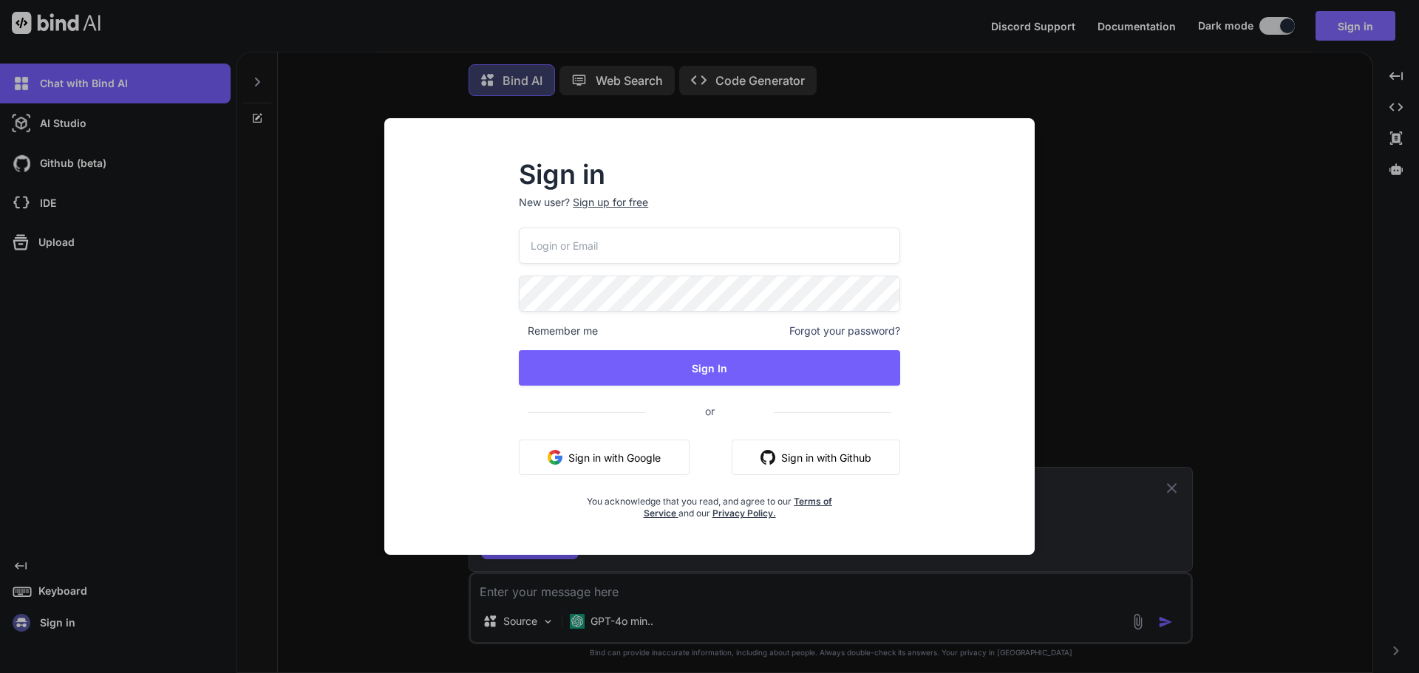
type input "[EMAIL_ADDRESS][DOMAIN_NAME]"
click at [622, 455] on button "Sign in with Google" at bounding box center [604, 457] width 171 height 35
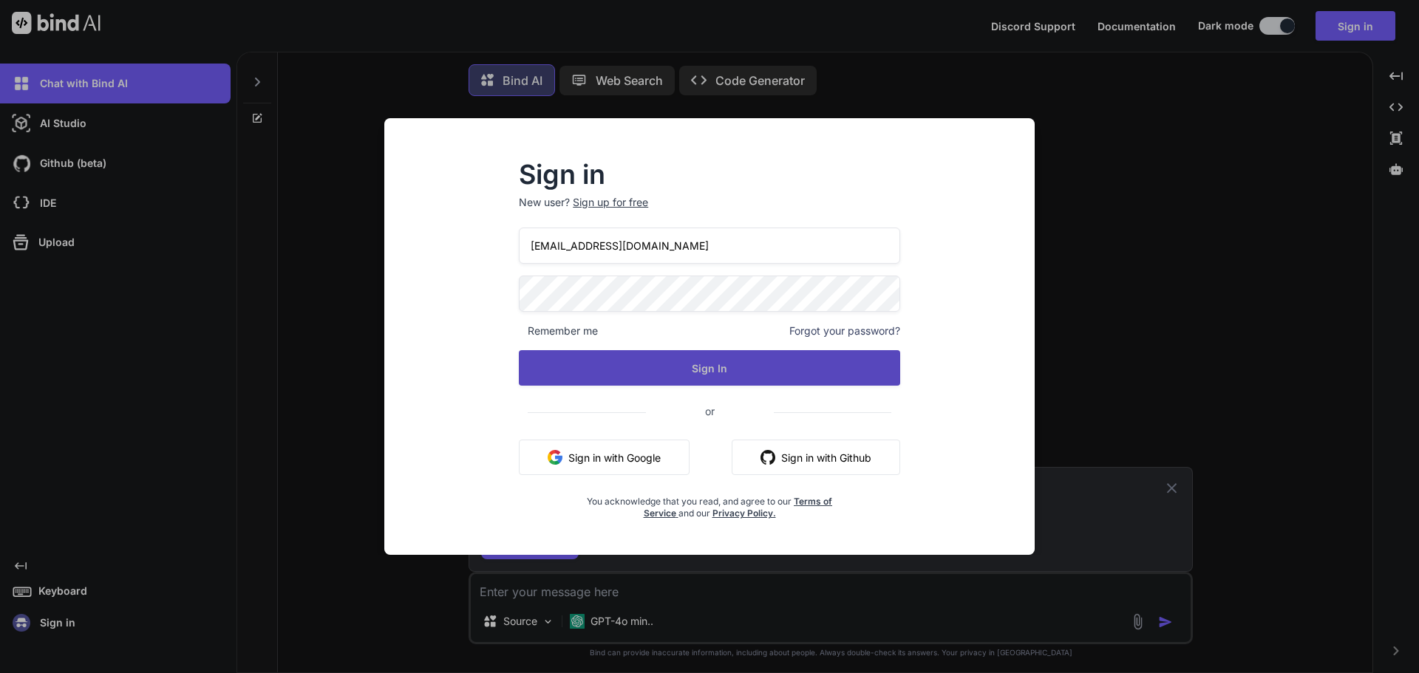
click at [706, 371] on button "Sign In" at bounding box center [709, 367] width 381 height 35
click at [710, 367] on button "Sign In" at bounding box center [709, 367] width 381 height 35
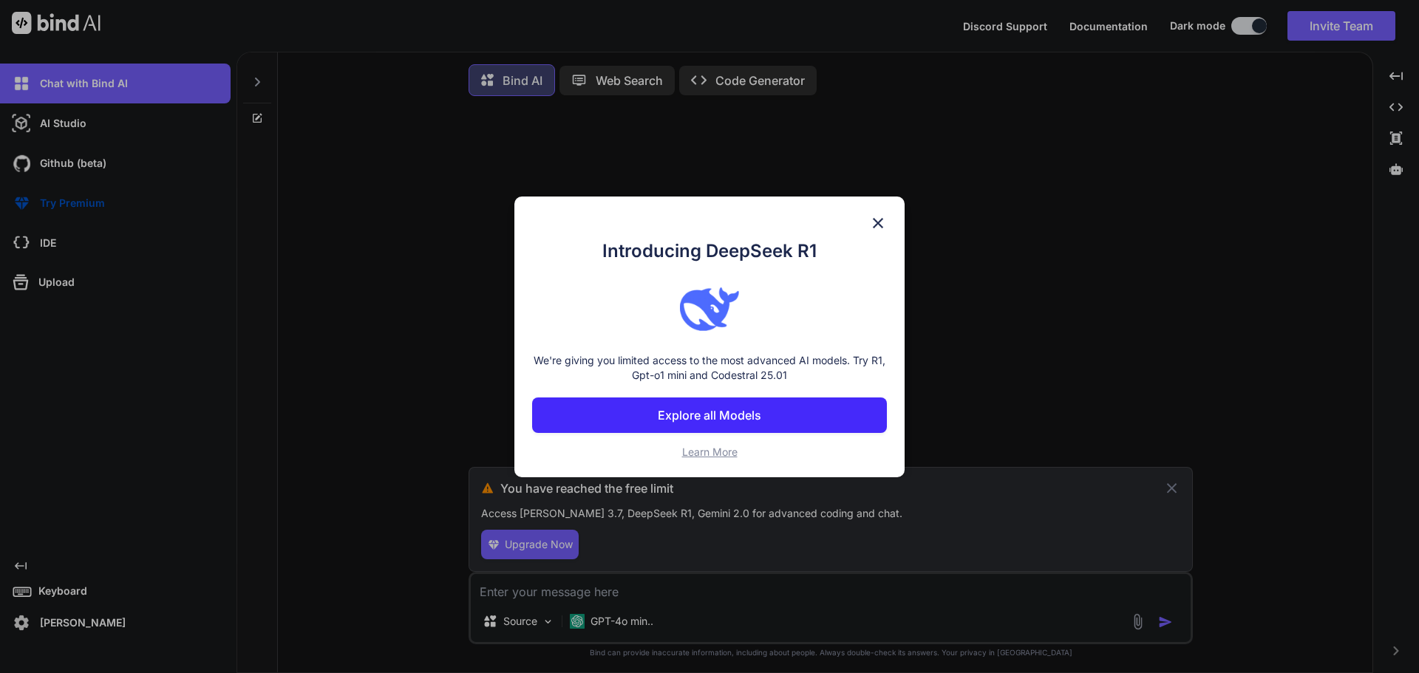
click at [750, 415] on p "Explore all Models" at bounding box center [709, 416] width 103 height 18
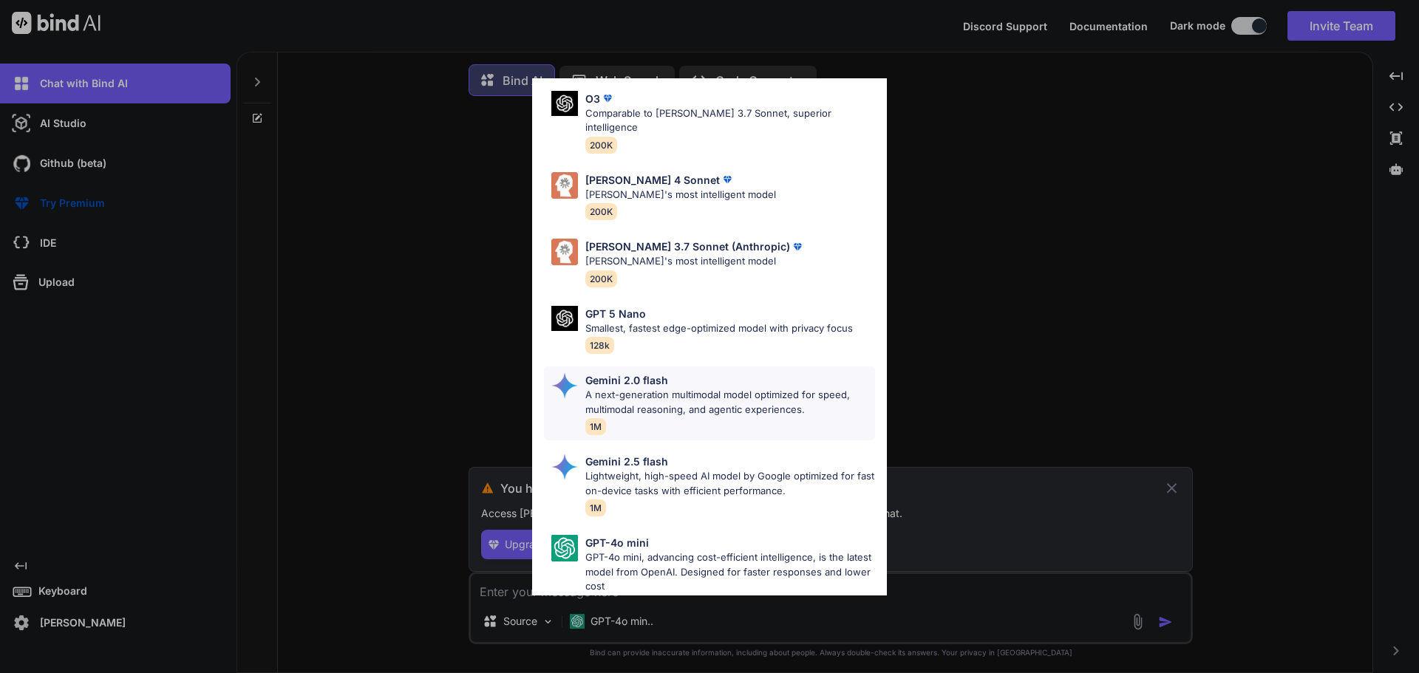
scroll to position [741, 0]
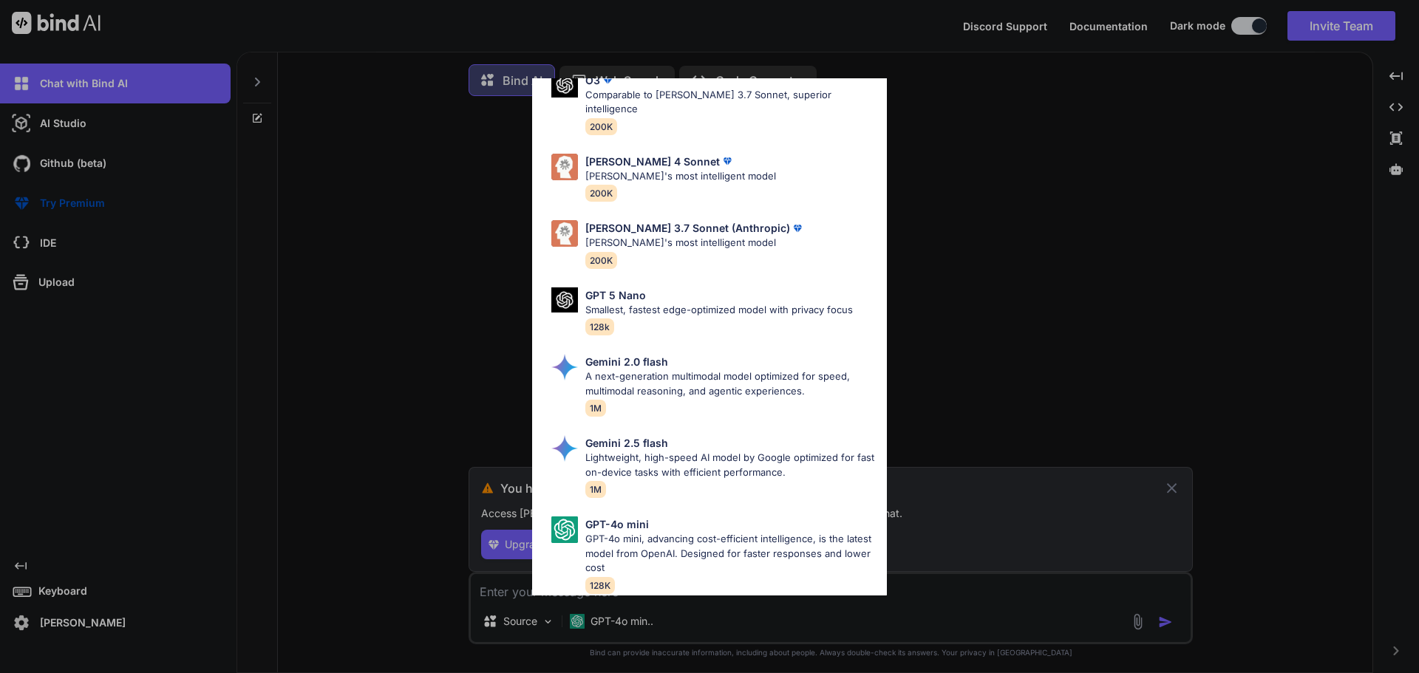
click at [1033, 391] on div "All GPT 5 Mini Smaller, fast variant balancing speed and capability for light t…" at bounding box center [709, 336] width 1419 height 673
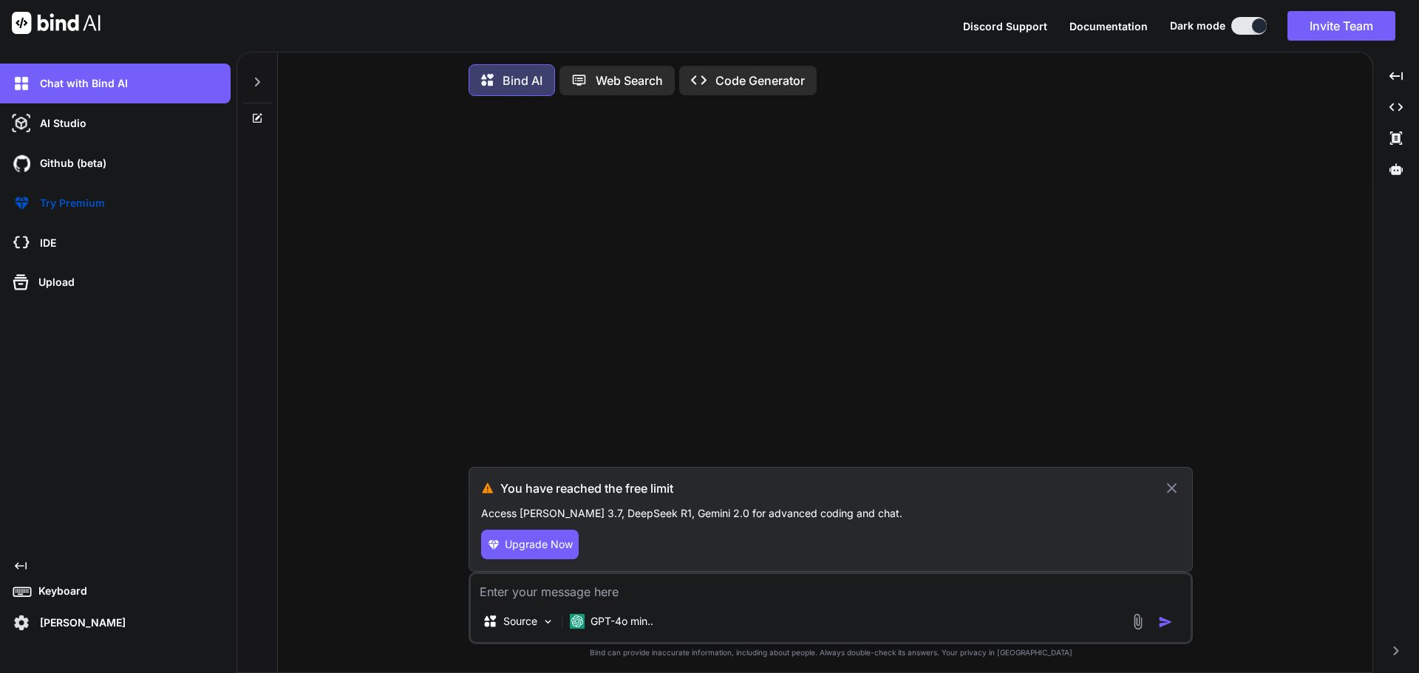
click at [1170, 489] on icon at bounding box center [1171, 489] width 17 height 18
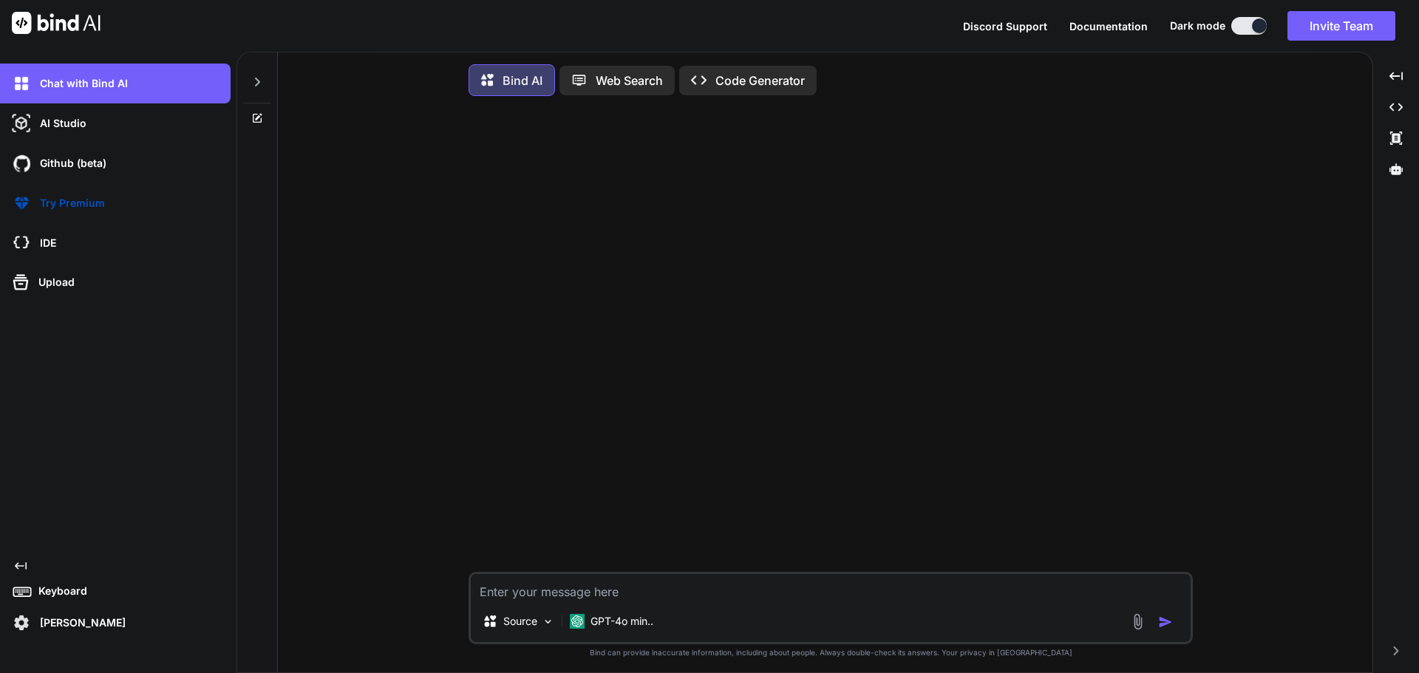
click at [667, 590] on textarea at bounding box center [831, 587] width 720 height 27
paste textarea "<script lang="ts" setup> import type { Dictionary } from '~/lib/abstractions/ty…"
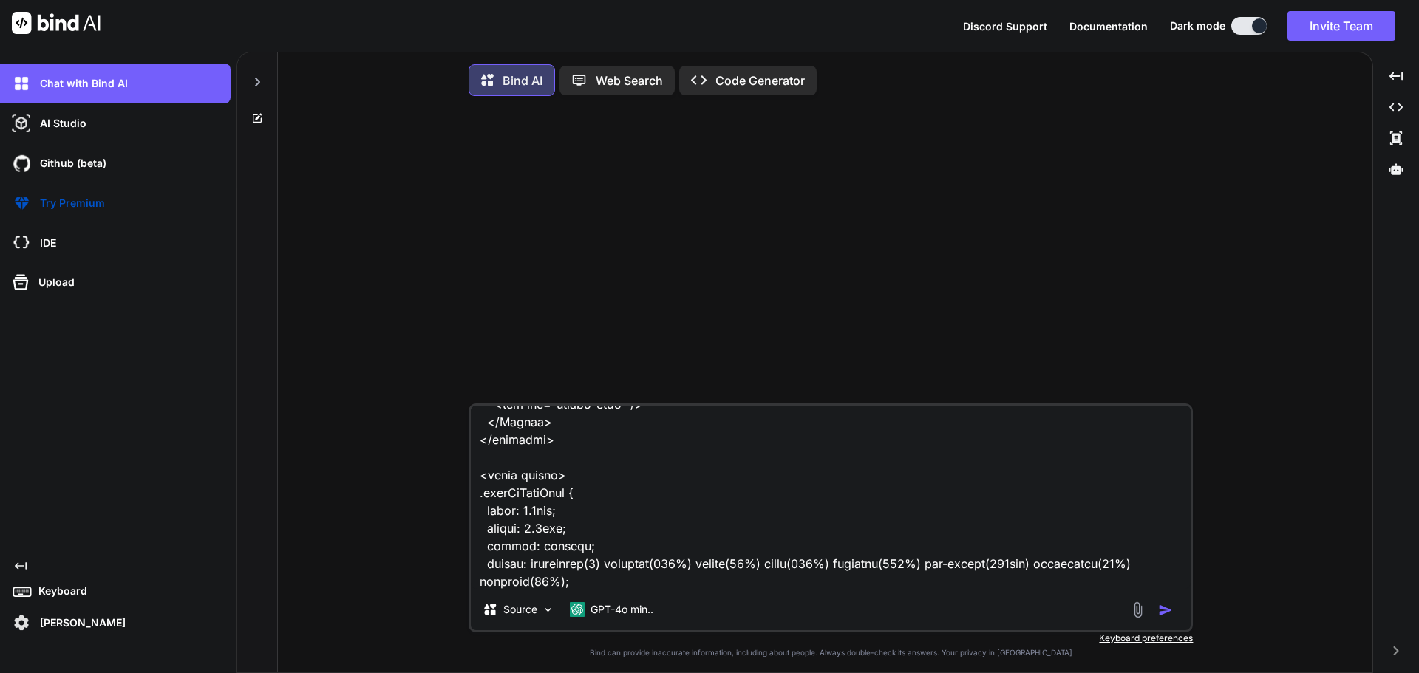
click at [566, 583] on textarea at bounding box center [831, 497] width 720 height 183
paste textarea "[vue-tsc] No overload matches this call. Overload 1 of 2, '(o: { [s: string]: n…"
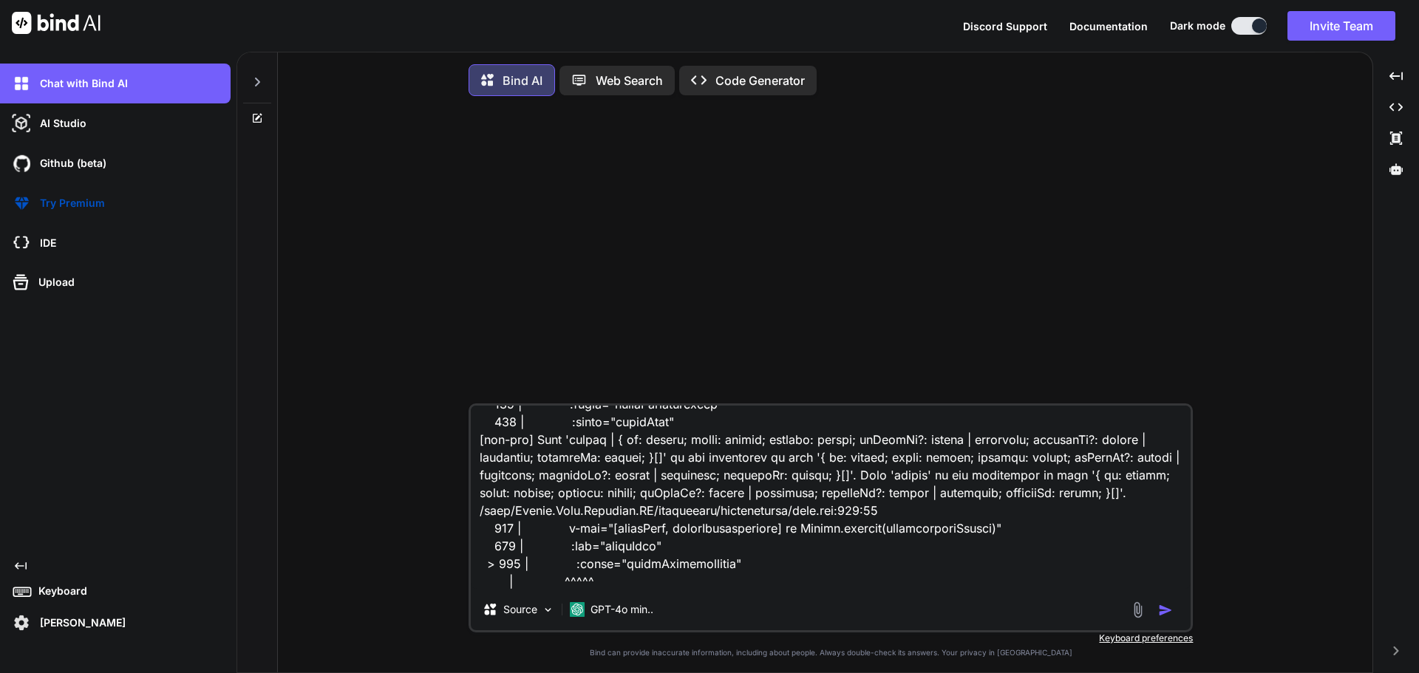
click at [1164, 612] on img "button" at bounding box center [1165, 610] width 15 height 15
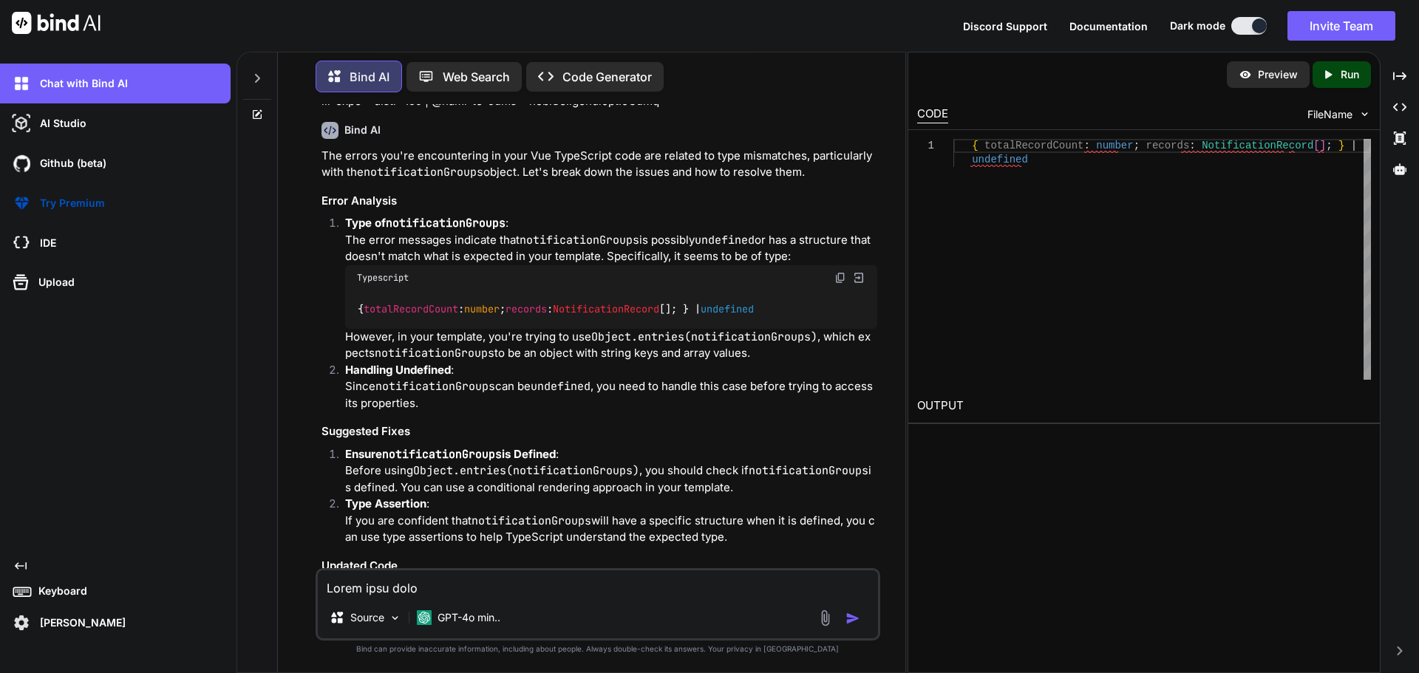
scroll to position [2243, 0]
drag, startPoint x: 523, startPoint y: 259, endPoint x: 353, endPoint y: 262, distance: 170.0
click at [353, 290] on div "{ totalRecordCount : number ; records : NotificationRecord []; } | undefined" at bounding box center [611, 309] width 532 height 38
copy code "{ totalRecordCount : number ;"
drag, startPoint x: 798, startPoint y: 254, endPoint x: 286, endPoint y: 262, distance: 511.6
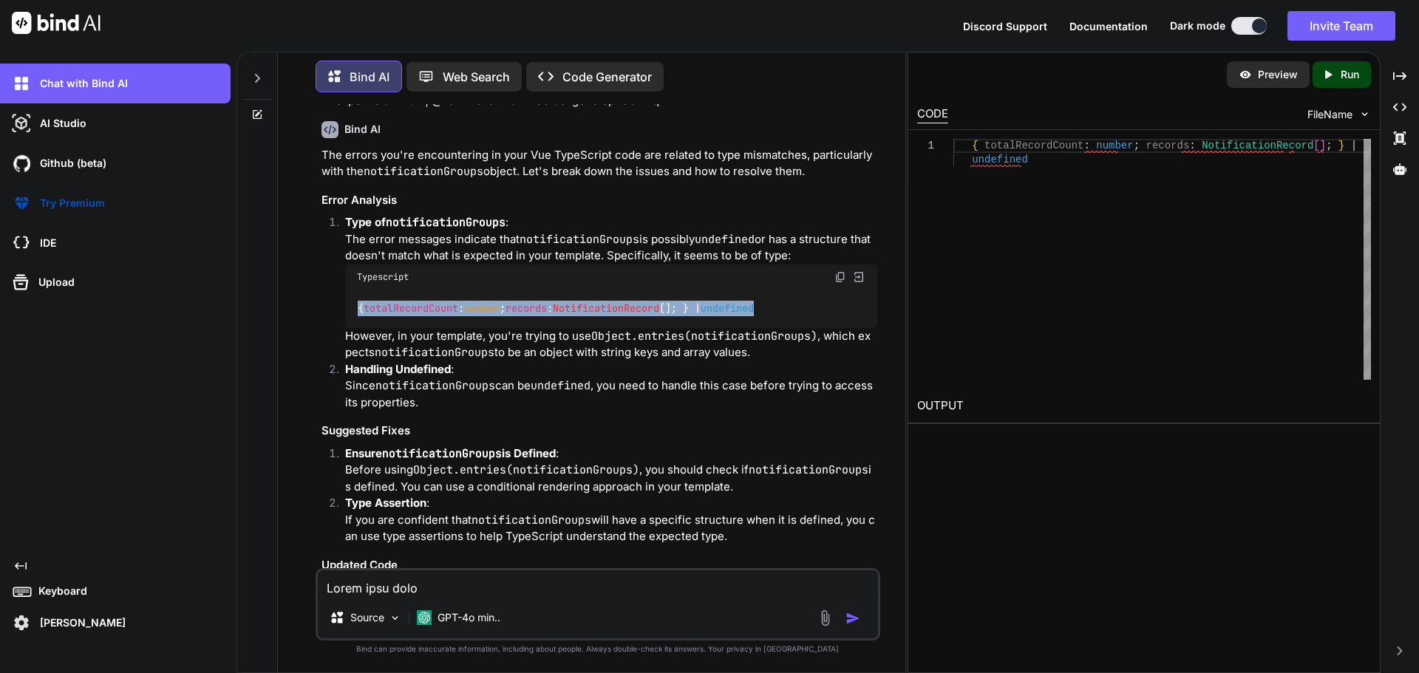
click at [286, 262] on div "Bind AI Web Search Created with Pixso. Code Generator You Bind AI The errors yo…" at bounding box center [592, 364] width 628 height 618
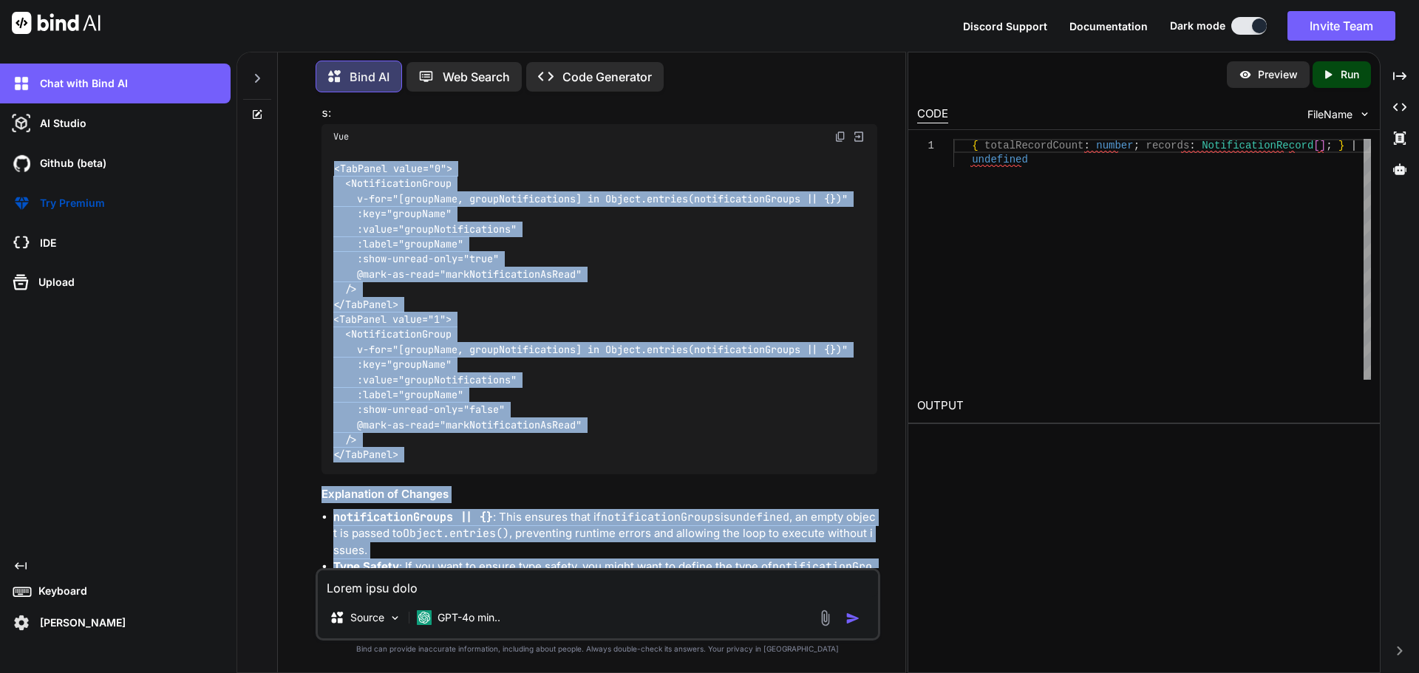
scroll to position [2770, 0]
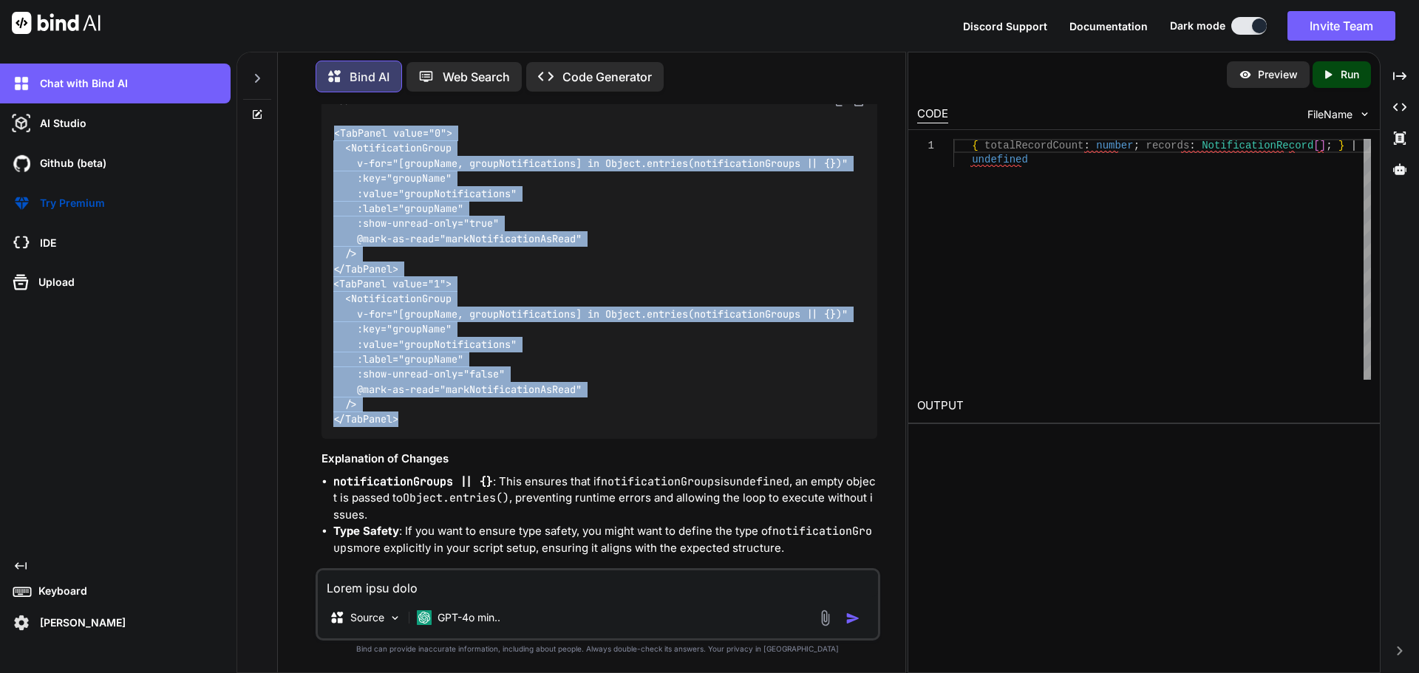
drag, startPoint x: 333, startPoint y: 242, endPoint x: 411, endPoint y: 363, distance: 143.9
click at [410, 374] on div "<TabPanel value="0"> <NotificationGroup v-for="[groupName, groupNotifications] …" at bounding box center [600, 276] width 556 height 325
copy code "<TabPanel value="0"> <NotificationGroup v-for="[groupName, groupNotifications] …"
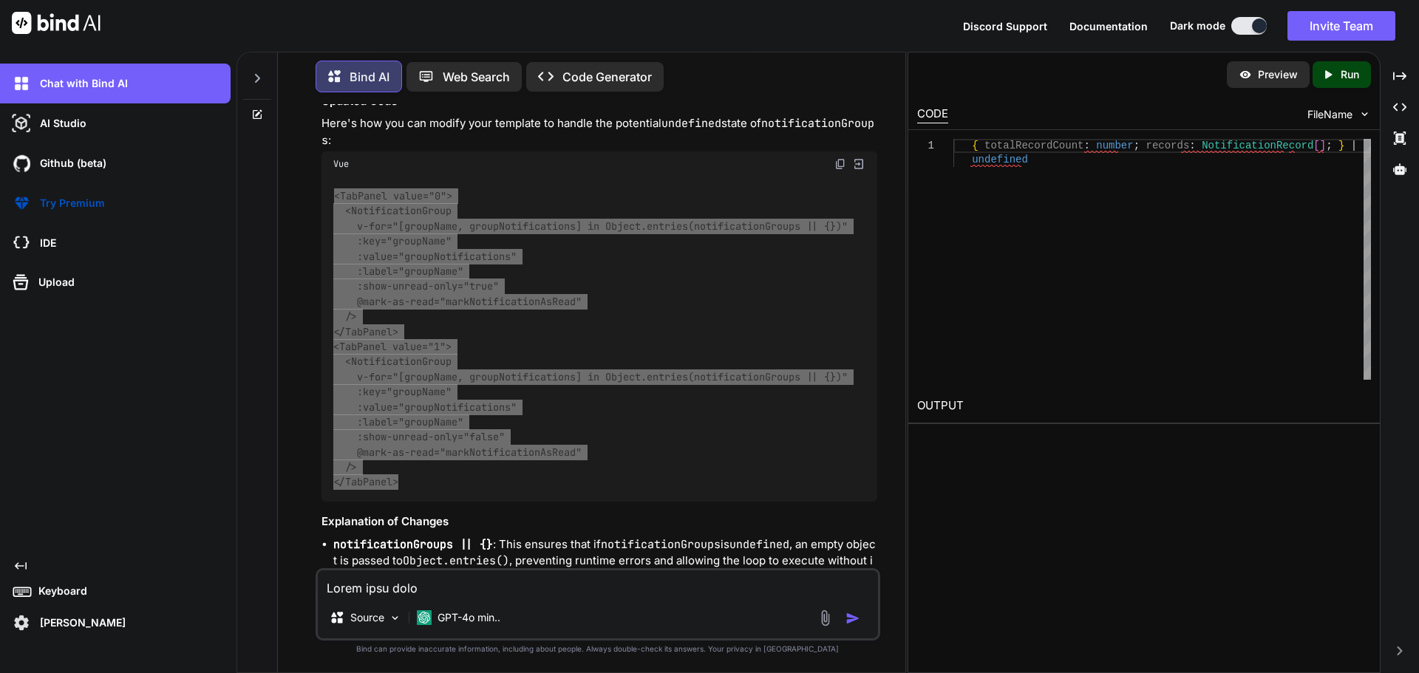
scroll to position [2622, 0]
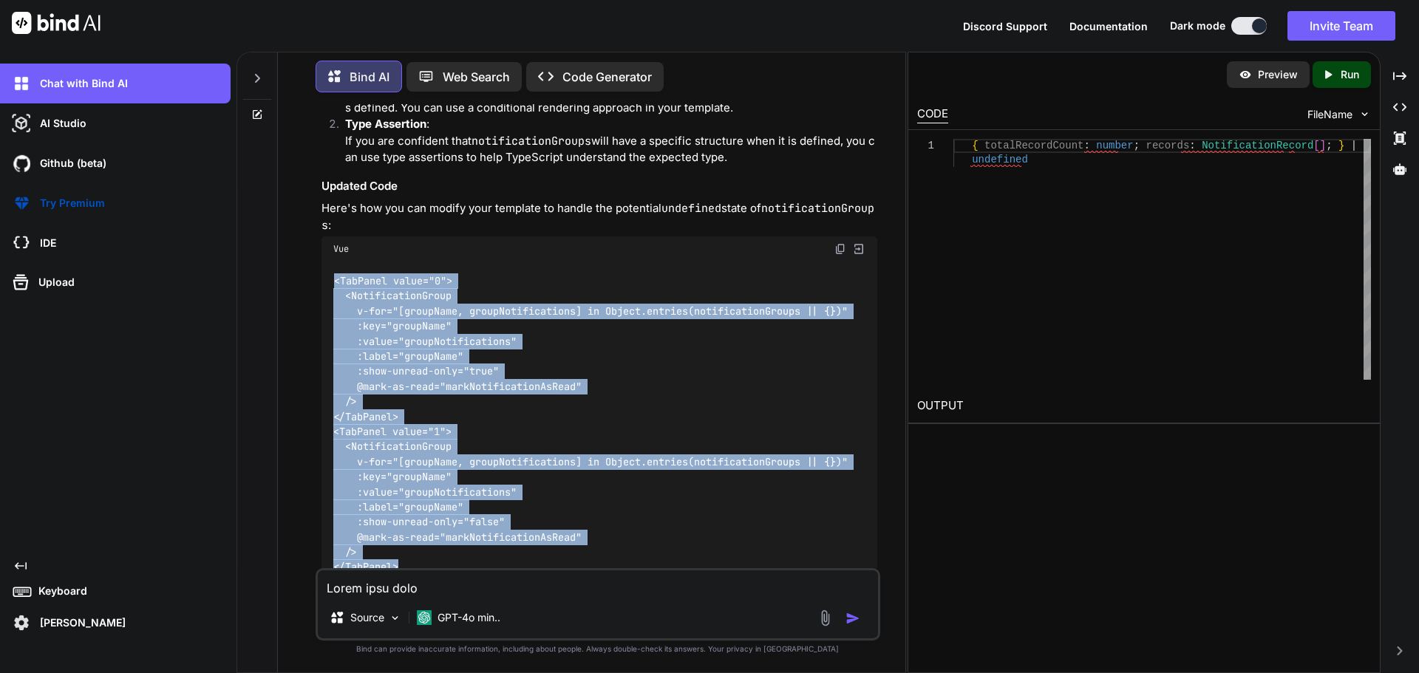
click at [647, 296] on div "<TabPanel value="0"> <NotificationGroup v-for="[groupName, groupNotifications] …" at bounding box center [600, 424] width 556 height 325
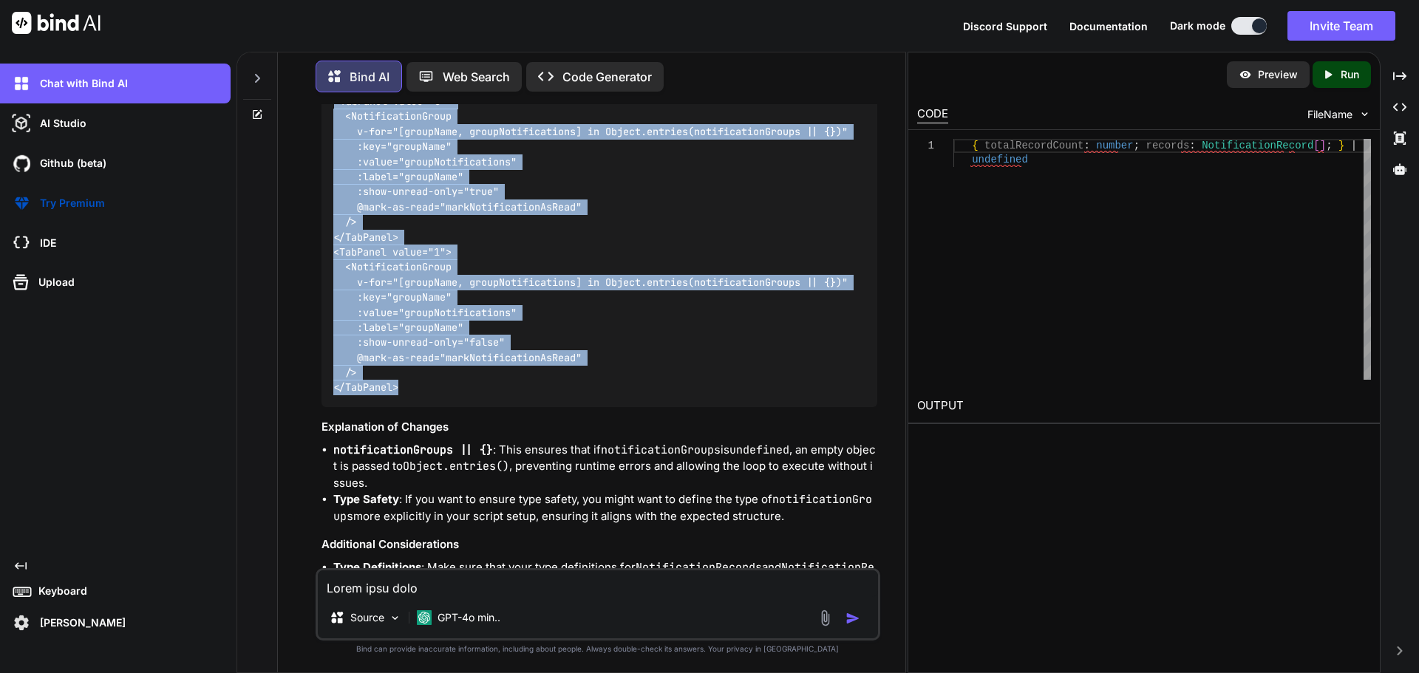
scroll to position [2872, 0]
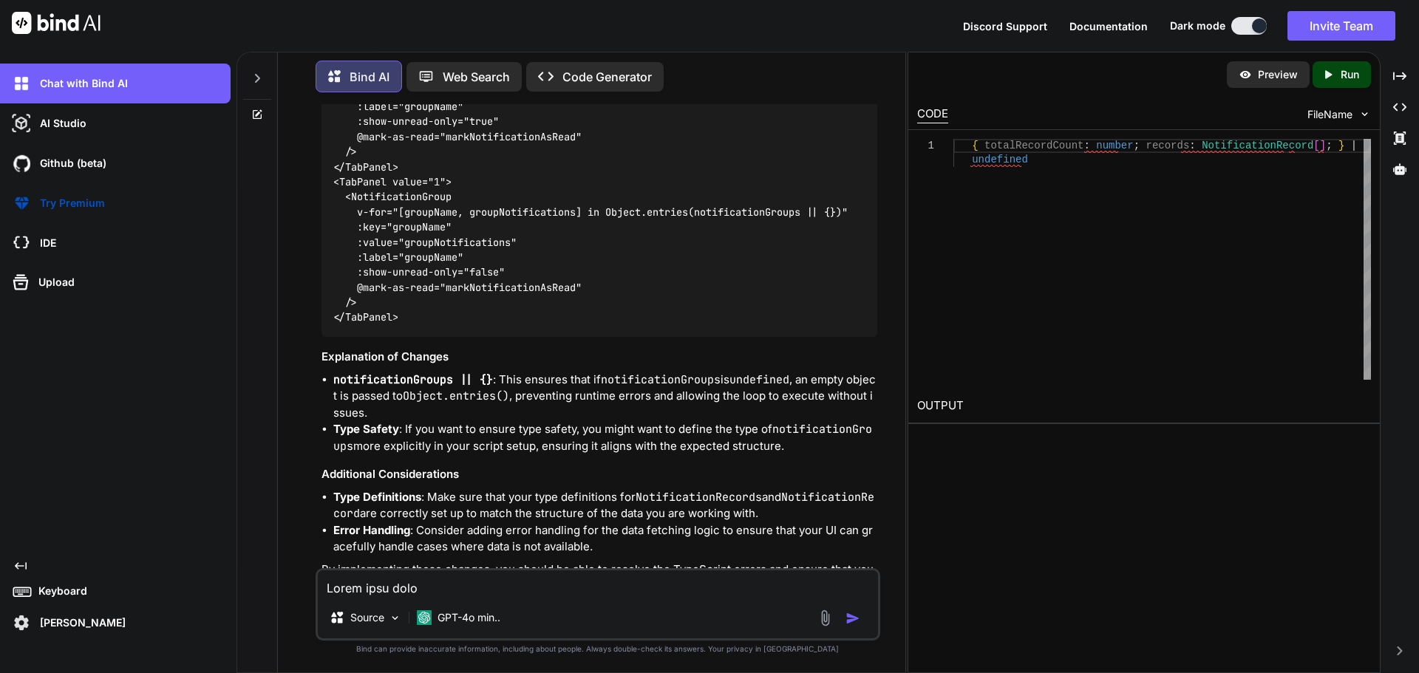
click at [404, 587] on textarea at bounding box center [598, 584] width 560 height 27
paste textarea "[vue-tsc] Type 'number | { id: number; title: string; content: string; isReadAt…"
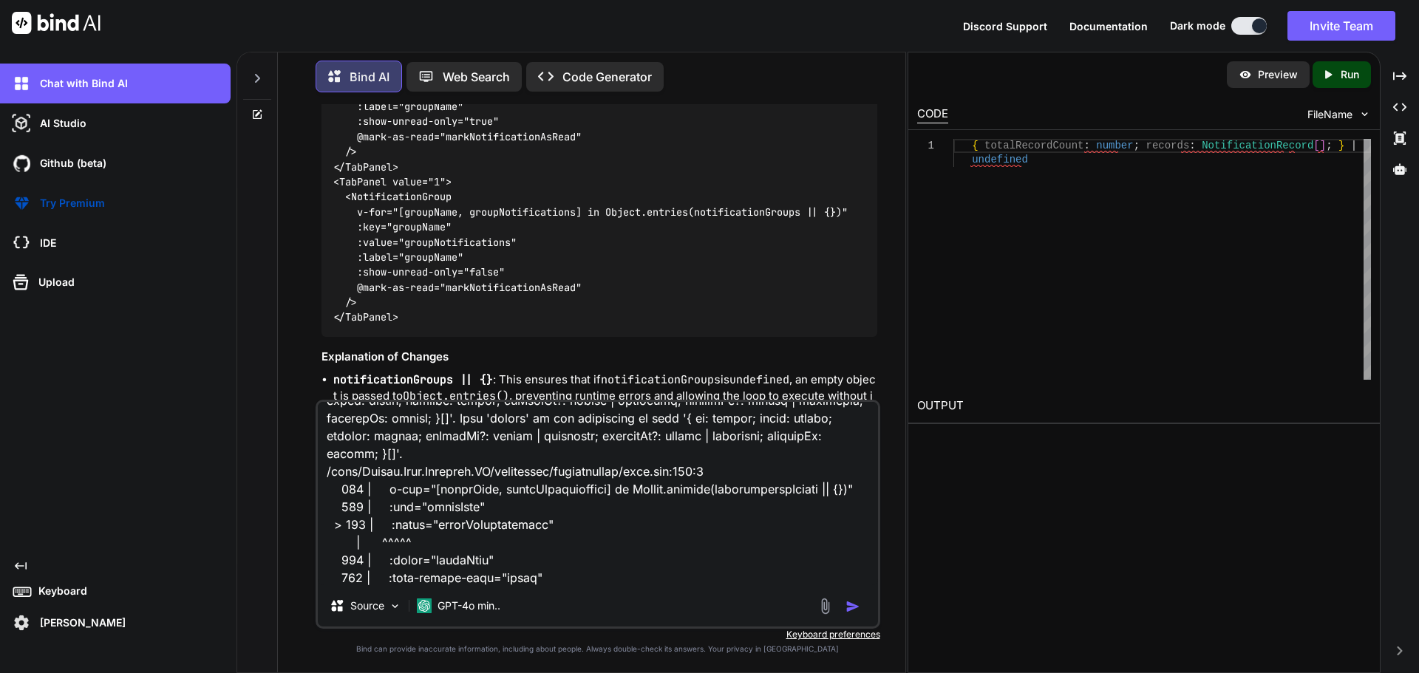
click at [857, 603] on img "button" at bounding box center [853, 606] width 15 height 15
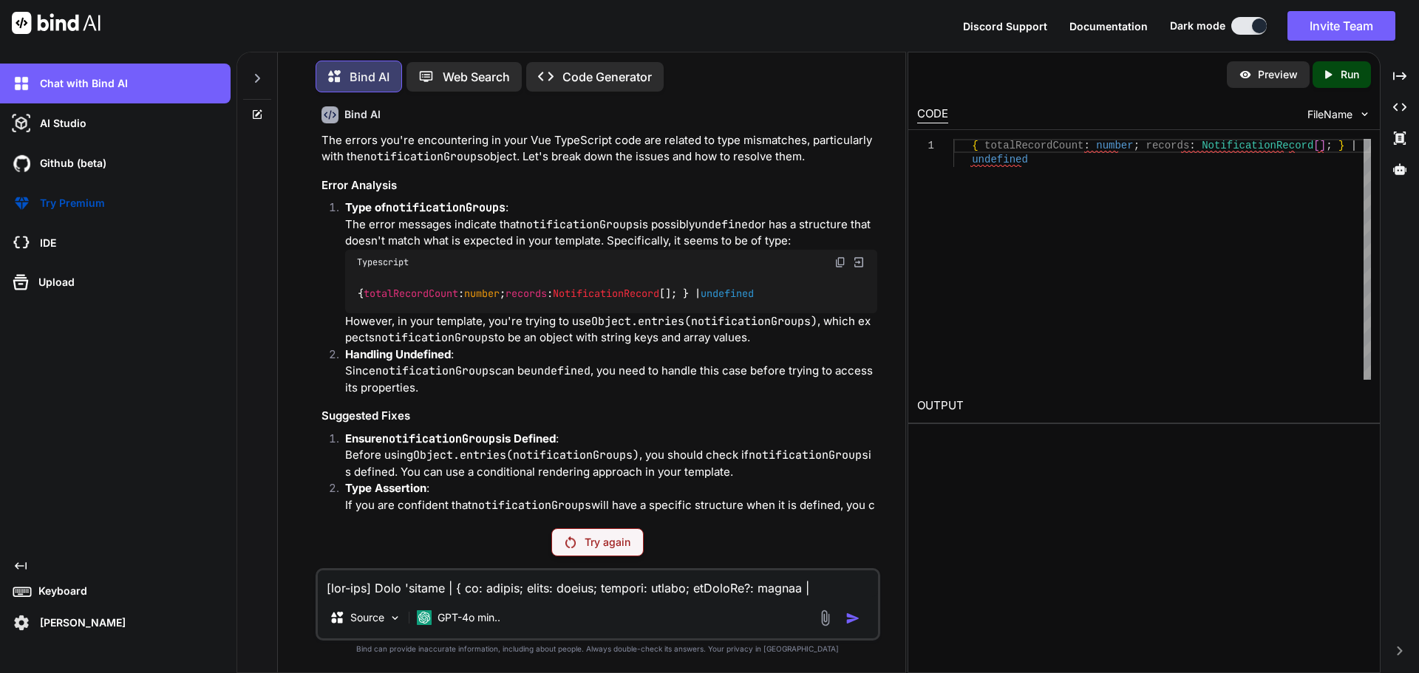
scroll to position [2197, 0]
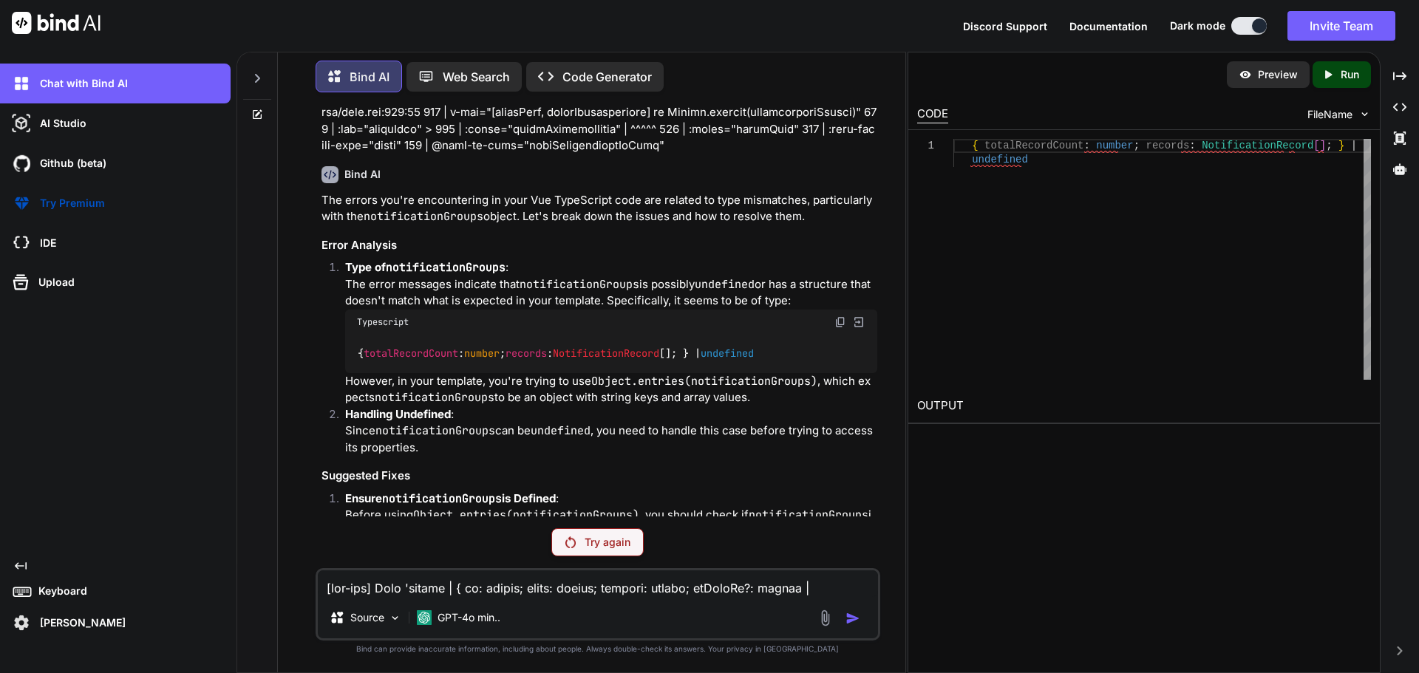
click at [604, 540] on p "Try again" at bounding box center [608, 542] width 46 height 15
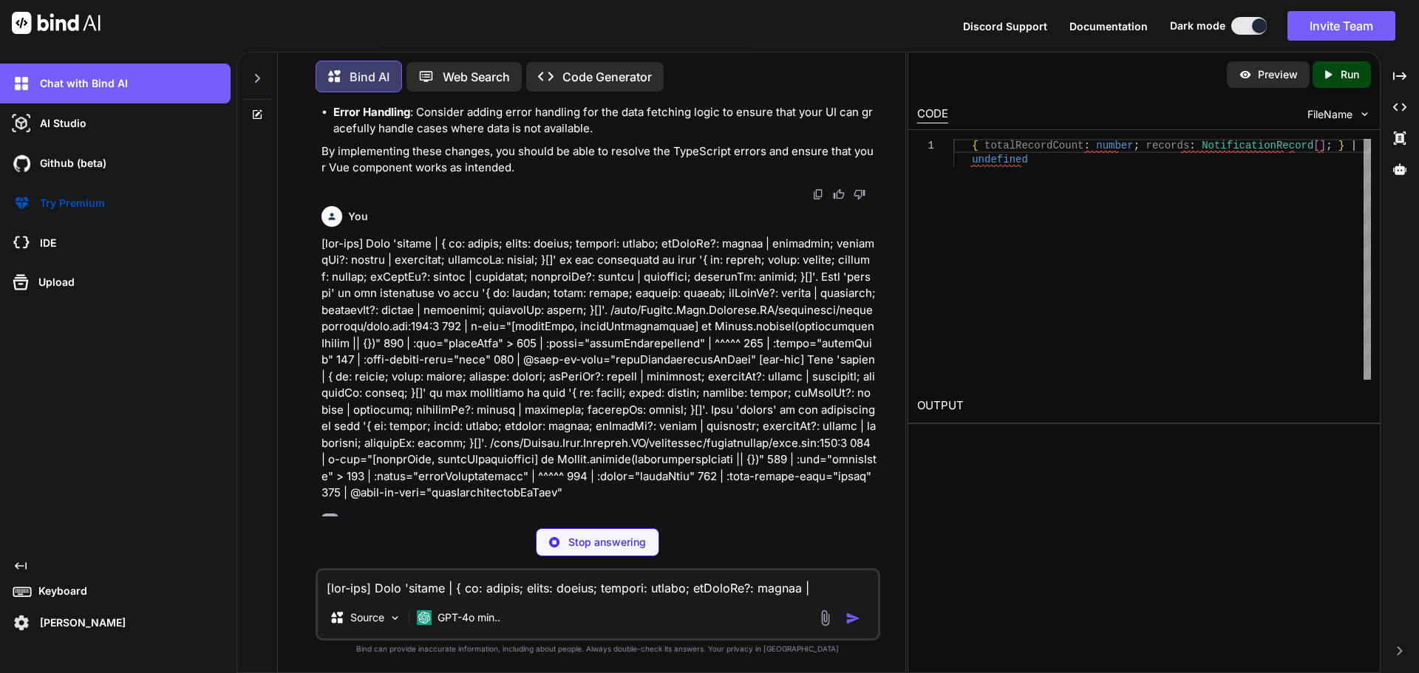
scroll to position [3329, 0]
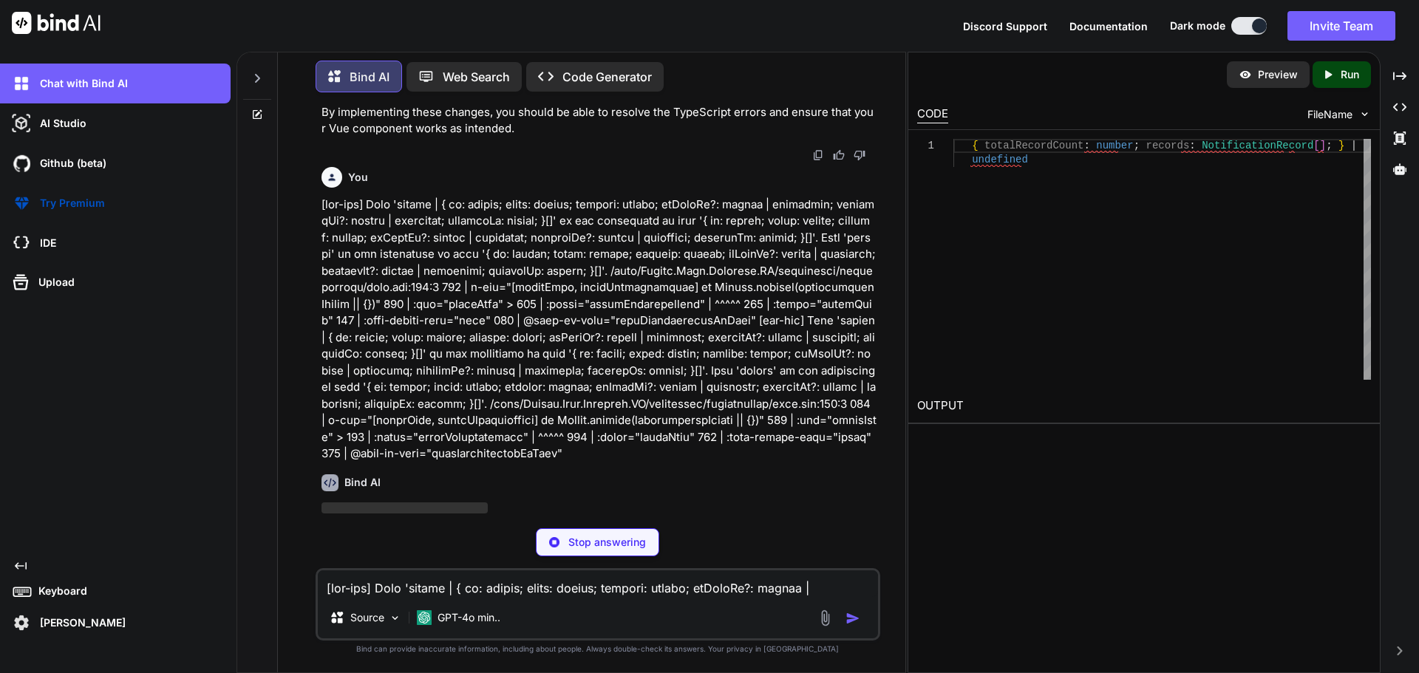
click at [604, 540] on p "Stop answering" at bounding box center [607, 542] width 78 height 15
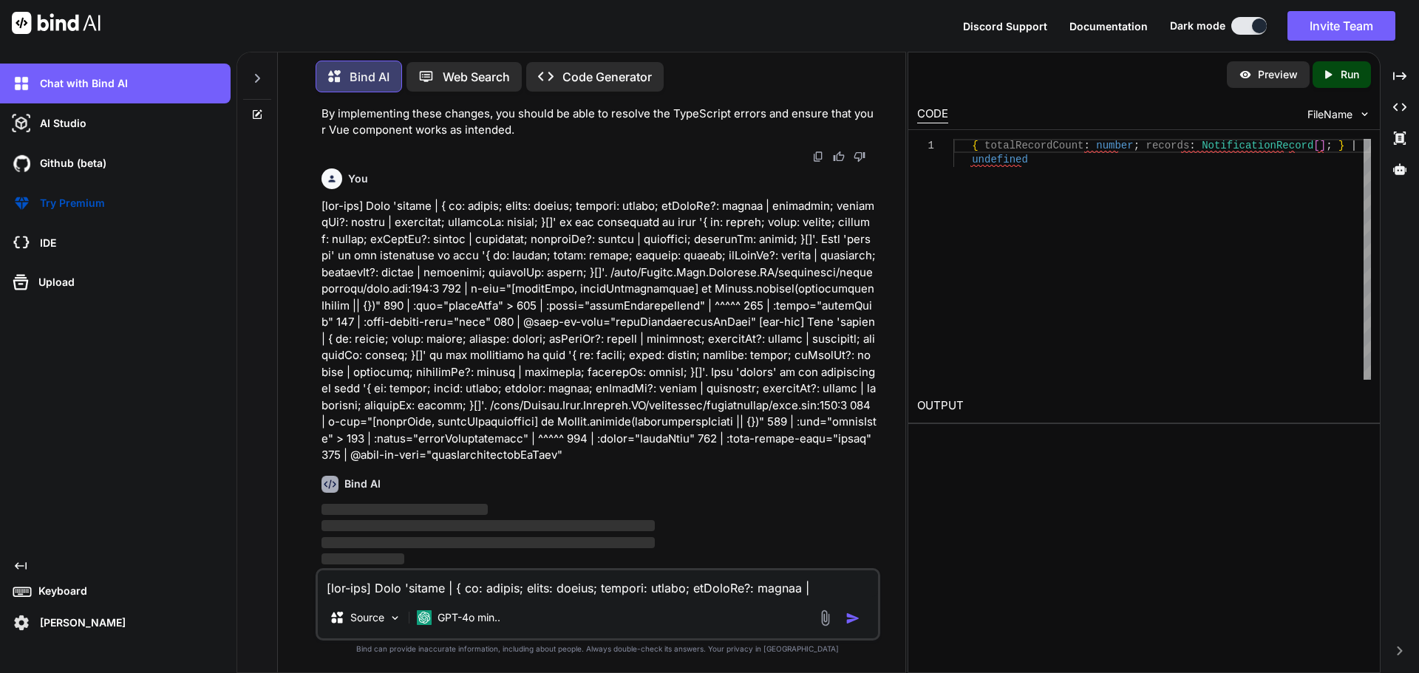
scroll to position [3277, 0]
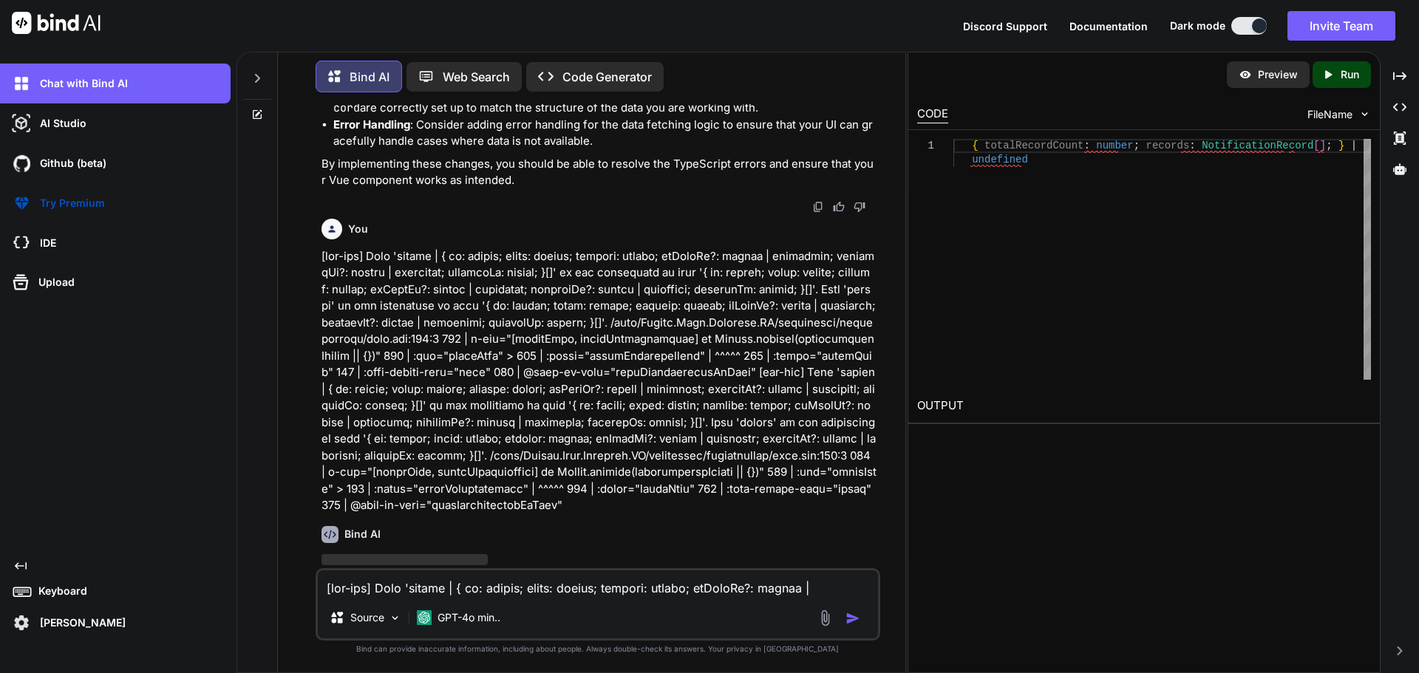
click at [592, 569] on span "‌" at bounding box center [488, 576] width 333 height 14
click at [856, 619] on img "button" at bounding box center [853, 618] width 15 height 15
click at [754, 305] on p at bounding box center [600, 381] width 556 height 266
click at [486, 591] on textarea at bounding box center [598, 584] width 560 height 27
paste textarea
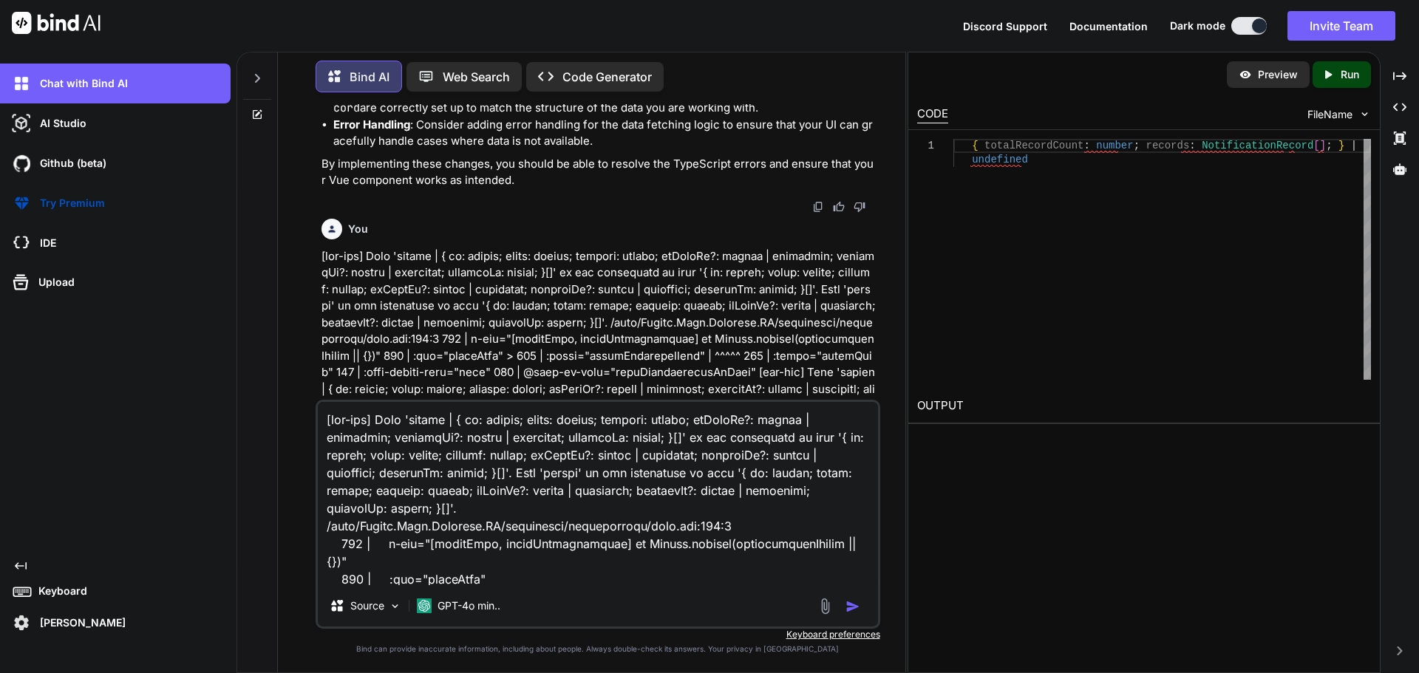
scroll to position [321, 0]
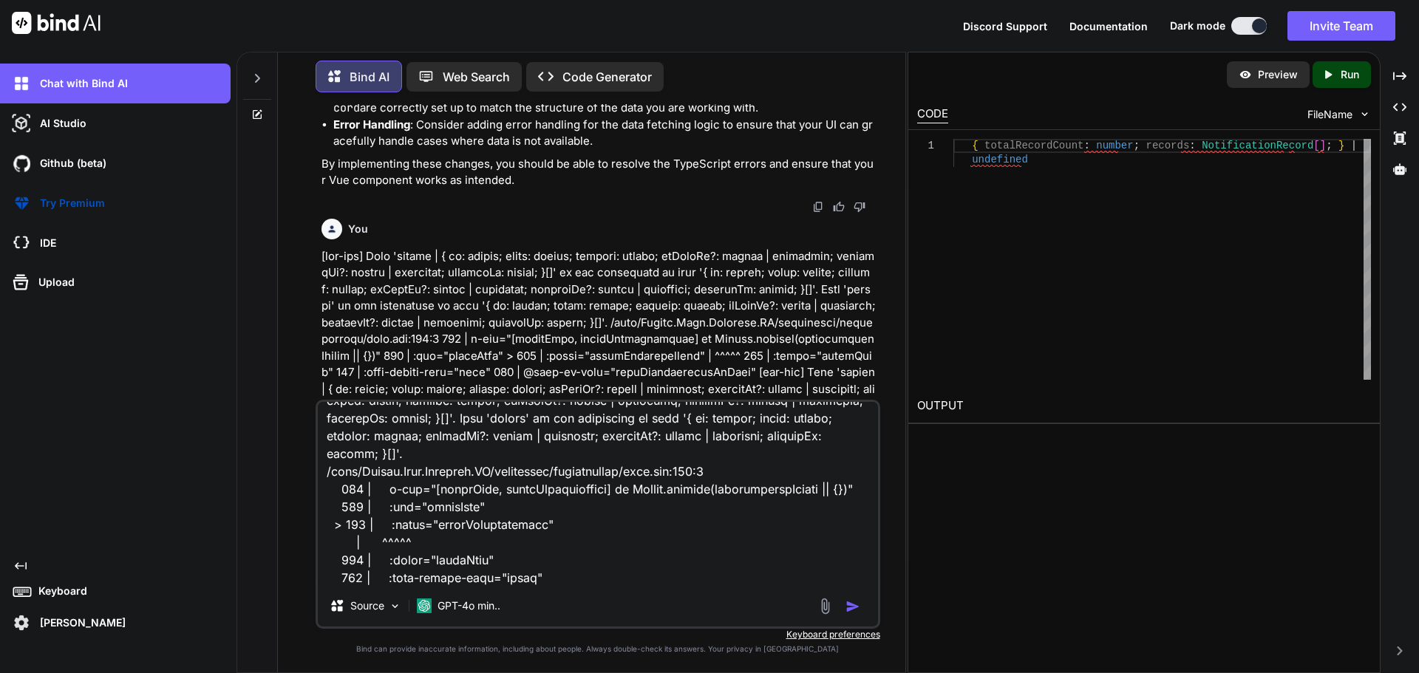
type textarea "[vue-tsc] Type 'number | { id: number; title: string; content: string; isReadAt…"
click at [857, 609] on img "button" at bounding box center [853, 606] width 15 height 15
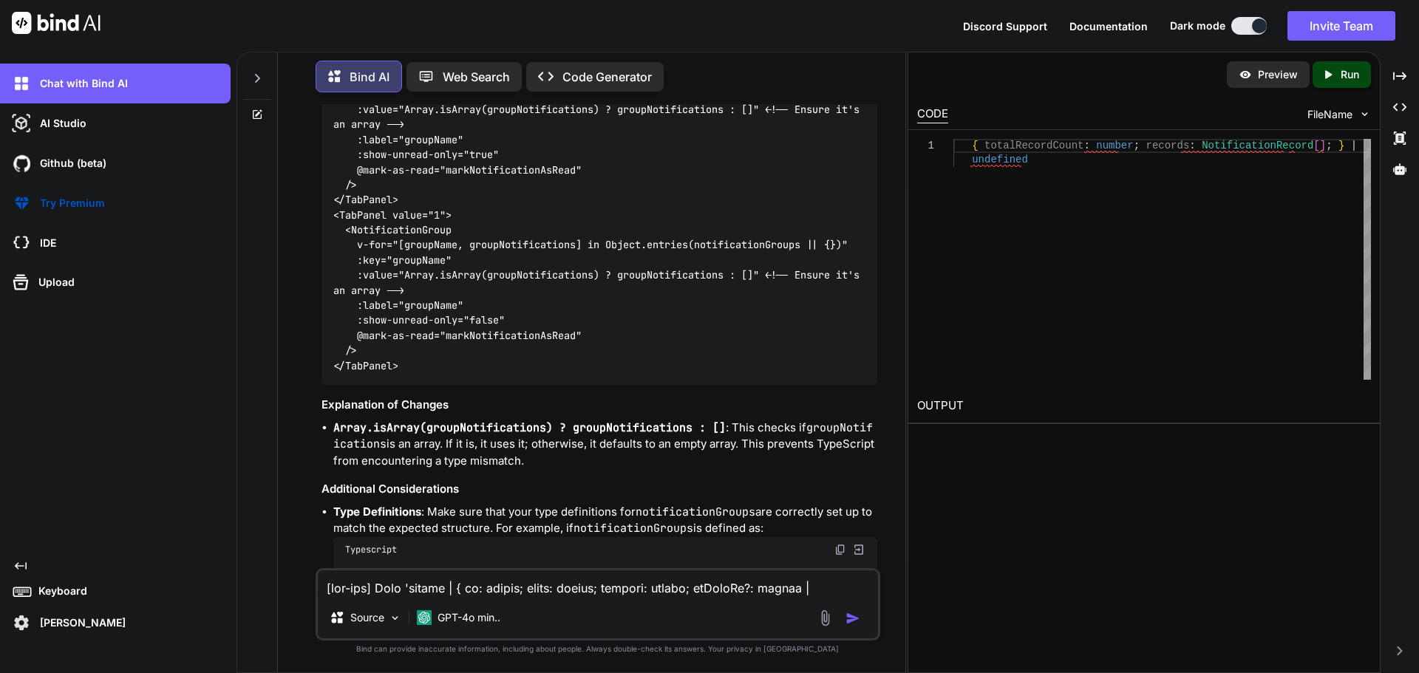
scroll to position [4779, 0]
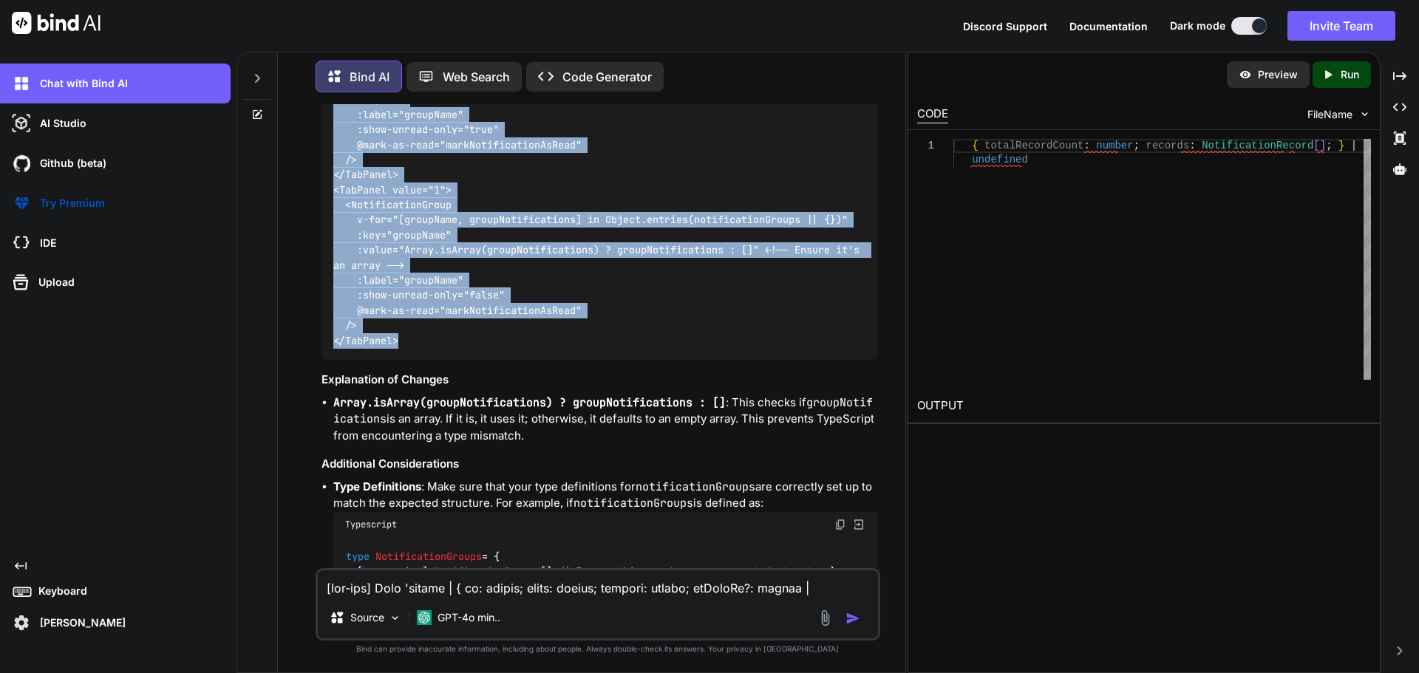
drag, startPoint x: 334, startPoint y: 215, endPoint x: 417, endPoint y: 293, distance: 113.5
click at [417, 293] on div "<TabPanel value="0"> <NotificationGroup v-for="[groupName, groupNotifications] …" at bounding box center [600, 183] width 556 height 356
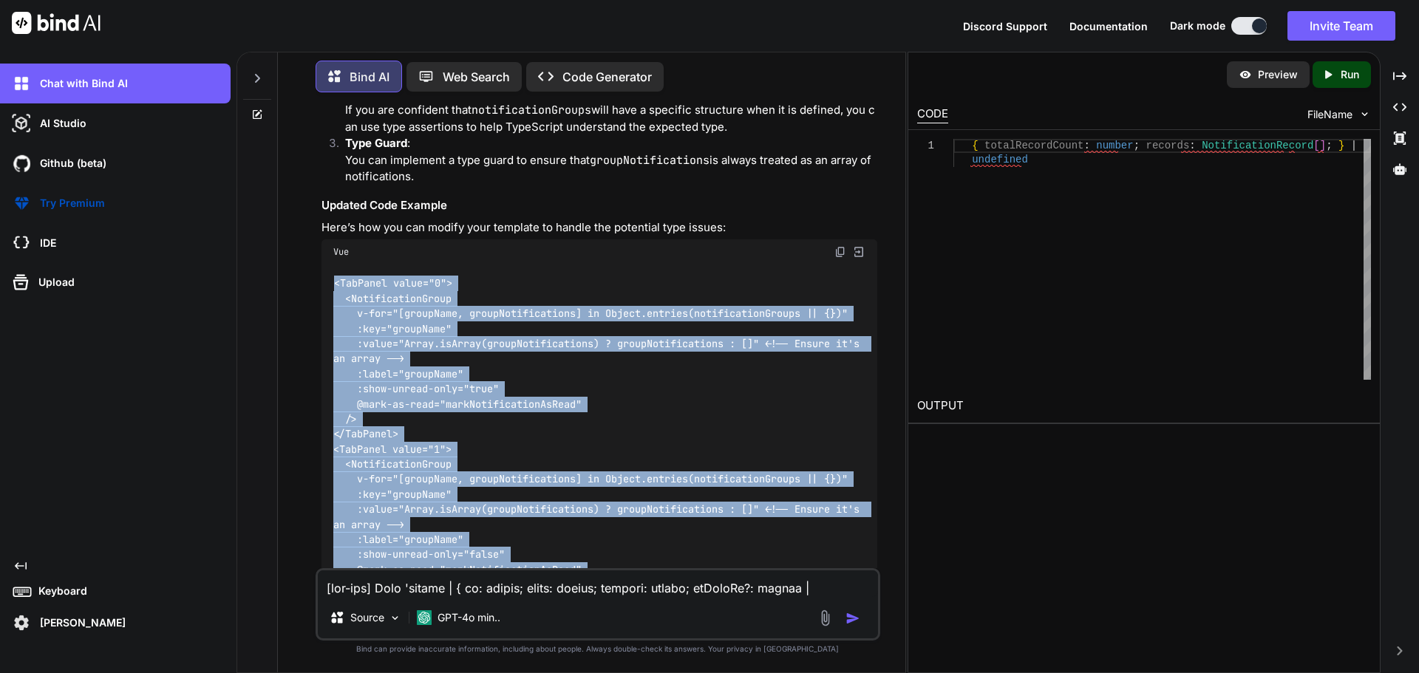
scroll to position [4483, 0]
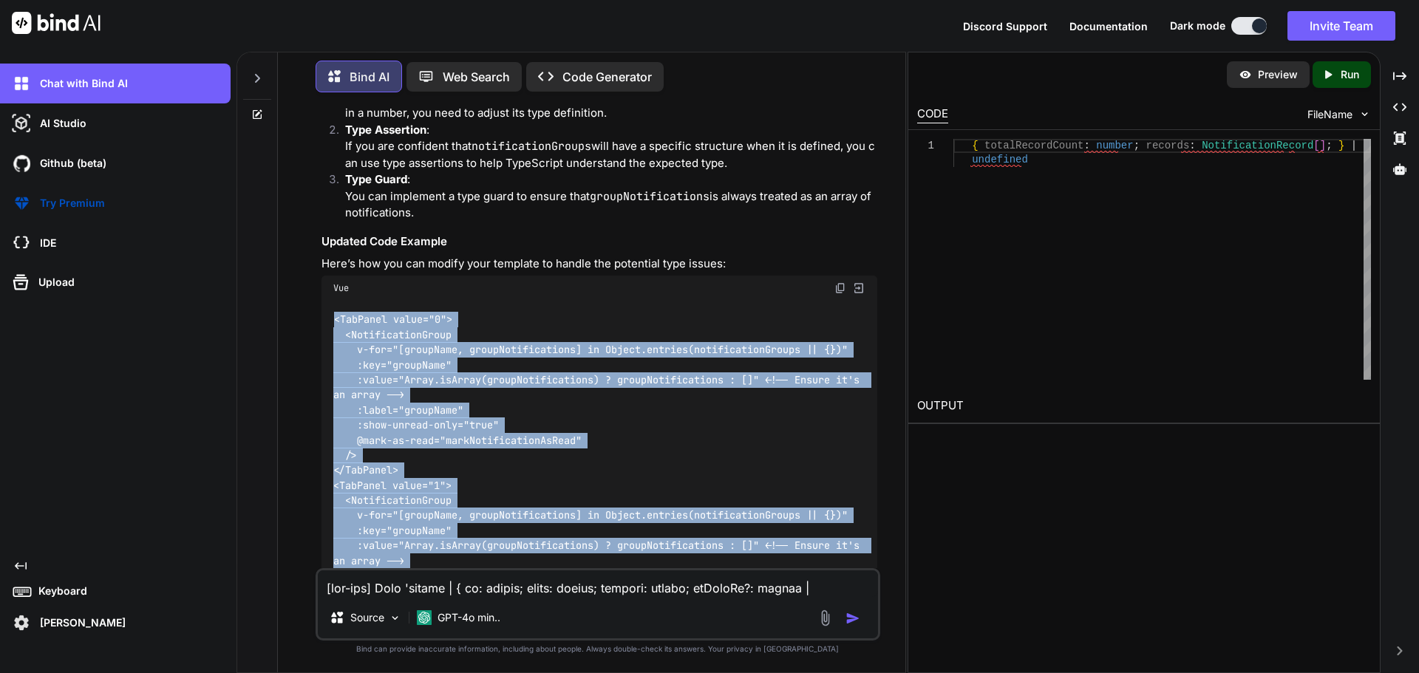
copy code "<TabPanel value="0"> <NotificationGroup v-for="[groupName, groupNotifications] …"
drag, startPoint x: 717, startPoint y: 383, endPoint x: 447, endPoint y: 404, distance: 270.6
click at [716, 384] on div "<TabPanel value="0"> <NotificationGroup v-for="[groupName, groupNotifications] …" at bounding box center [600, 479] width 556 height 356
copy code "<TabPanel value="0"> <NotificationGroup v-for="[groupName, groupNotifications] …"
click at [638, 256] on p "Here’s how you can modify your template to handle the potential type issues:" at bounding box center [600, 264] width 556 height 17
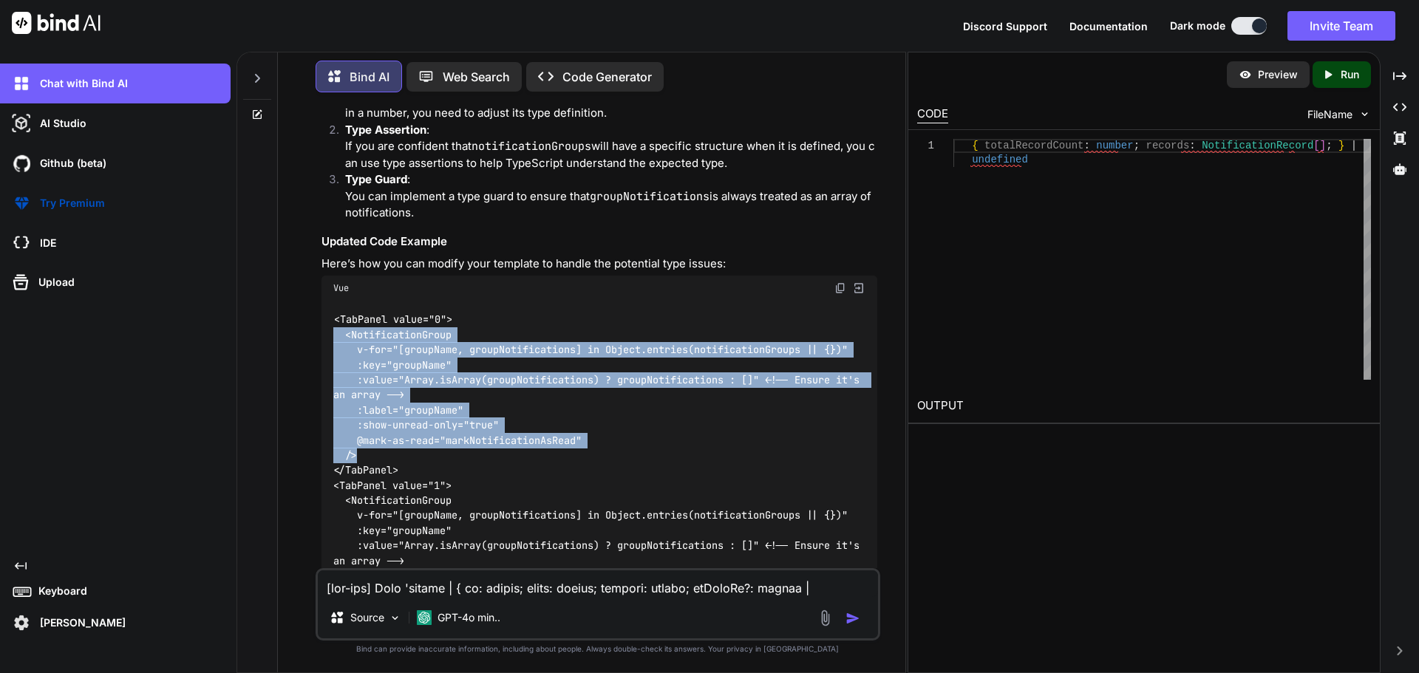
drag, startPoint x: 359, startPoint y: 407, endPoint x: 334, endPoint y: 291, distance: 118.0
click at [334, 301] on div "<TabPanel value="0"> <NotificationGroup v-for="[groupName, groupNotifications] …" at bounding box center [600, 479] width 556 height 356
copy code "<NotificationGroup v-for="[groupName, groupNotifications] in Object.entries(not…"
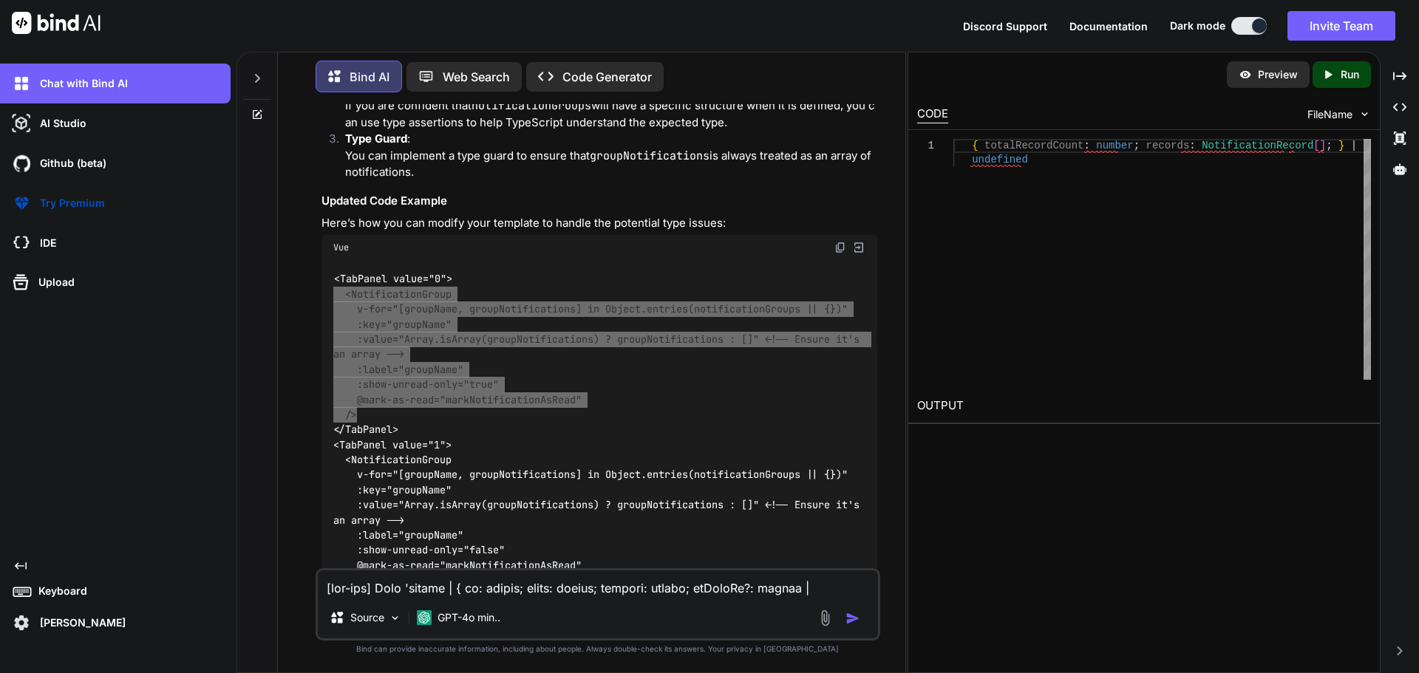
scroll to position [4705, 0]
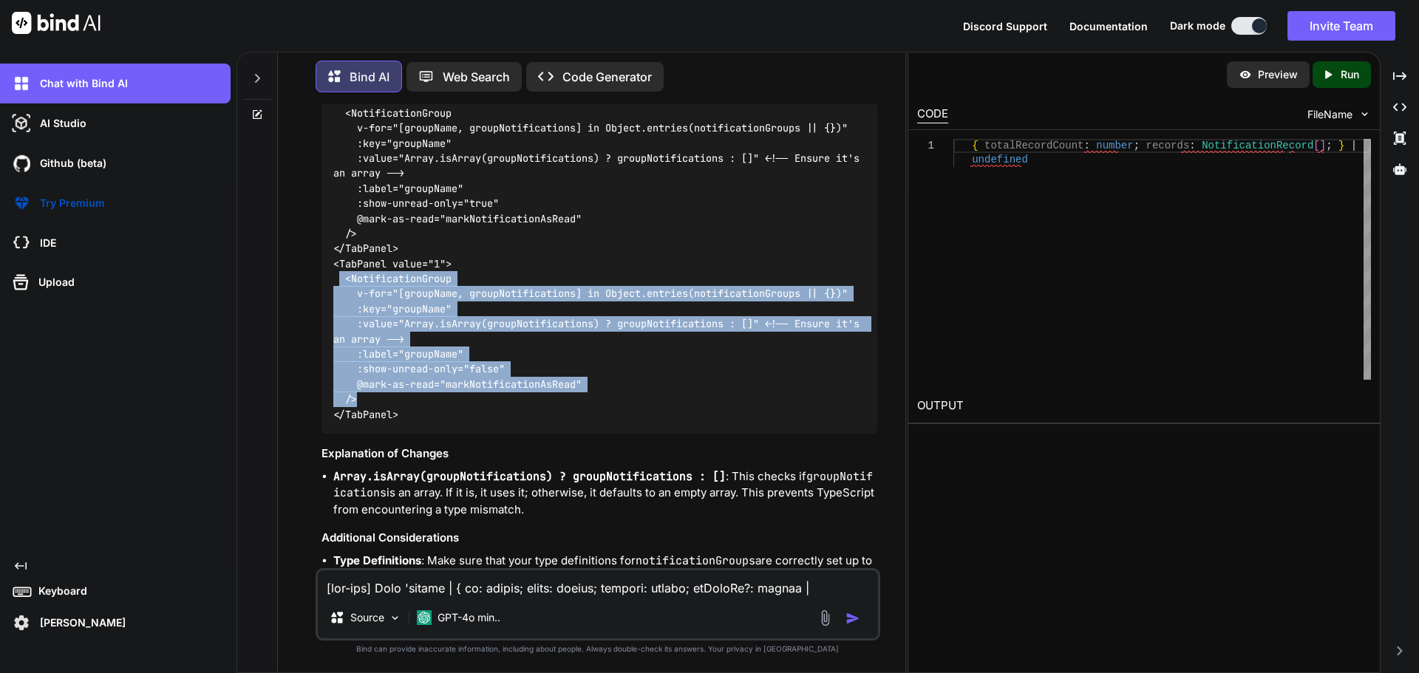
drag, startPoint x: 339, startPoint y: 226, endPoint x: 398, endPoint y: 339, distance: 127.6
click at [399, 346] on div "<TabPanel value="0"> <NotificationGroup v-for="[groupName, groupNotifications] …" at bounding box center [600, 257] width 556 height 356
copy code "<NotificationGroup v-for="[groupName, groupNotifications] in Object.entries(not…"
click at [654, 355] on div "<TabPanel value="0"> <NotificationGroup v-for="[groupName, groupNotifications] …" at bounding box center [600, 257] width 556 height 356
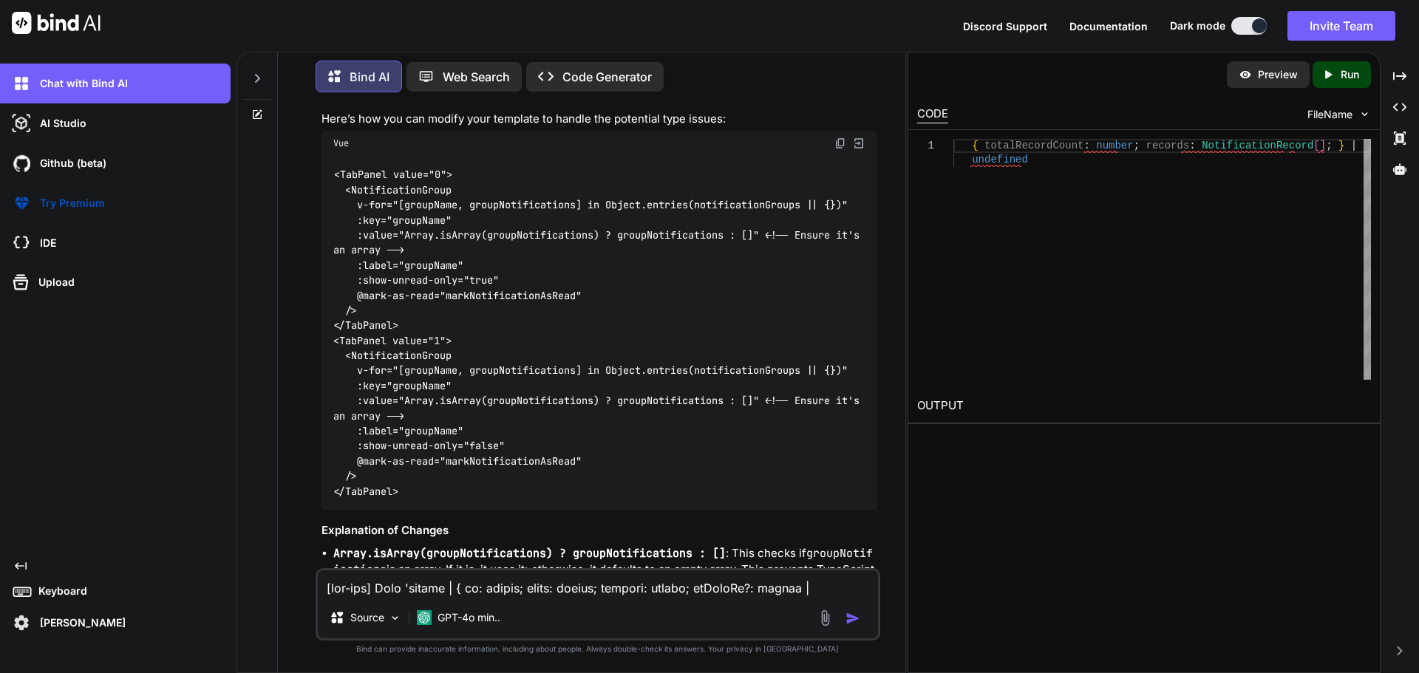
scroll to position [4641, 0]
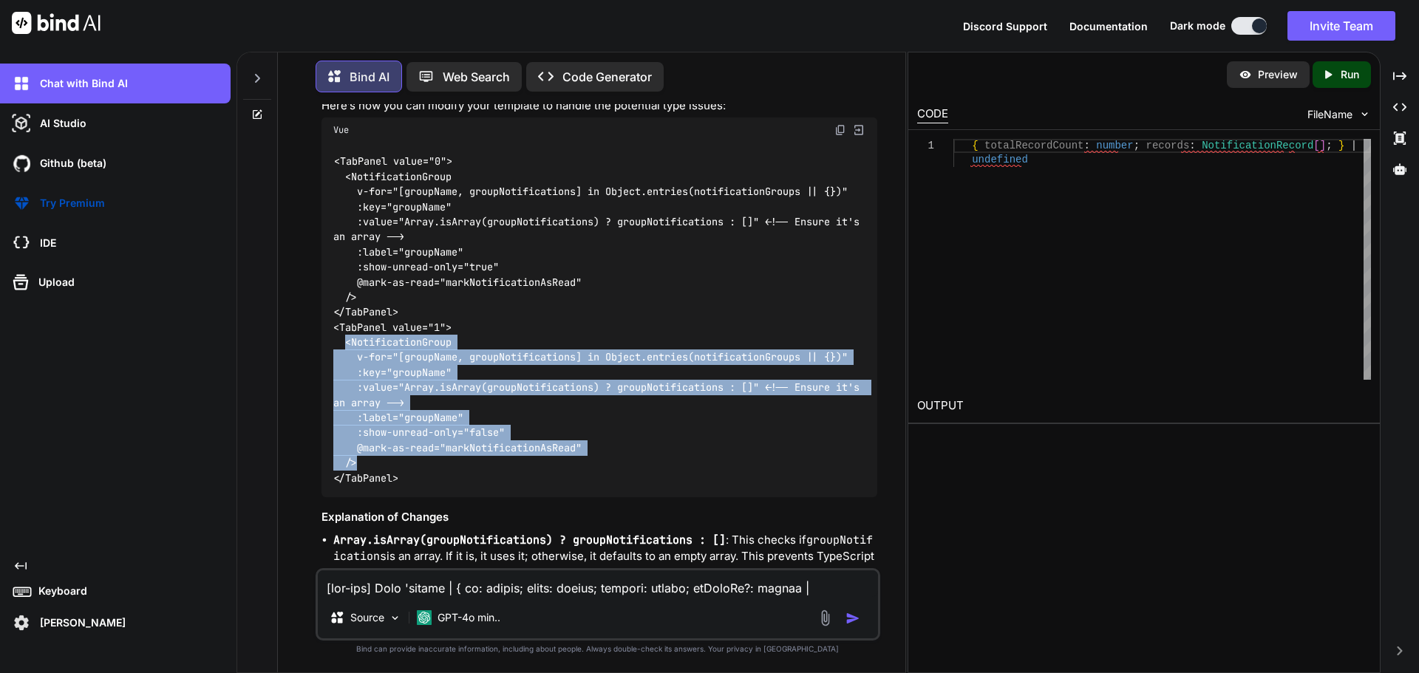
drag, startPoint x: 342, startPoint y: 293, endPoint x: 407, endPoint y: 395, distance: 120.4
click at [409, 408] on div "<TabPanel value="0"> <NotificationGroup v-for="[groupName, groupNotifications] …" at bounding box center [600, 321] width 556 height 356
copy code "<NotificationGroup v-for="[groupName, groupNotifications] in Object.entries(not…"
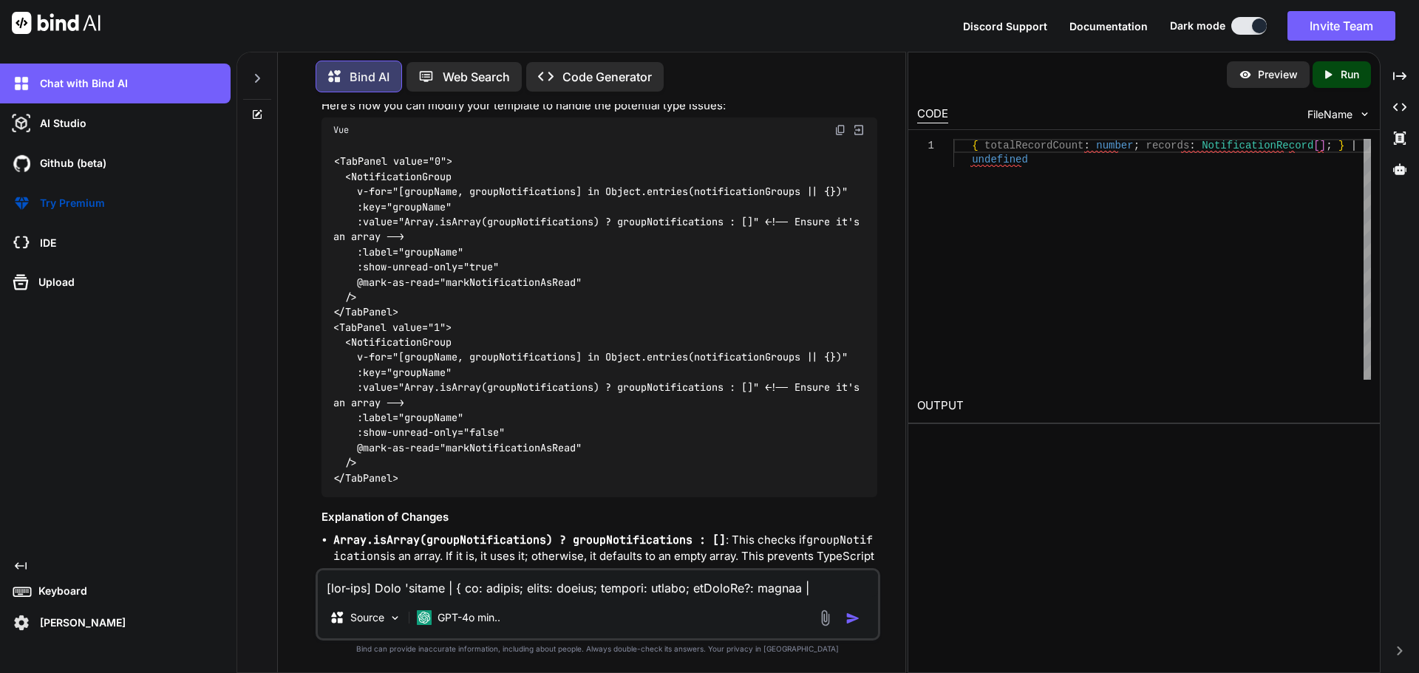
click at [514, 579] on textarea at bounding box center [598, 584] width 560 height 27
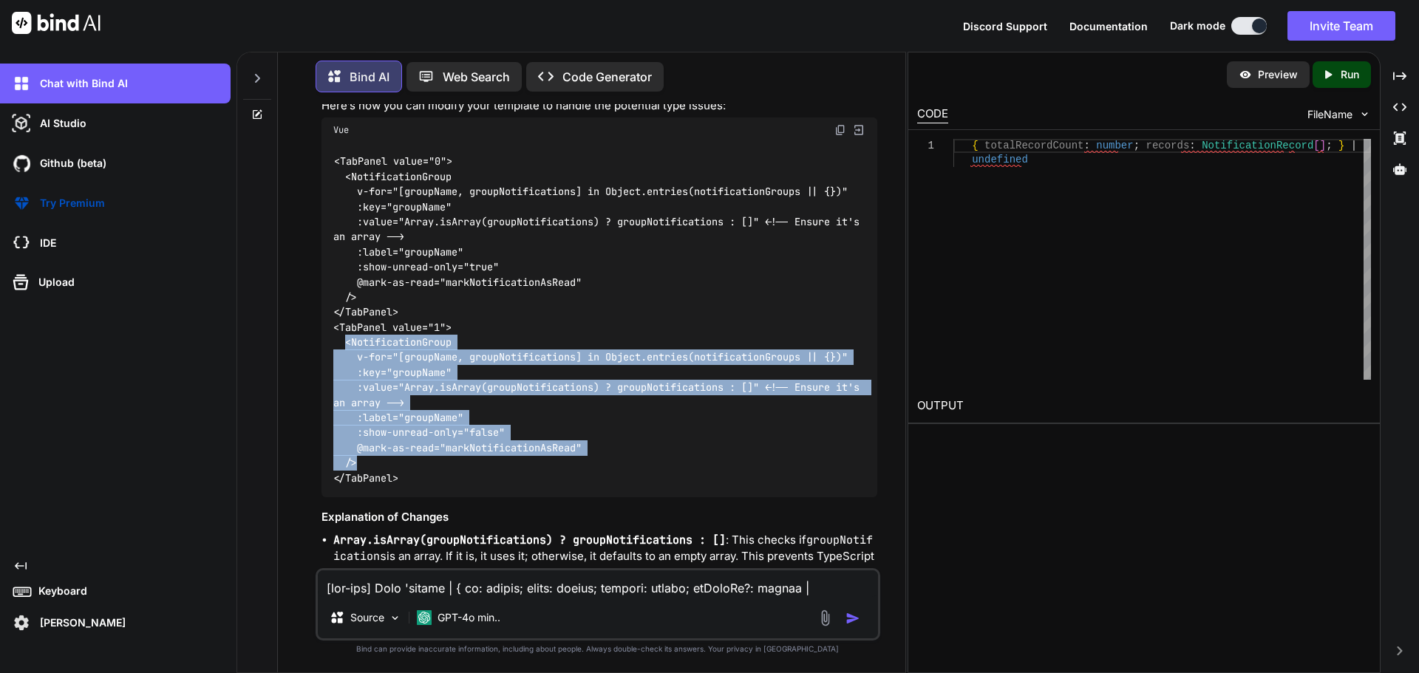
drag, startPoint x: 347, startPoint y: 293, endPoint x: 419, endPoint y: 409, distance: 135.8
click at [419, 409] on div "<TabPanel value="0"> <NotificationGroup v-for="[groupName, groupNotifications] …" at bounding box center [600, 321] width 556 height 356
copy code "<NotificationGroup v-for="[groupName, groupNotifications] in Object.entries(not…"
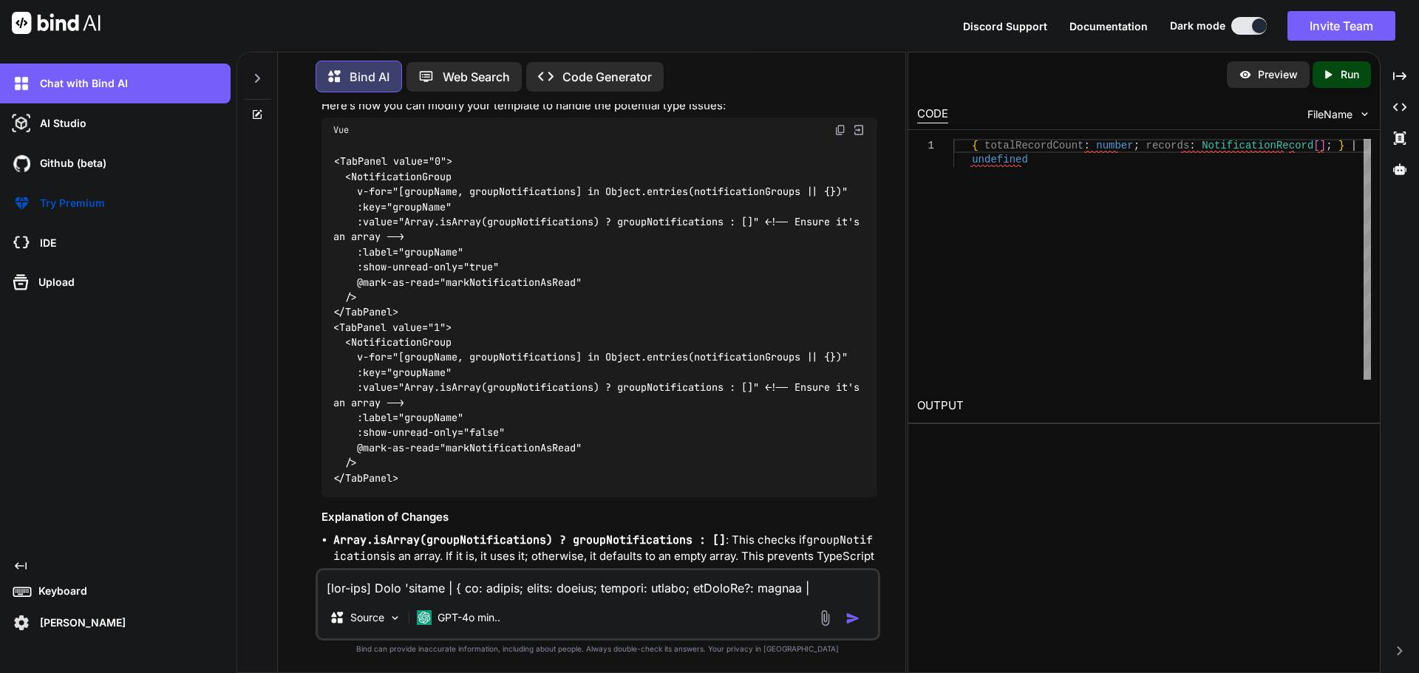
click at [511, 576] on textarea at bounding box center [598, 584] width 560 height 27
paste textarea "<NotificationGroup v-for="[groupName, groupNotifications] in Object.entries(not…"
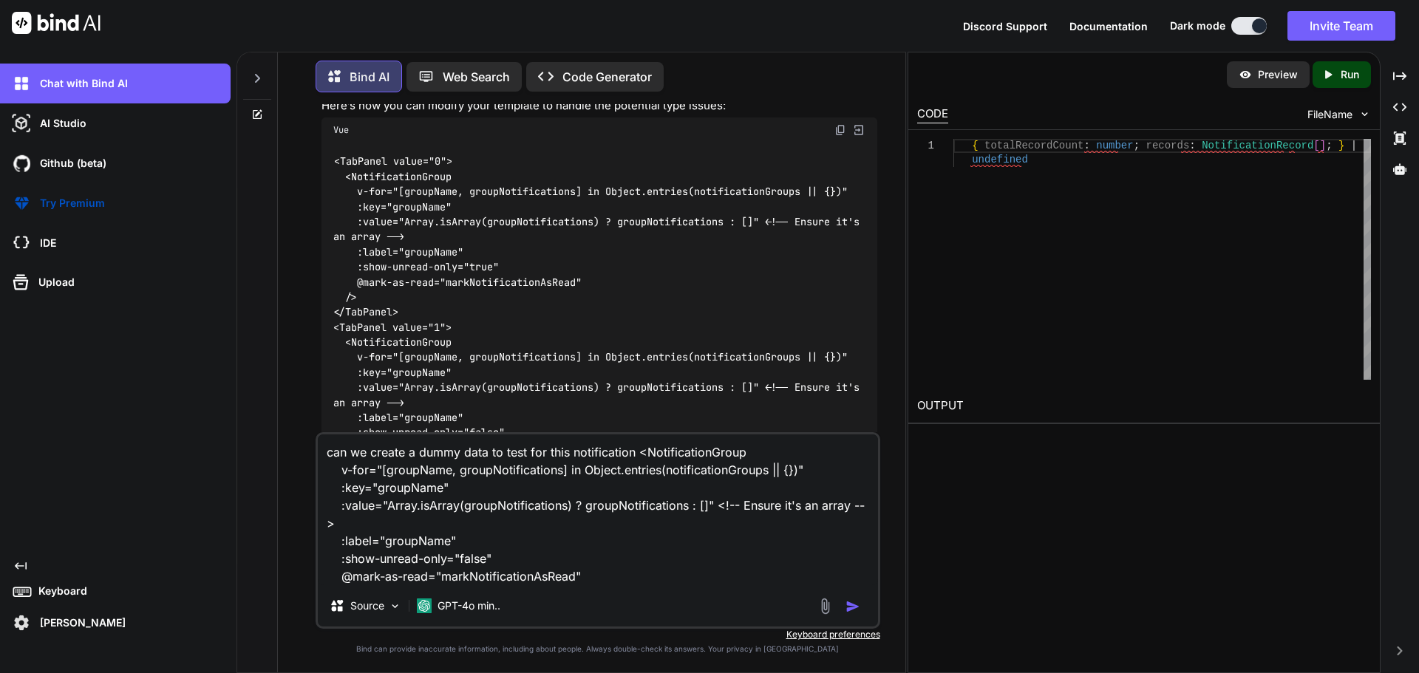
scroll to position [16, 0]
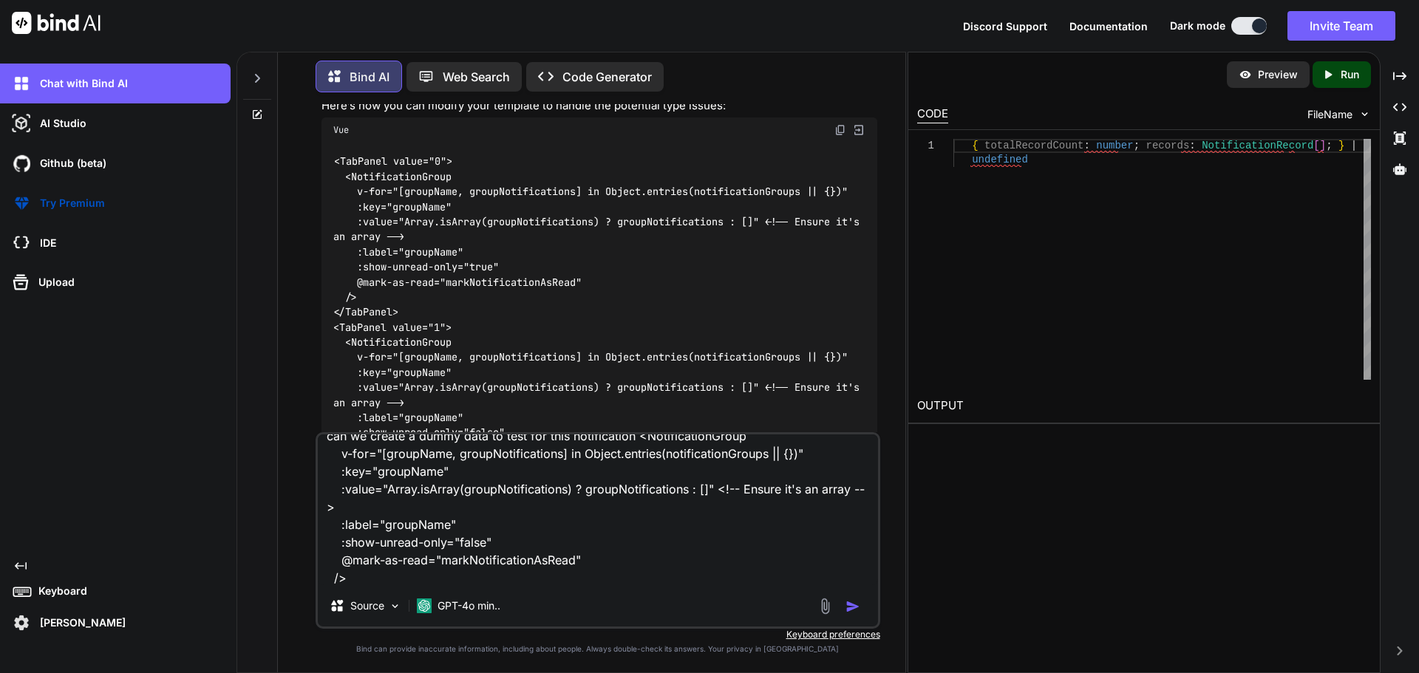
click at [380, 578] on textarea "can we create a dummy data to test for this notification <NotificationGroup v-f…" at bounding box center [598, 510] width 560 height 151
paste textarea "{ "totalRecordCount": 0, "records": [ { "id": 0, "title": "string", "content": …"
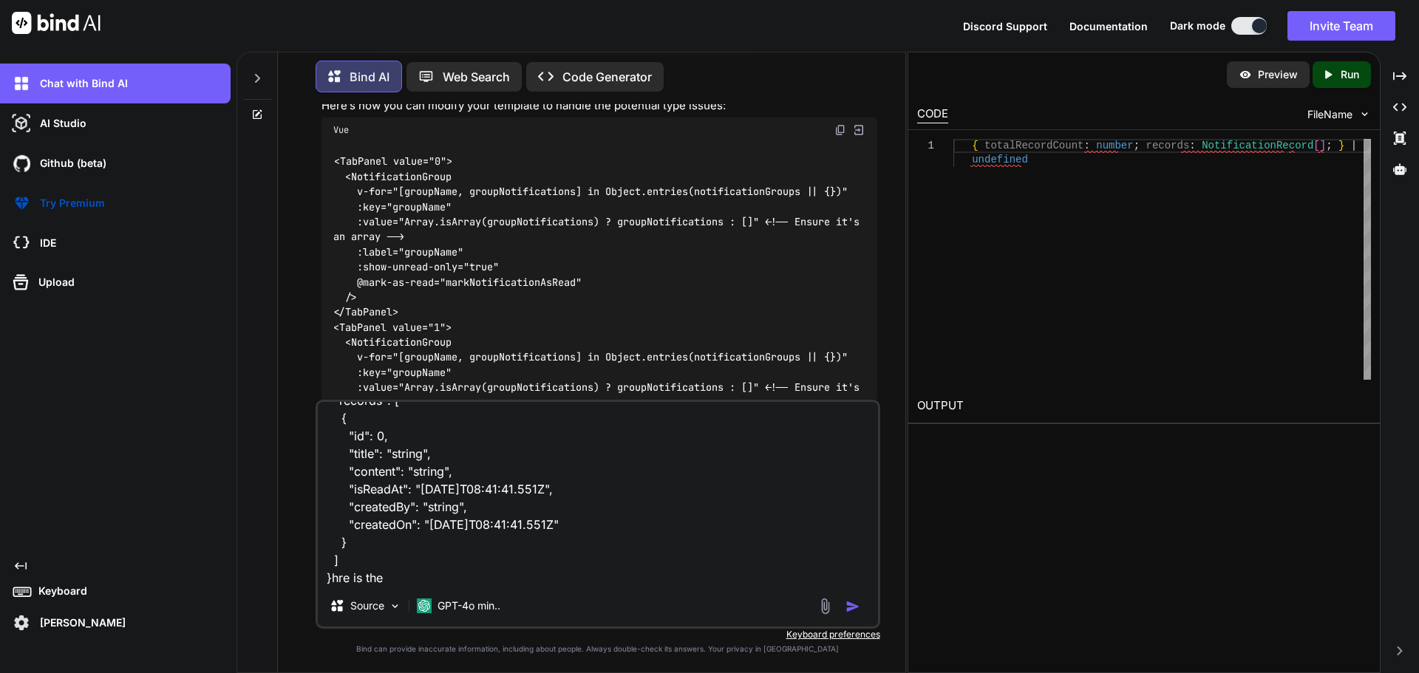
click at [403, 581] on textarea "can we create a dummy data to test for this notification <NotificationGroup v-f…" at bounding box center [598, 493] width 560 height 183
paste textarea ""title": "string", "content": "string", "accountGuid": "3fa85f64-5717-4562-b3fc…"
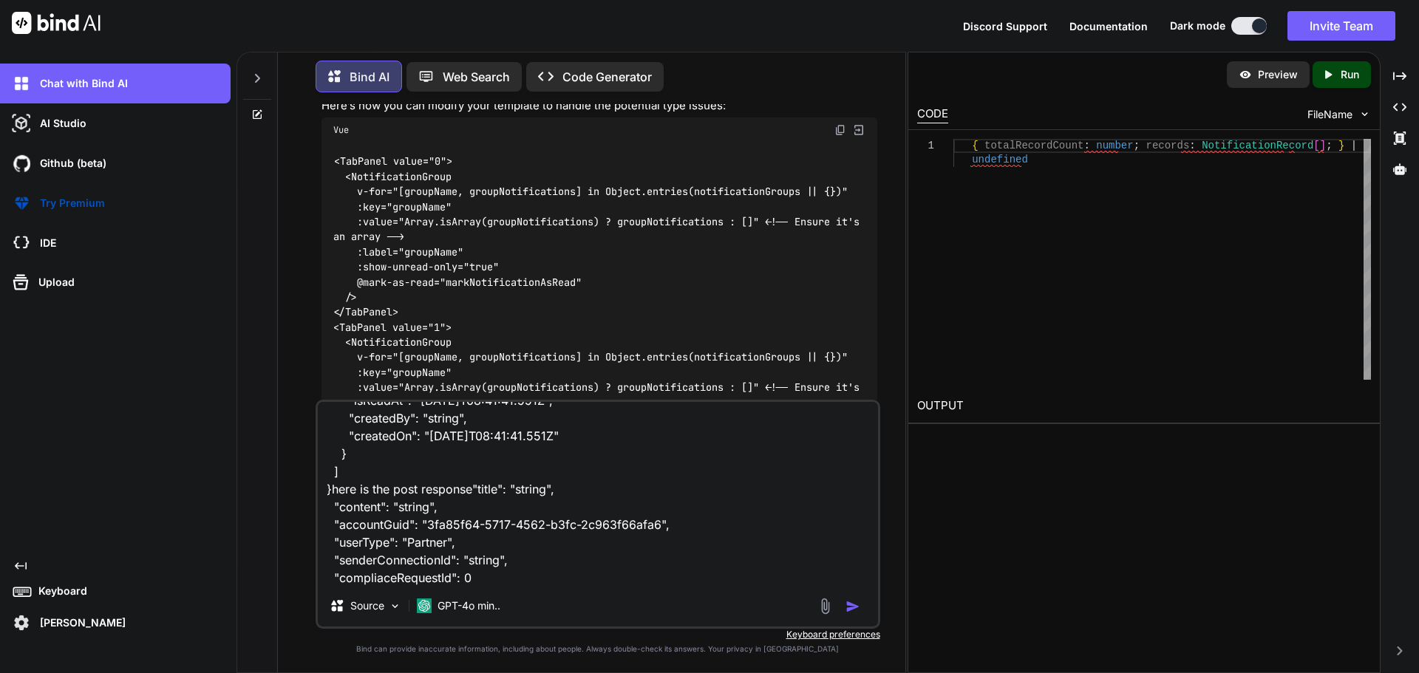
click at [420, 489] on textarea "can we create a dummy data to test for this notification <NotificationGroup v-f…" at bounding box center [598, 493] width 560 height 183
click at [395, 486] on textarea "can we create a dummy data to test for this notification <NotificationGroup v-f…" at bounding box center [598, 493] width 560 height 183
click at [525, 488] on textarea "can we create a dummy data to test for this notification <NotificationGroup v-f…" at bounding box center [598, 493] width 560 height 183
type textarea "can we create a dummy data to test for this notification <NotificationGroup v-f…"
click at [856, 608] on img "button" at bounding box center [853, 606] width 15 height 15
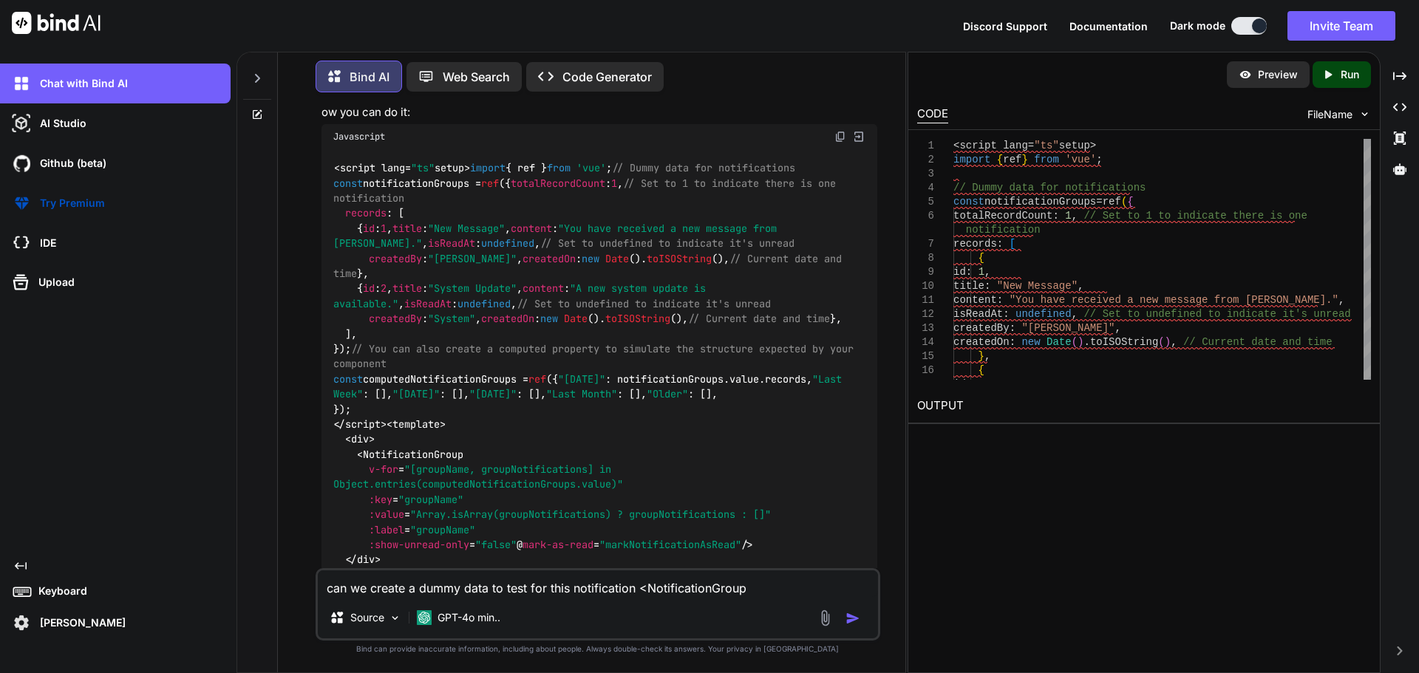
scroll to position [5646, 0]
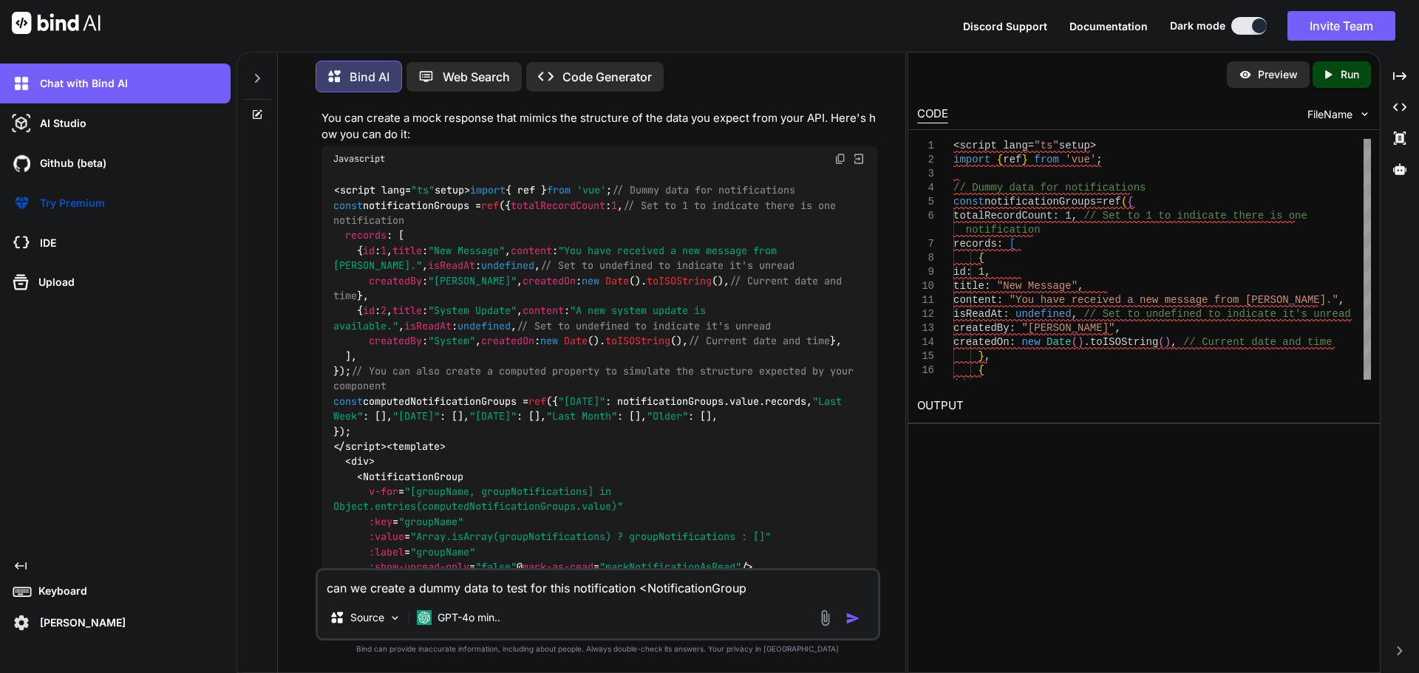
drag, startPoint x: 334, startPoint y: 197, endPoint x: 407, endPoint y: 514, distance: 324.7
click at [421, 517] on div "<script lang= "ts" setup> import { ref } from 'vue' ; // Dummy data for notific…" at bounding box center [600, 394] width 556 height 446
copy code "// Dummy data for notifications const notificationGroups = ref ({ totalRecordCo…"
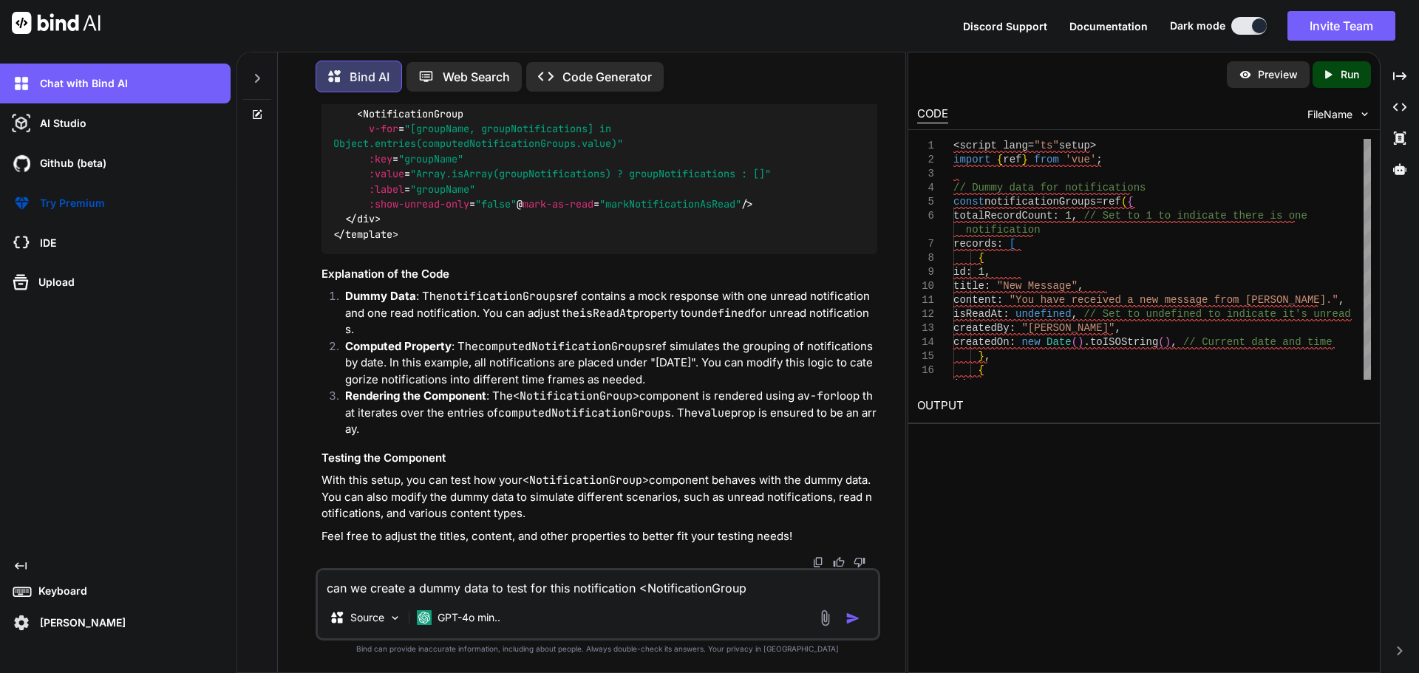
scroll to position [5942, 0]
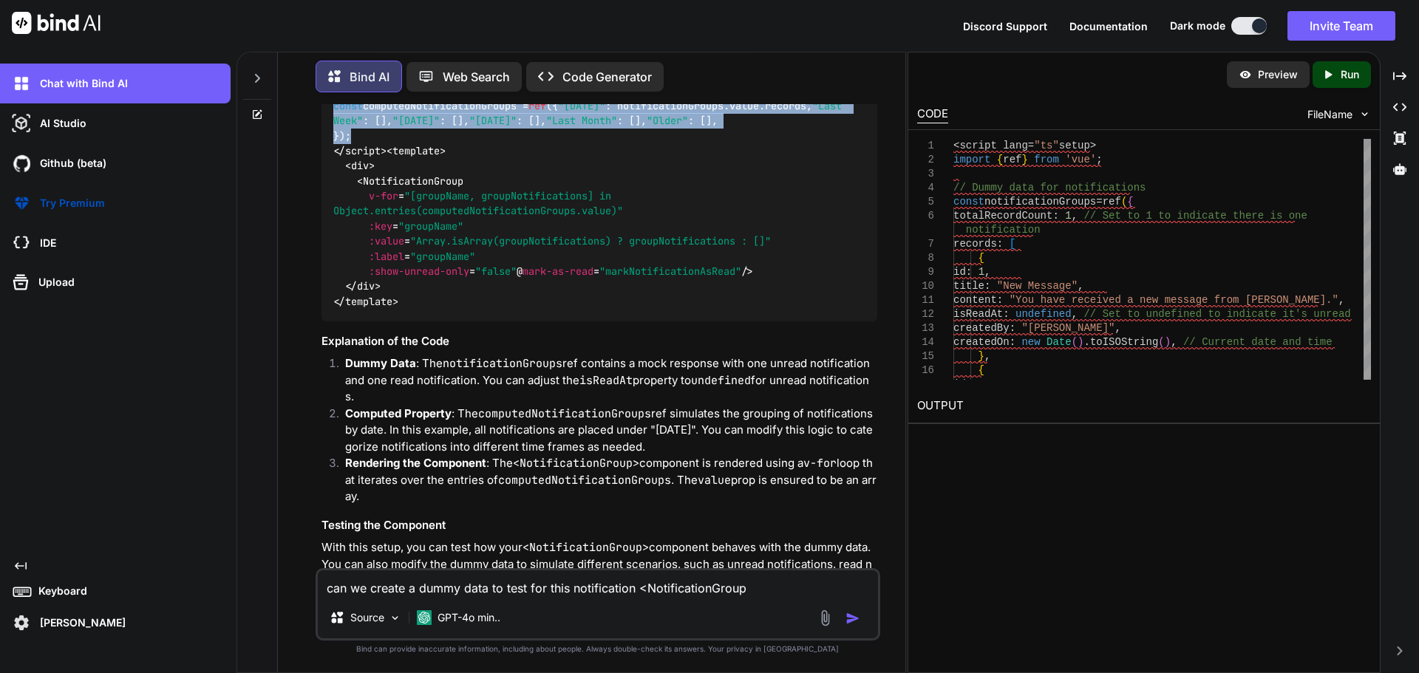
drag, startPoint x: 360, startPoint y: 309, endPoint x: 356, endPoint y: 370, distance: 61.5
click at [353, 322] on div "<script lang= "ts" setup> import { ref } from 'vue' ; // Dummy data for notific…" at bounding box center [600, 99] width 556 height 446
copy code "/ You can also create a computed property to simulate the structure expected by…"
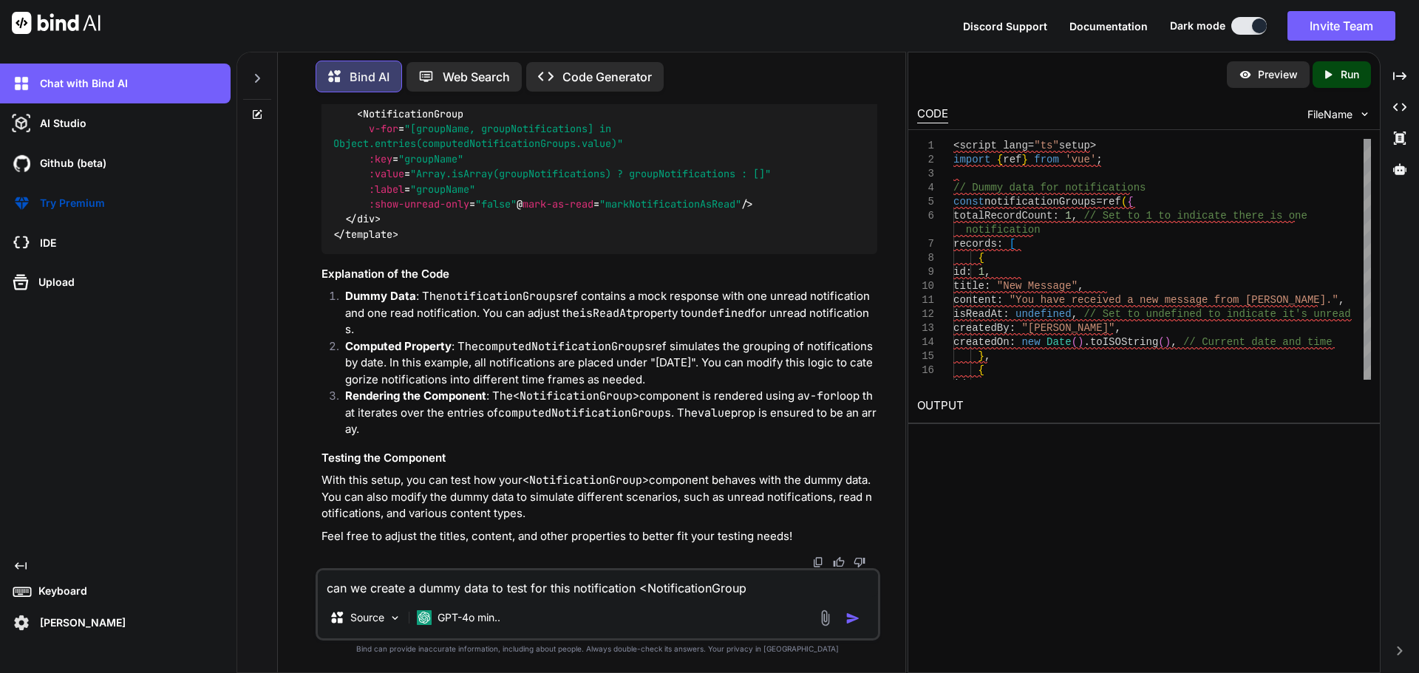
scroll to position [6238, 0]
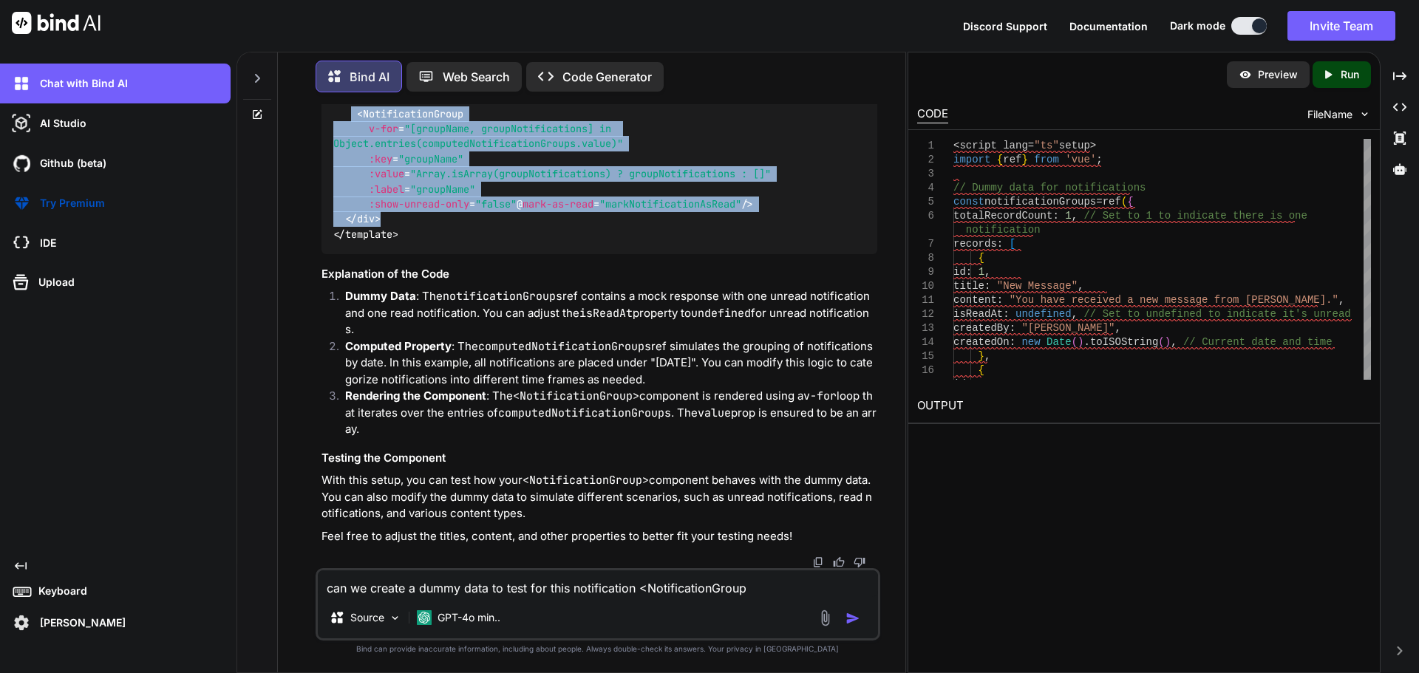
drag, startPoint x: 350, startPoint y: 165, endPoint x: 447, endPoint y: 300, distance: 166.4
click at [447, 254] on div "<script lang= "ts" setup> import { ref } from 'vue' ; // Dummy data for notific…" at bounding box center [600, 32] width 556 height 446
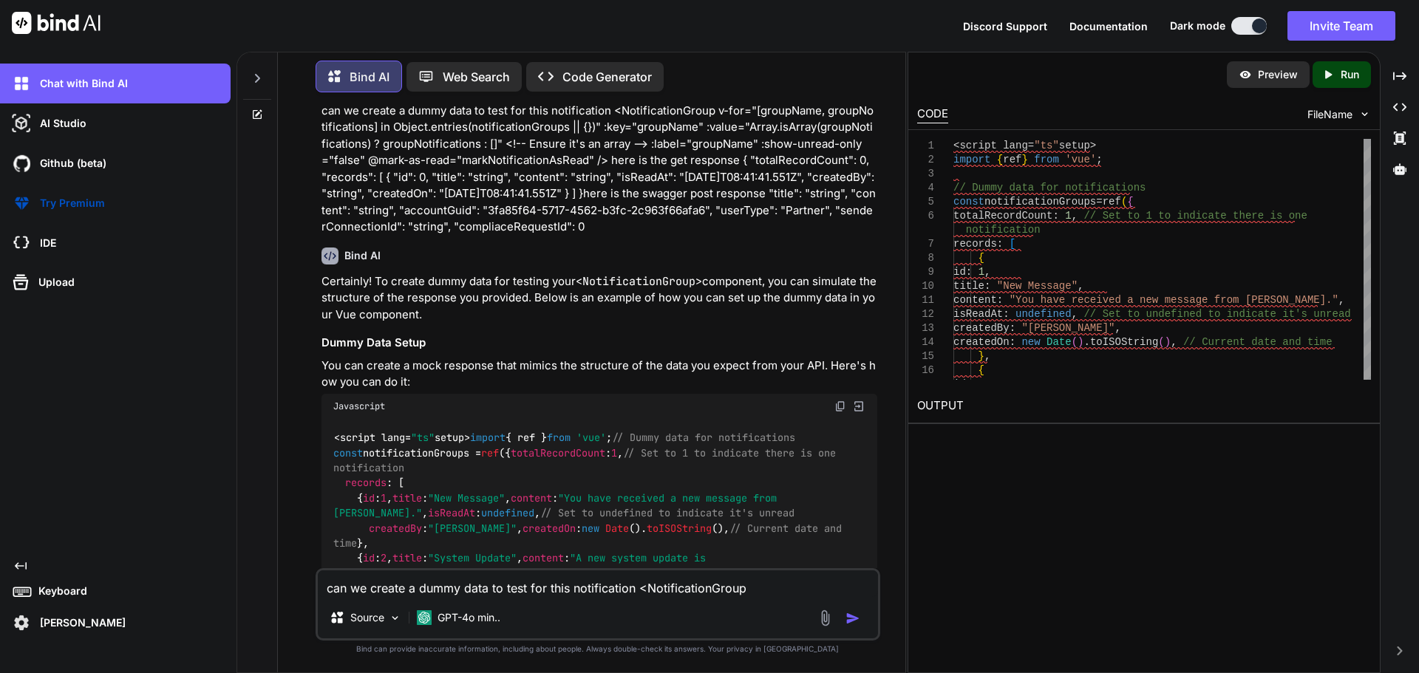
scroll to position [5360, 0]
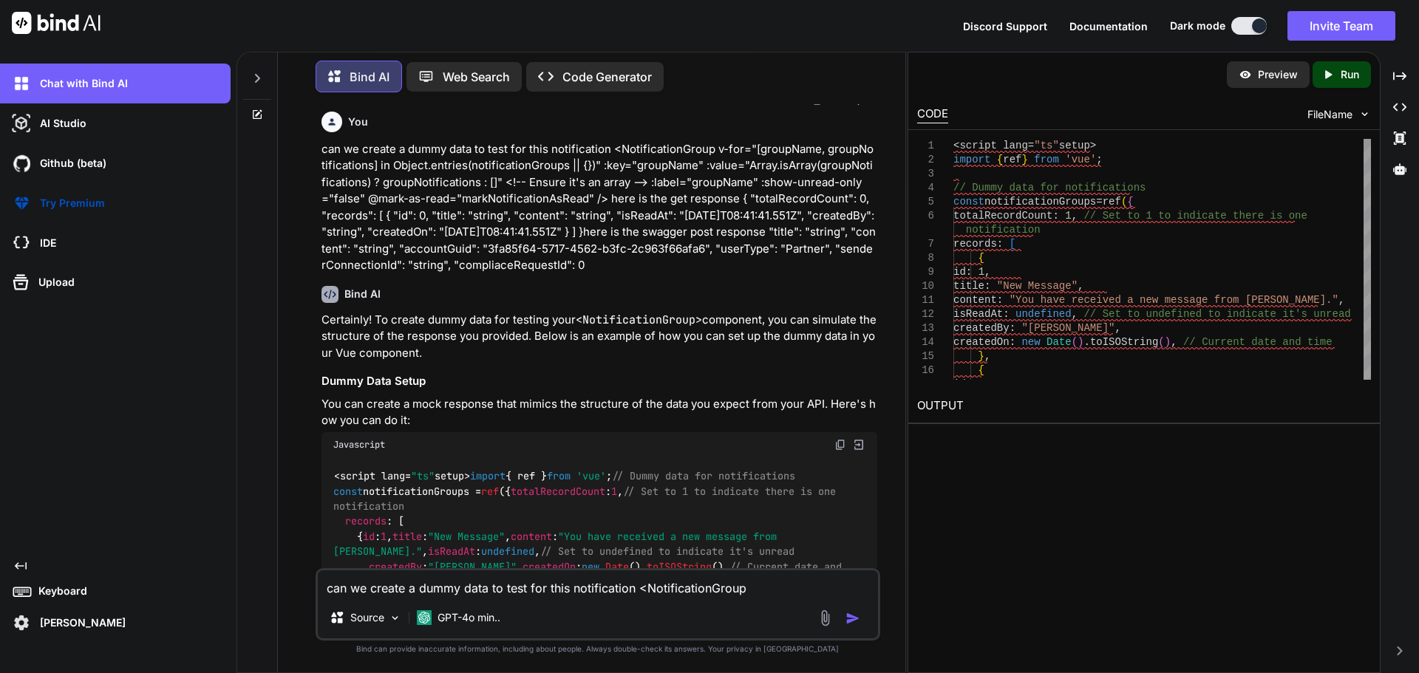
click at [415, 588] on textarea "can we create a dummy data to test for this notification <NotificationGroup v-f…" at bounding box center [598, 584] width 560 height 27
paste textarea "<script lang="ts" setup> import type { Dictionary } from '~/lib/abstractions/ty…"
type textarea "give me full complete code with dummy data <script lang="ts" setup> import type…"
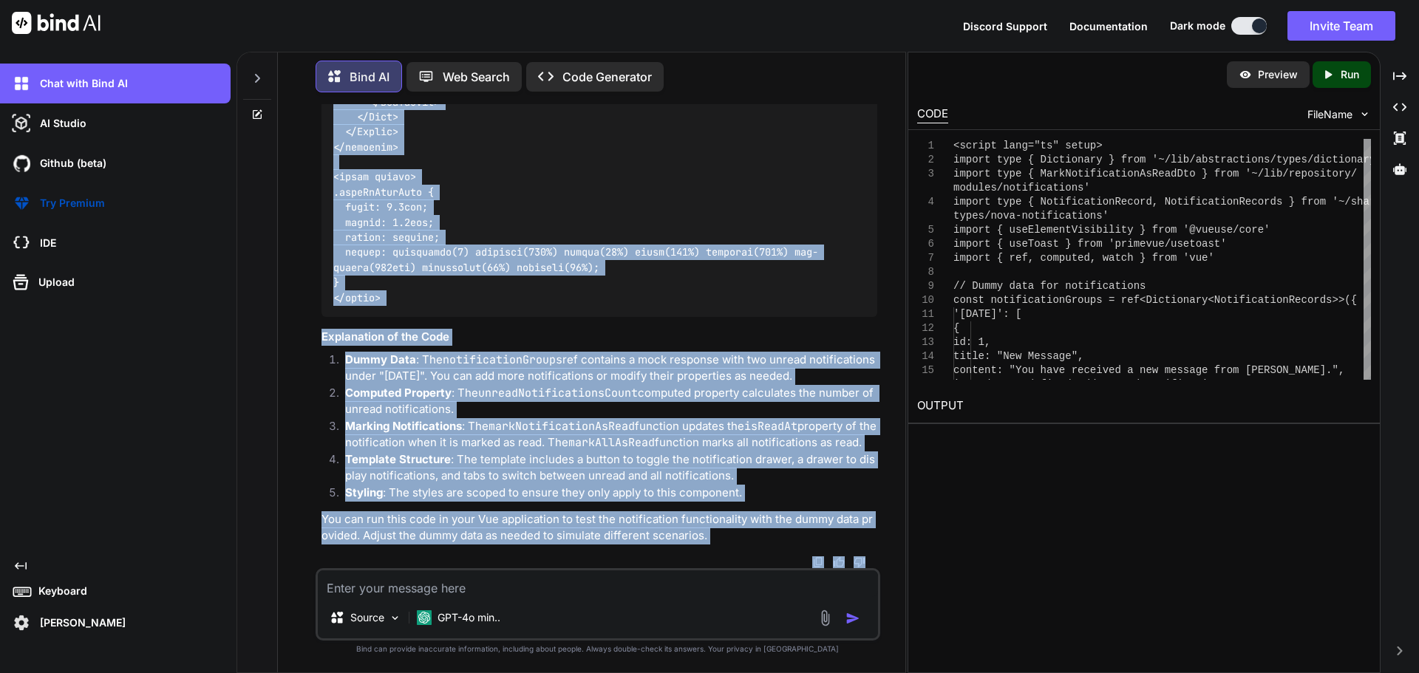
scroll to position [10552, 0]
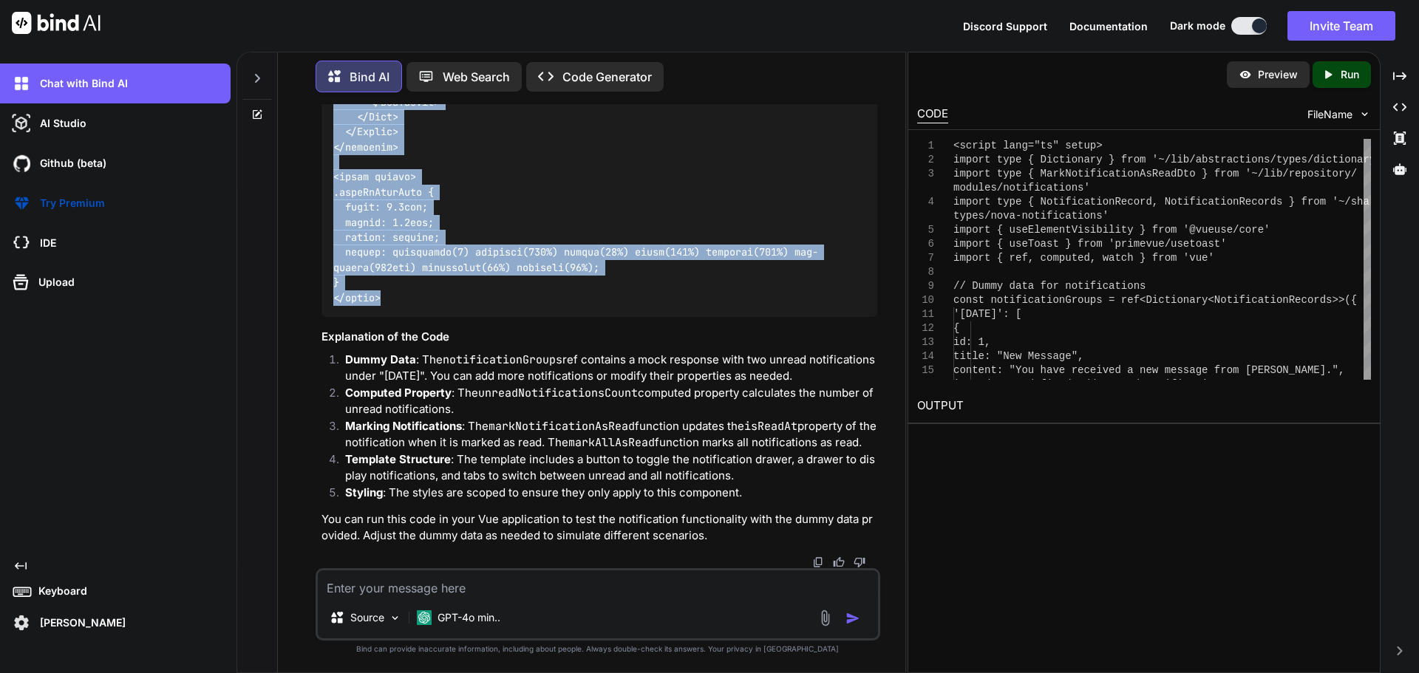
drag, startPoint x: 334, startPoint y: 214, endPoint x: 381, endPoint y: 283, distance: 83.4
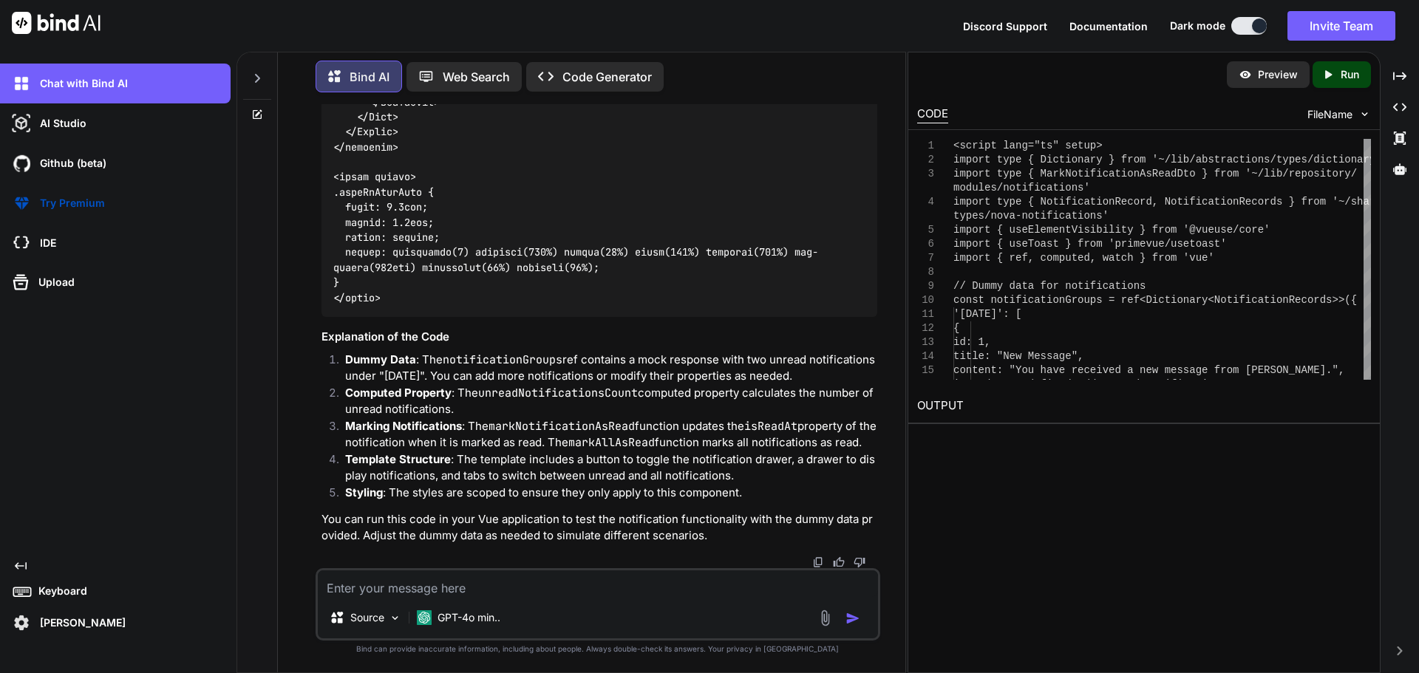
click at [543, 583] on textarea at bounding box center [598, 584] width 560 height 27
click at [501, 585] on textarea at bounding box center [598, 584] width 560 height 27
type textarea "drawer is not opening"
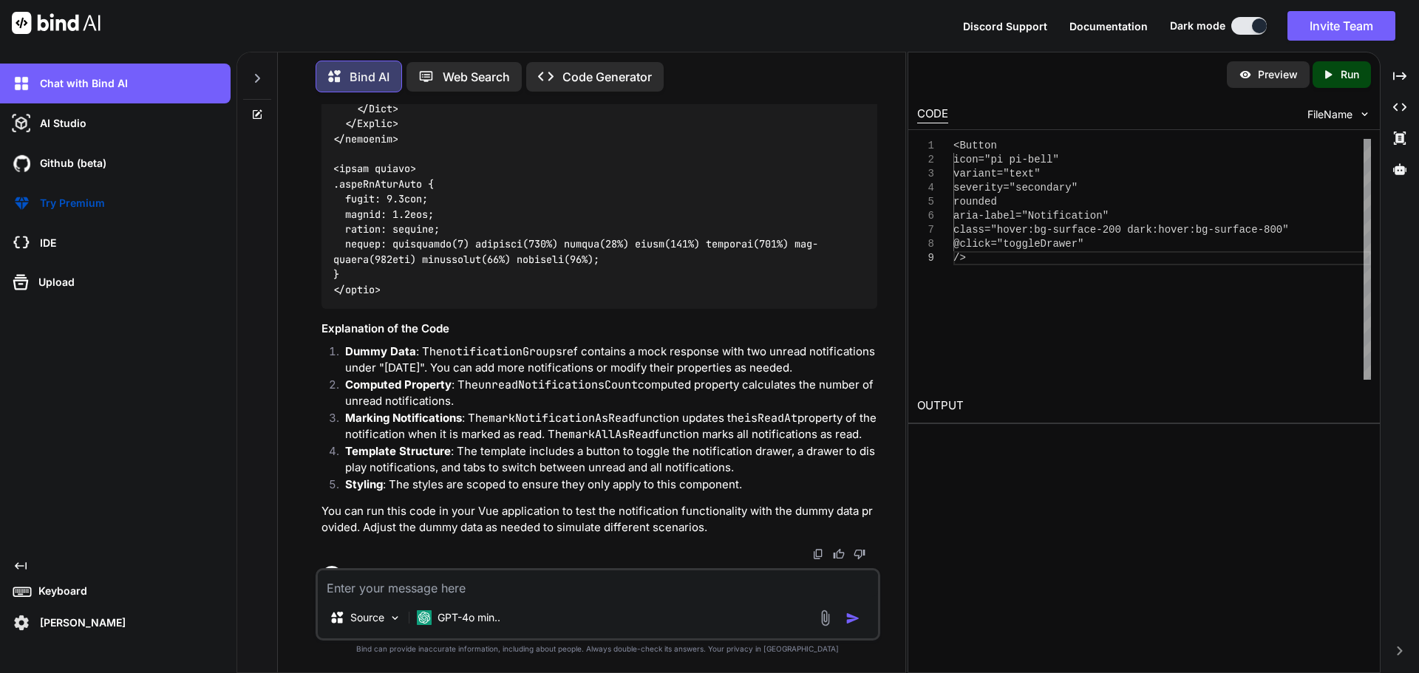
scroll to position [10044, 0]
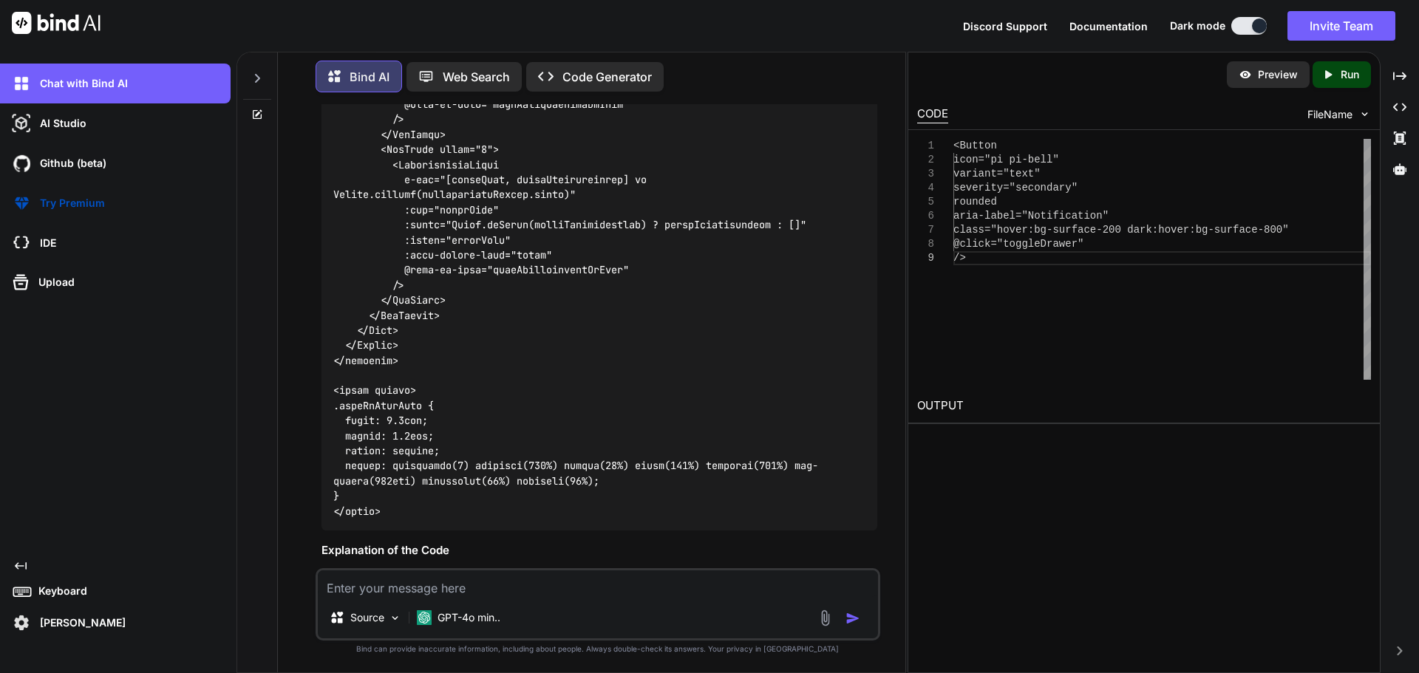
click at [365, 593] on textarea at bounding box center [598, 584] width 560 height 27
paste textarea "<script lang="ts" setup> import type { Dictionary } from '~/lib/abstractions/ty…"
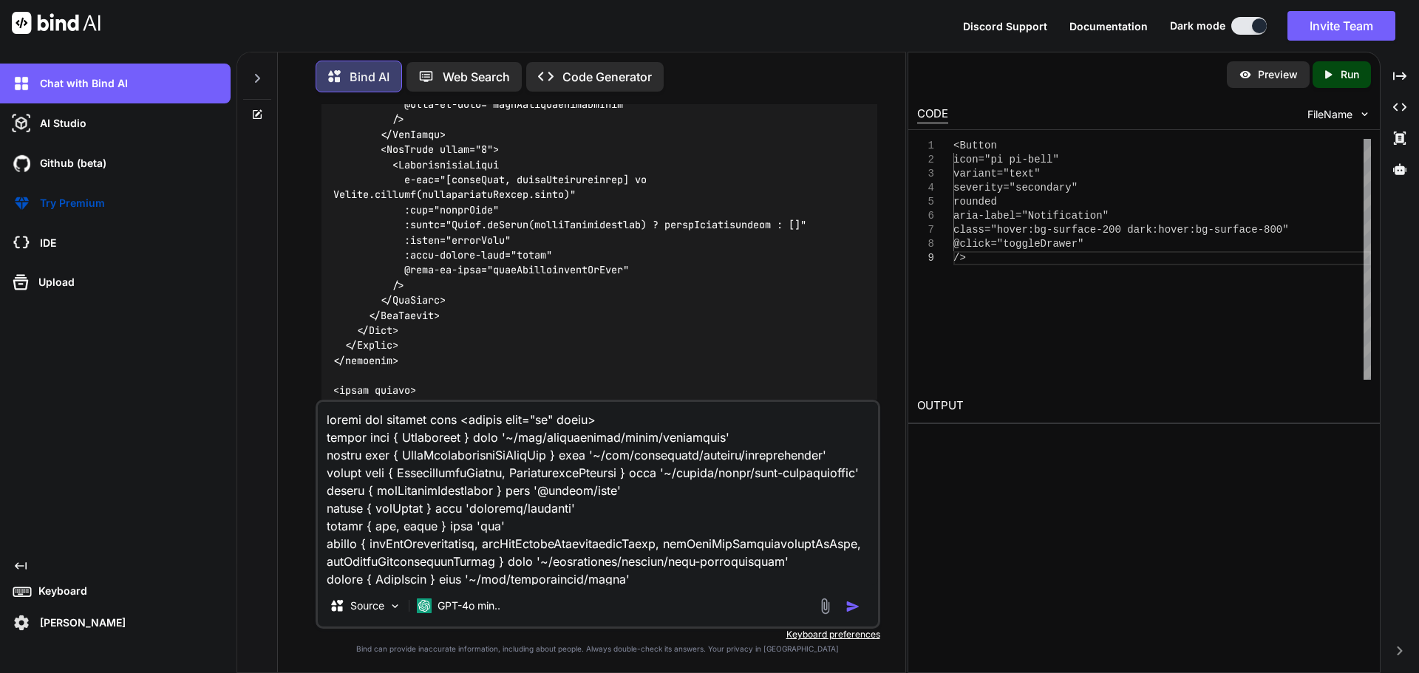
scroll to position [5235, 0]
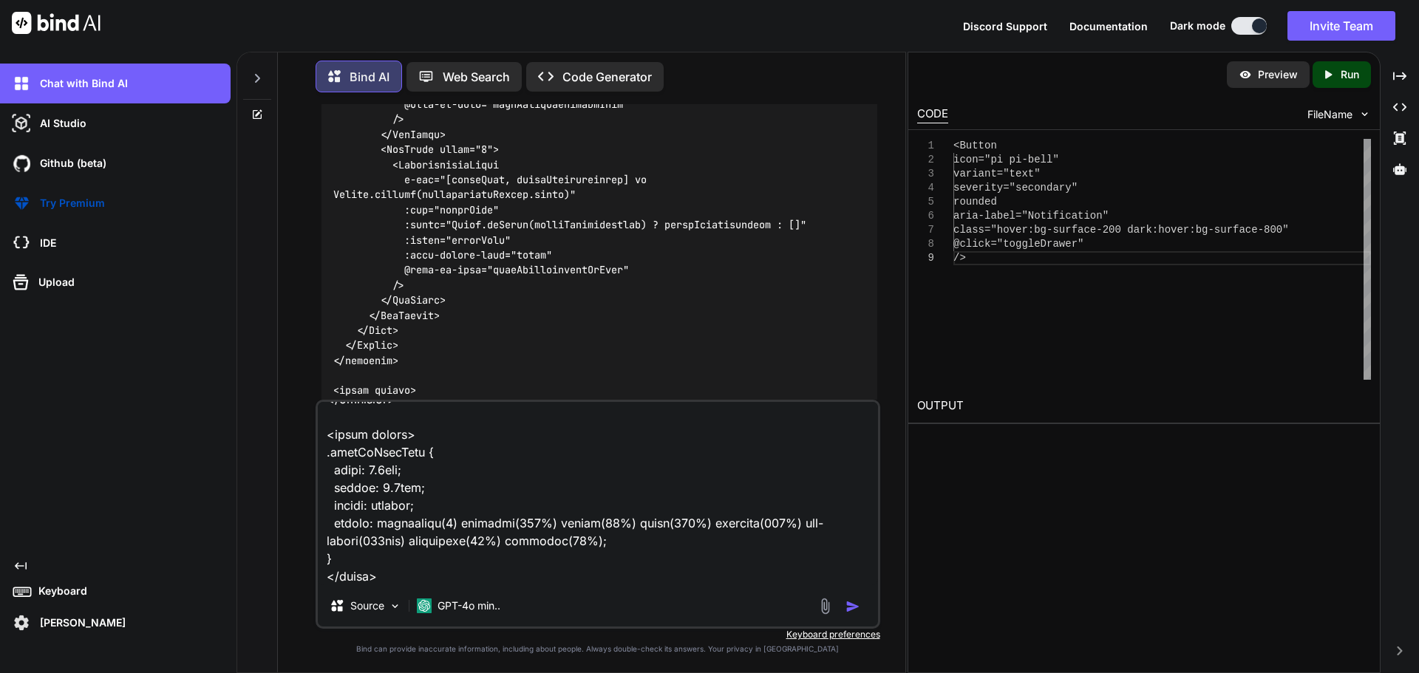
click at [392, 579] on textarea at bounding box center [598, 493] width 560 height 183
paste textarea "[vue-tsc] Element implicitly has an 'any' type because index expression is not …"
type textarea "hereis the updated code <script lang="ts" setup> import type { Dictionary } fro…"
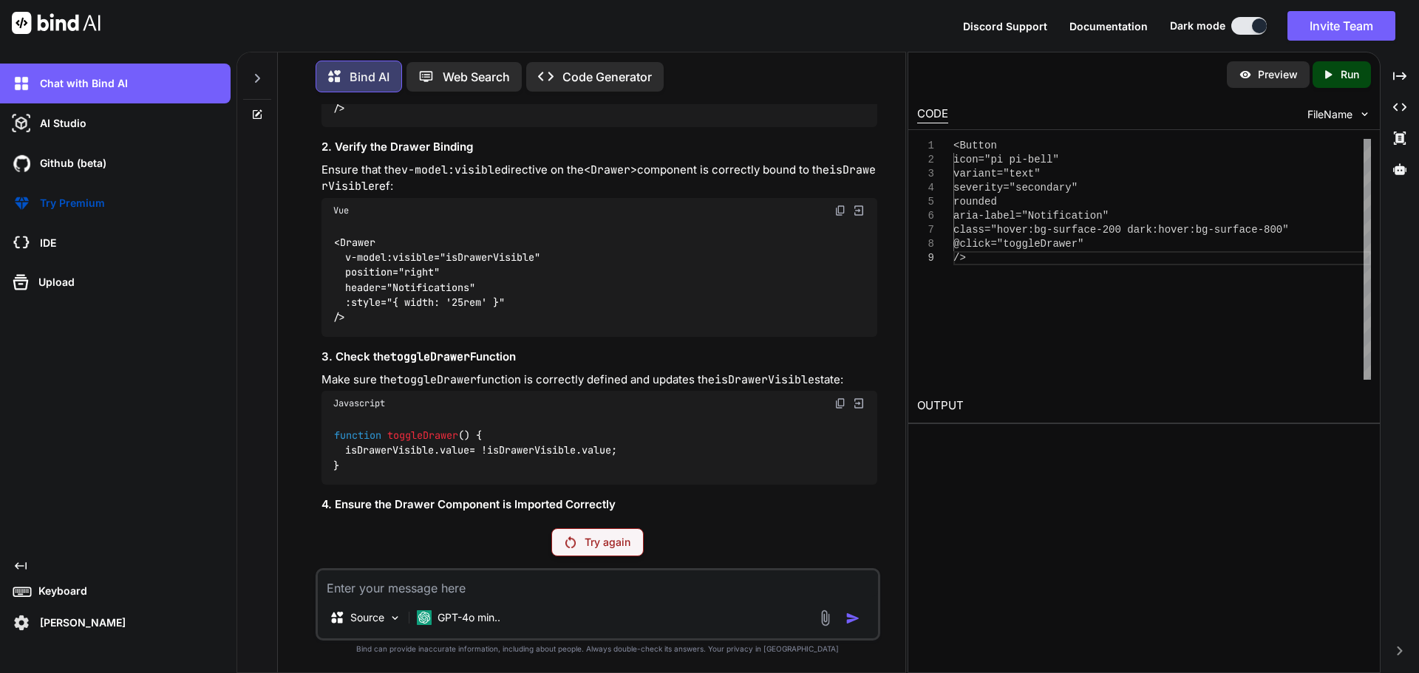
scroll to position [11069, 0]
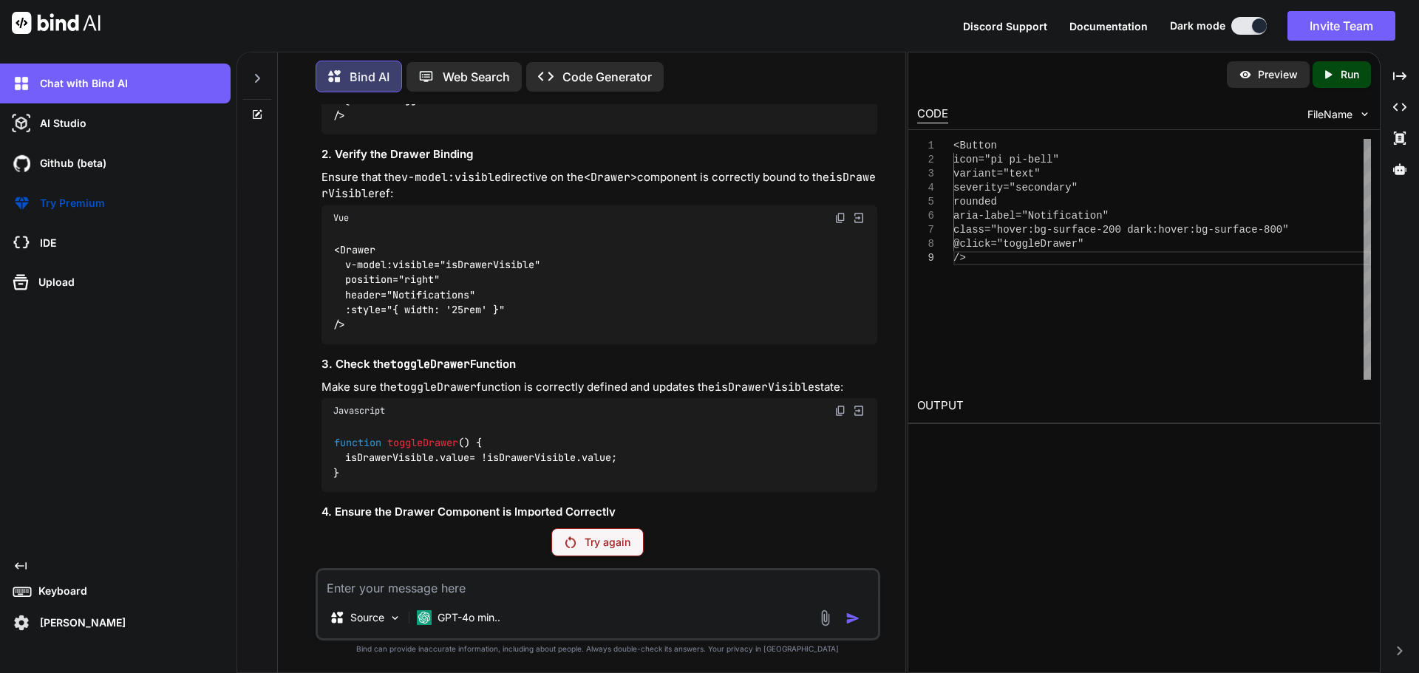
click at [605, 546] on p "Try again" at bounding box center [608, 542] width 46 height 15
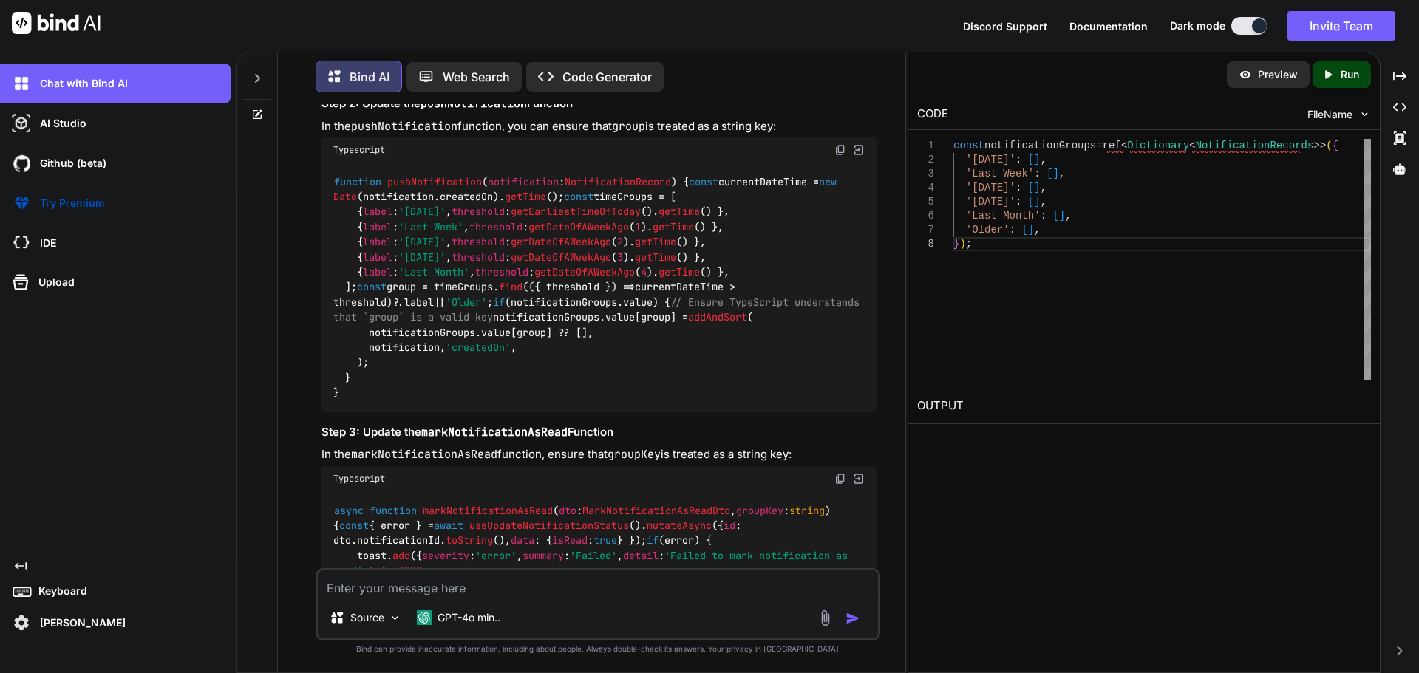
scroll to position [14387, 0]
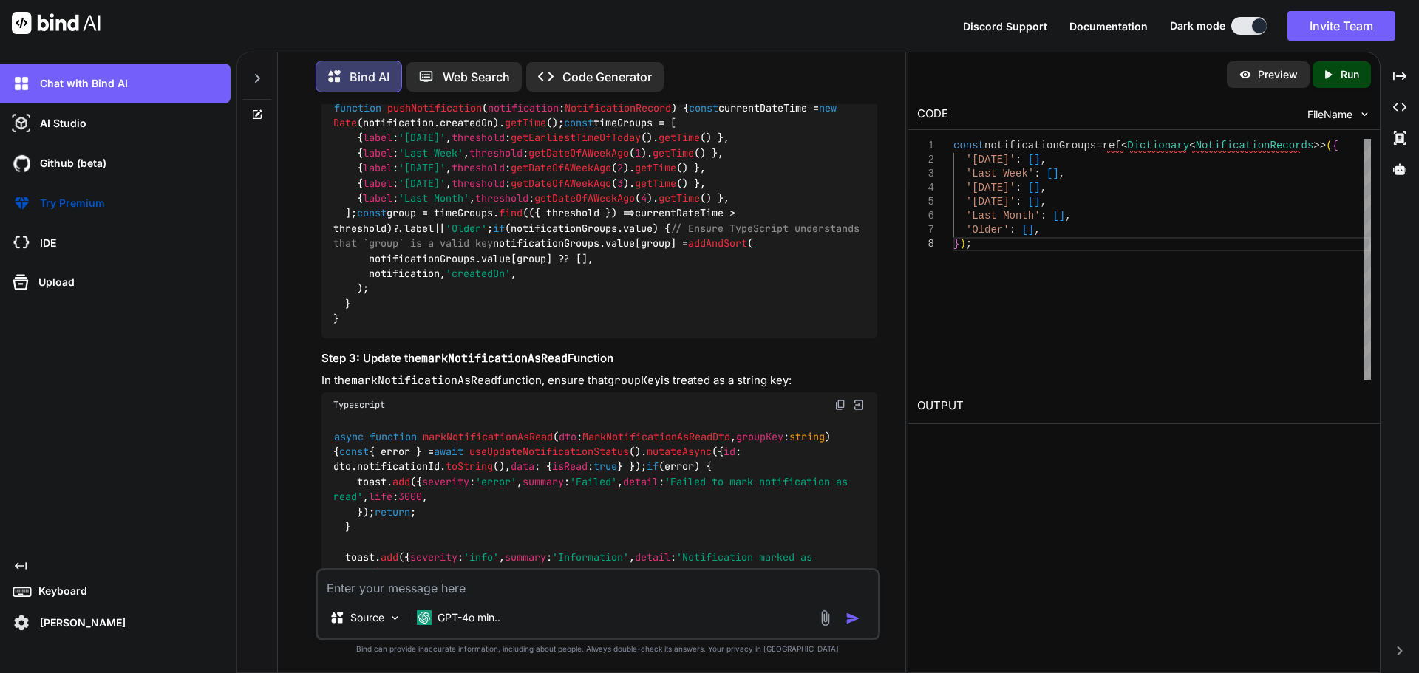
drag, startPoint x: 358, startPoint y: 316, endPoint x: 318, endPoint y: 205, distance: 118.1
click at [319, 205] on div "You Bind AI The errors you're encountering in your Vue TypeScript code are rela…" at bounding box center [600, 336] width 562 height 464
drag, startPoint x: 778, startPoint y: 367, endPoint x: 836, endPoint y: 578, distance: 219.1
click at [836, 578] on div "You Bind AI The errors you're encountering in your Vue TypeScript code are rela…" at bounding box center [598, 388] width 565 height 568
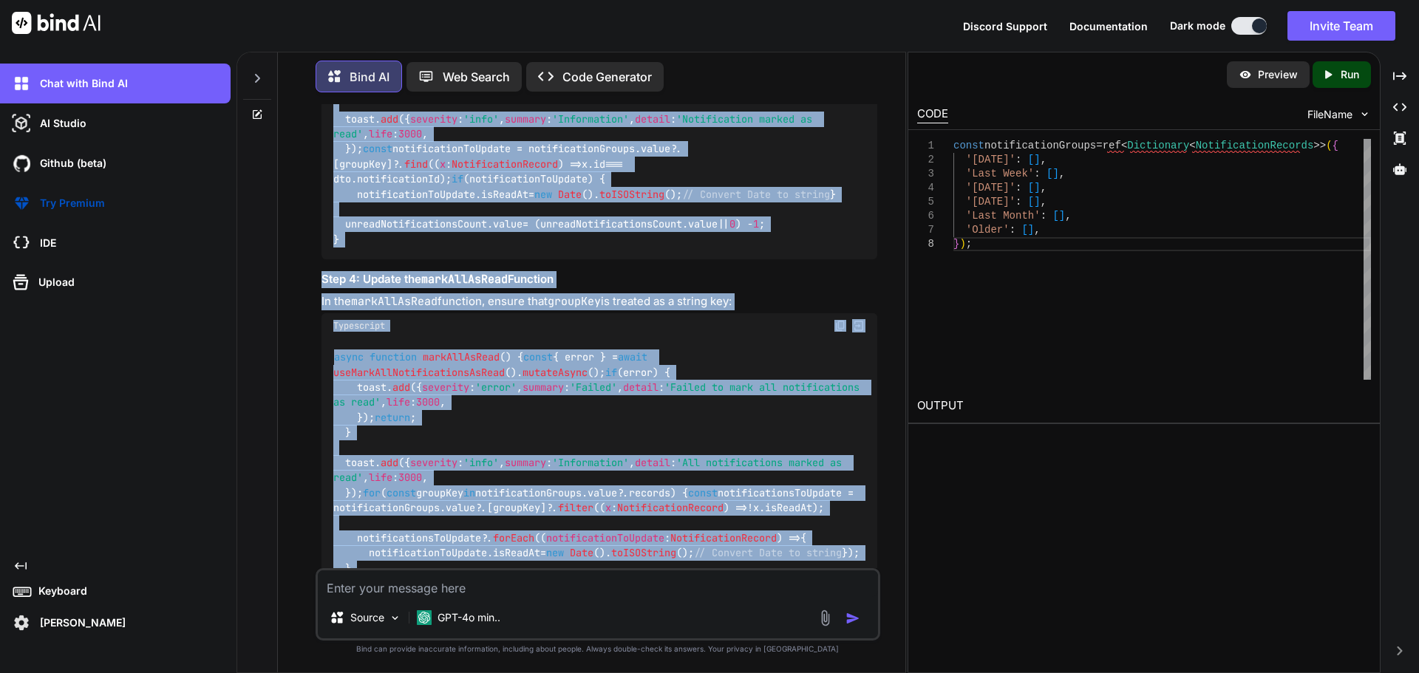
scroll to position [14904, 0]
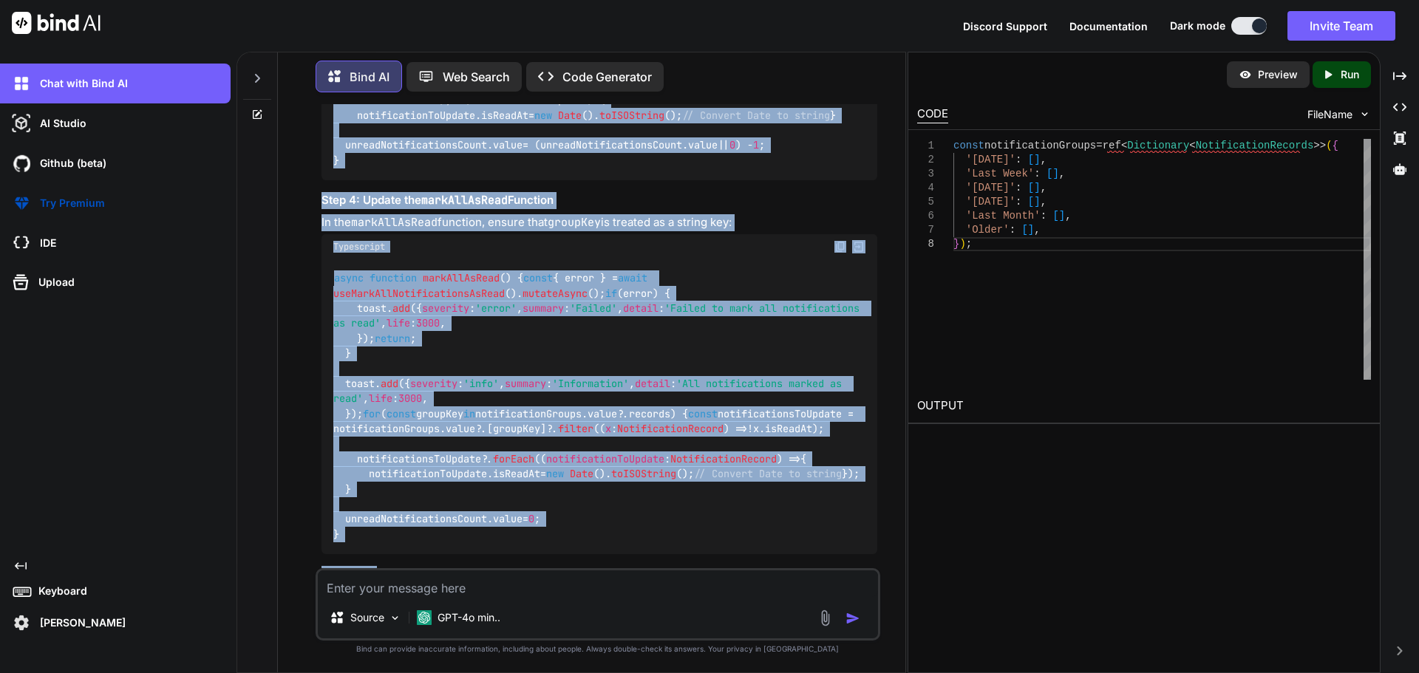
click at [753, 180] on div "async function markNotificationAsRead ( dto : MarkNotificationAsReadDto , group…" at bounding box center [600, 40] width 556 height 280
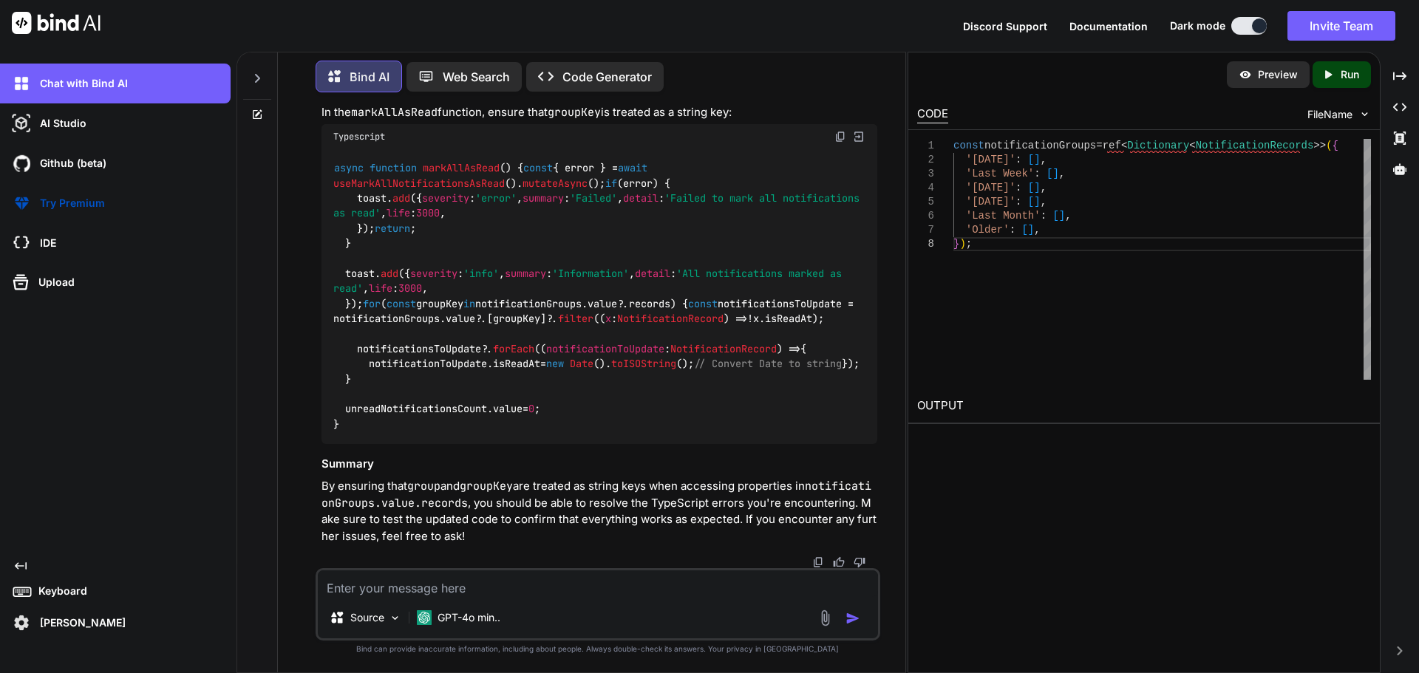
scroll to position [15833, 0]
click at [545, 598] on div "Source GPT-4o min.." at bounding box center [598, 604] width 565 height 72
click at [562, 593] on textarea at bounding box center [598, 584] width 560 height 27
type textarea "give me complete updated code please"
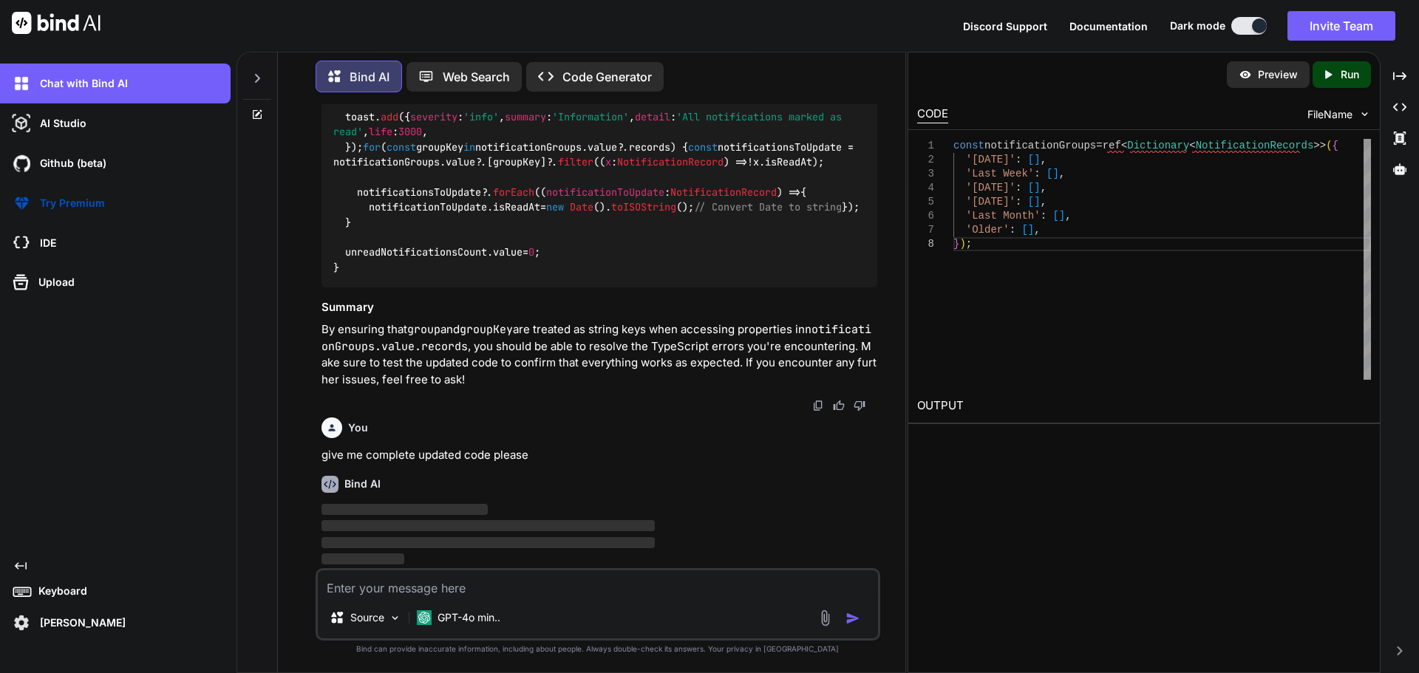
scroll to position [15989, 0]
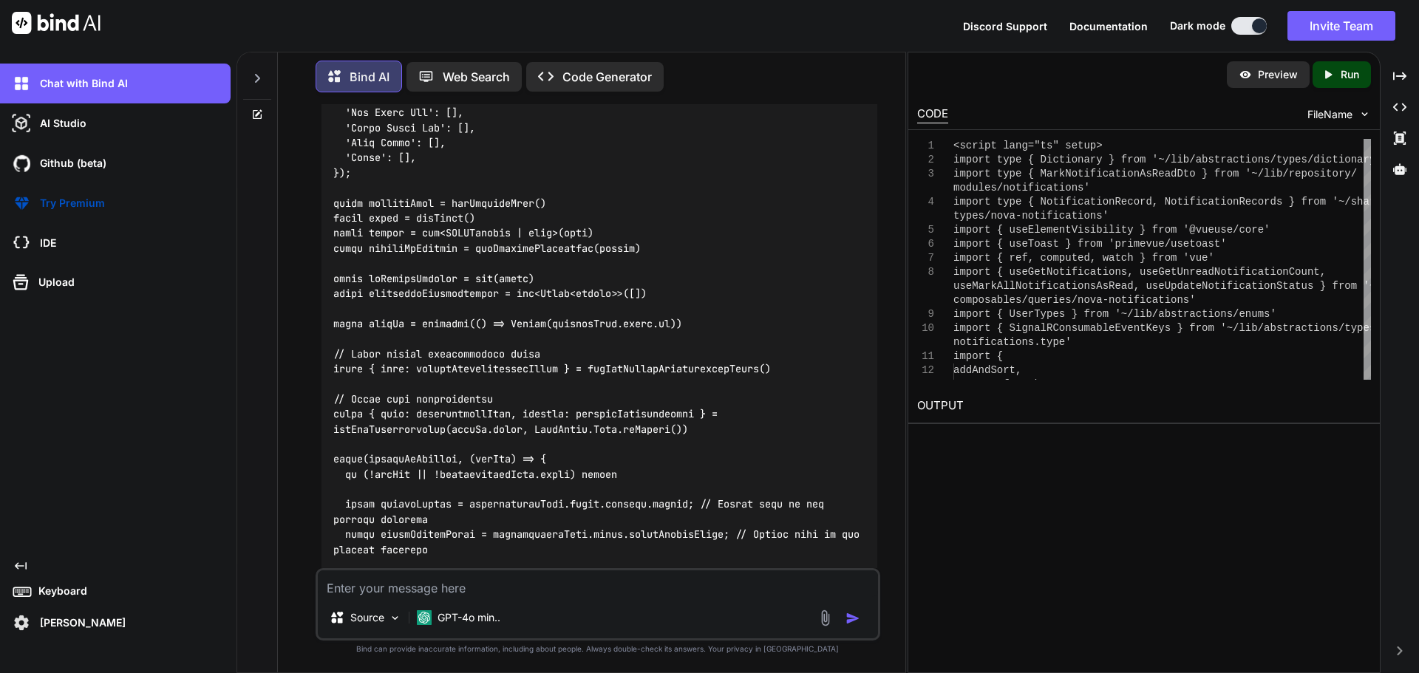
click at [569, 588] on textarea at bounding box center [598, 584] width 560 height 27
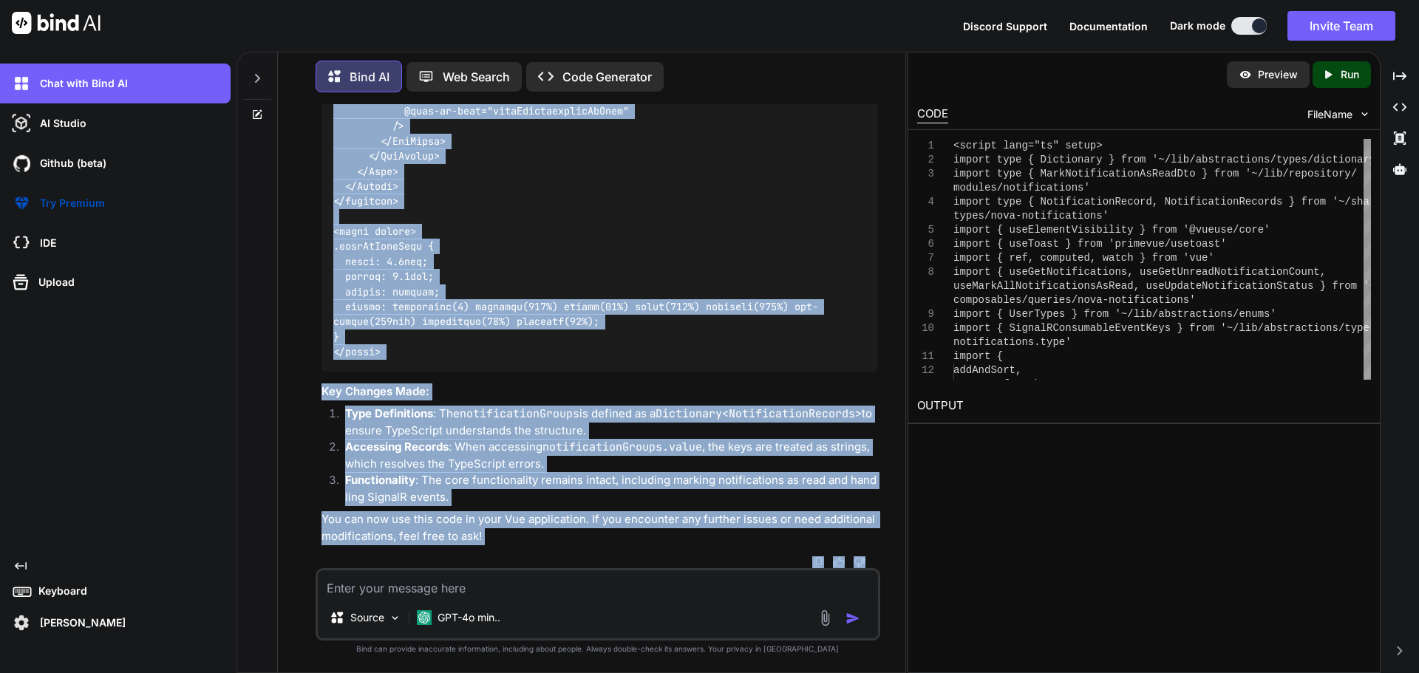
scroll to position [19974, 0]
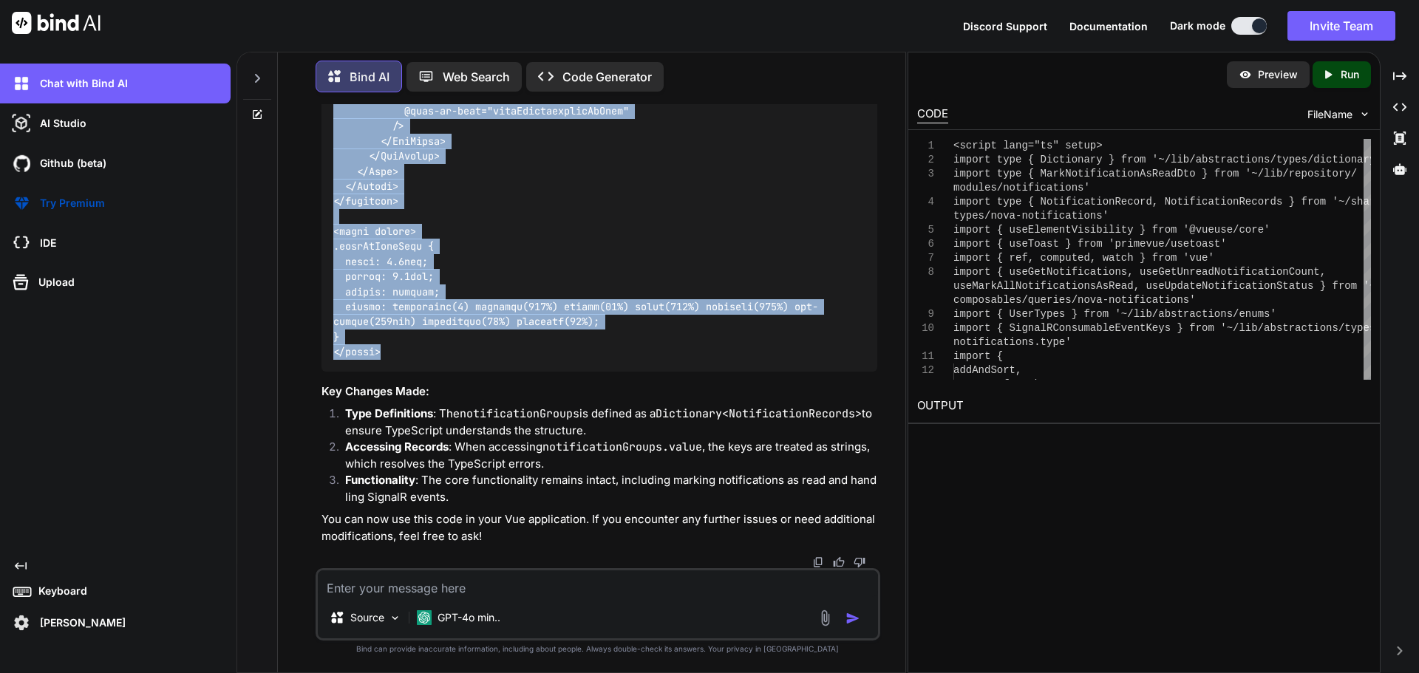
drag, startPoint x: 334, startPoint y: 152, endPoint x: 415, endPoint y: 353, distance: 216.9
